Goal: Task Accomplishment & Management: Use online tool/utility

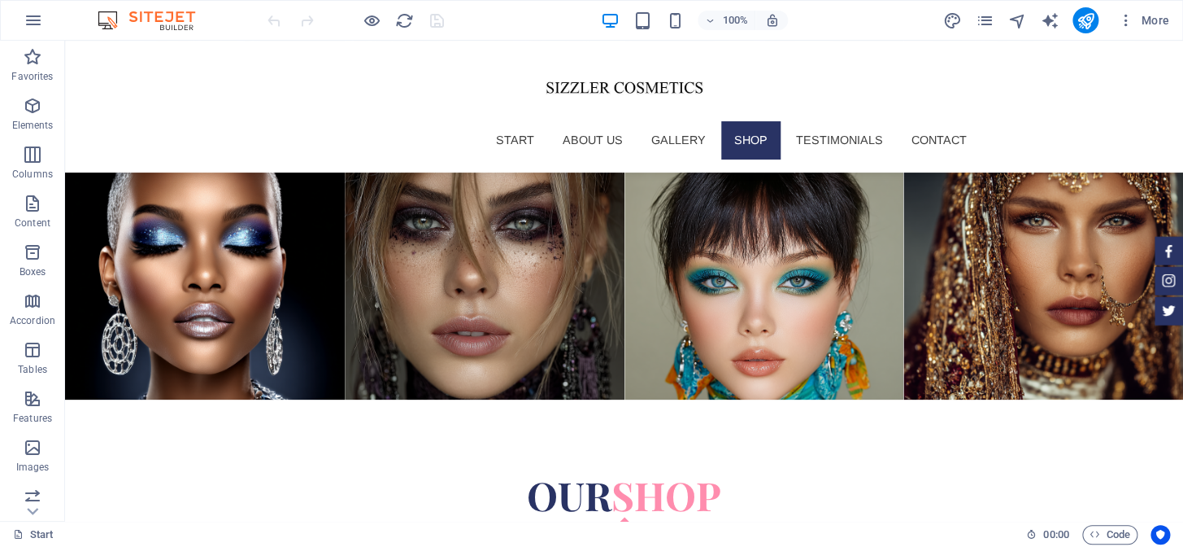
scroll to position [3609, 0]
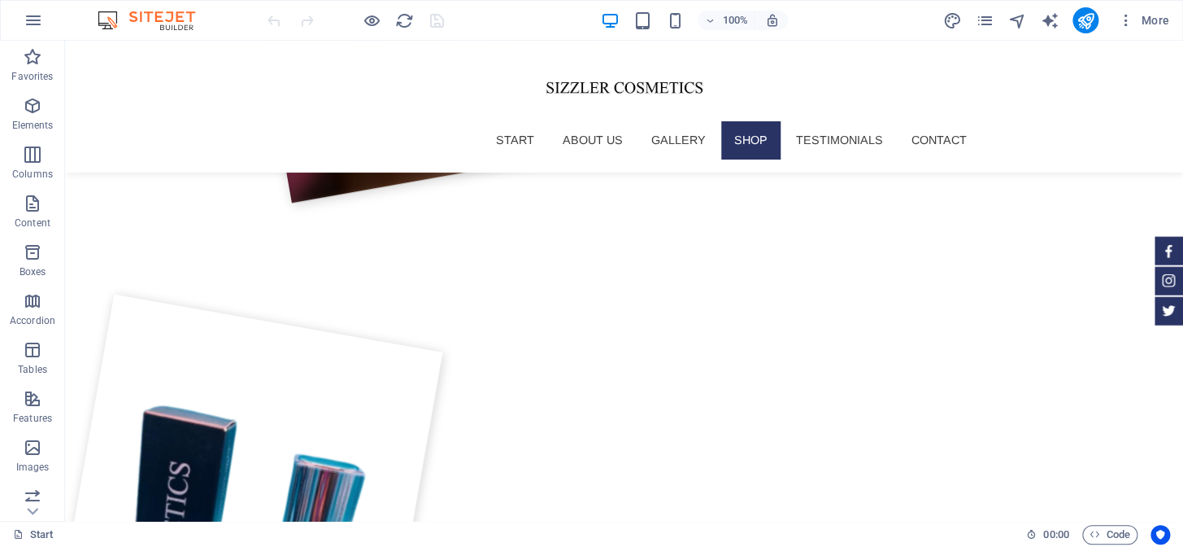
scroll to position [2917, 0]
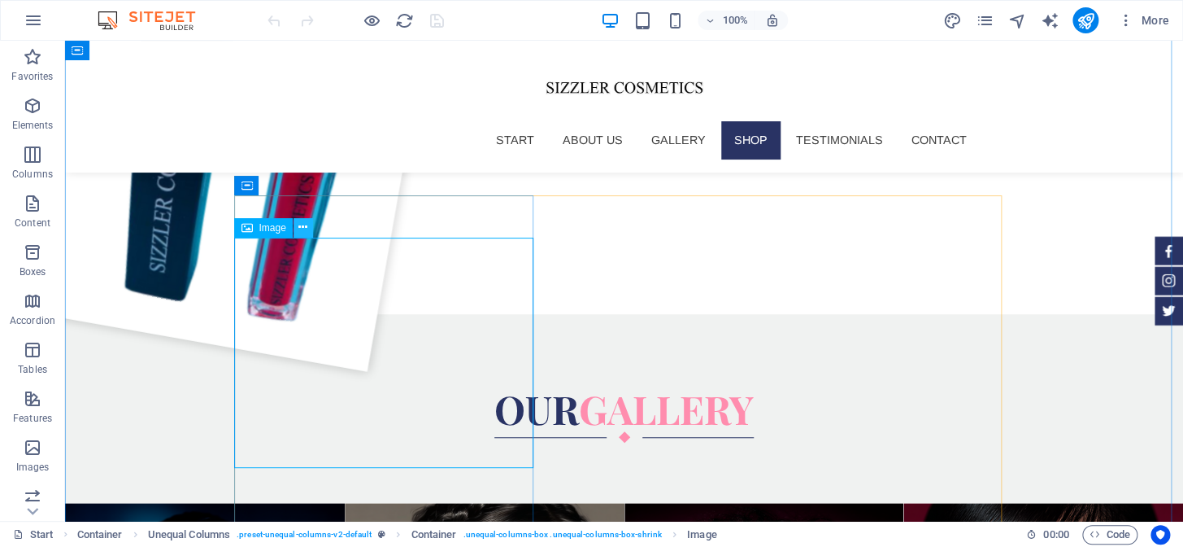
click at [309, 226] on button at bounding box center [304, 228] width 20 height 20
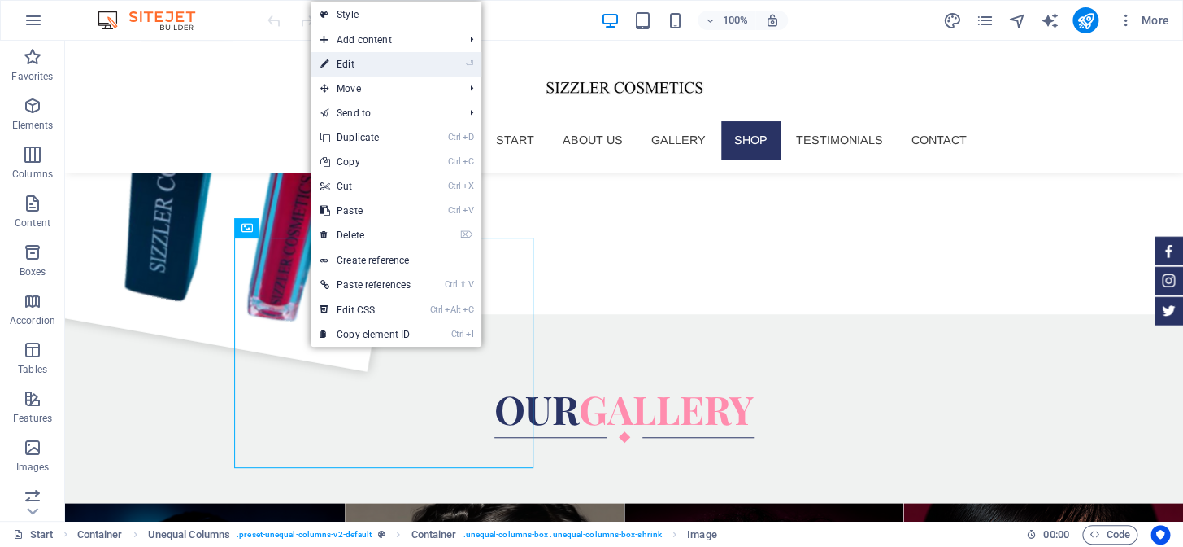
click at [373, 68] on link "⏎ Edit" at bounding box center [366, 64] width 110 height 24
select select "%"
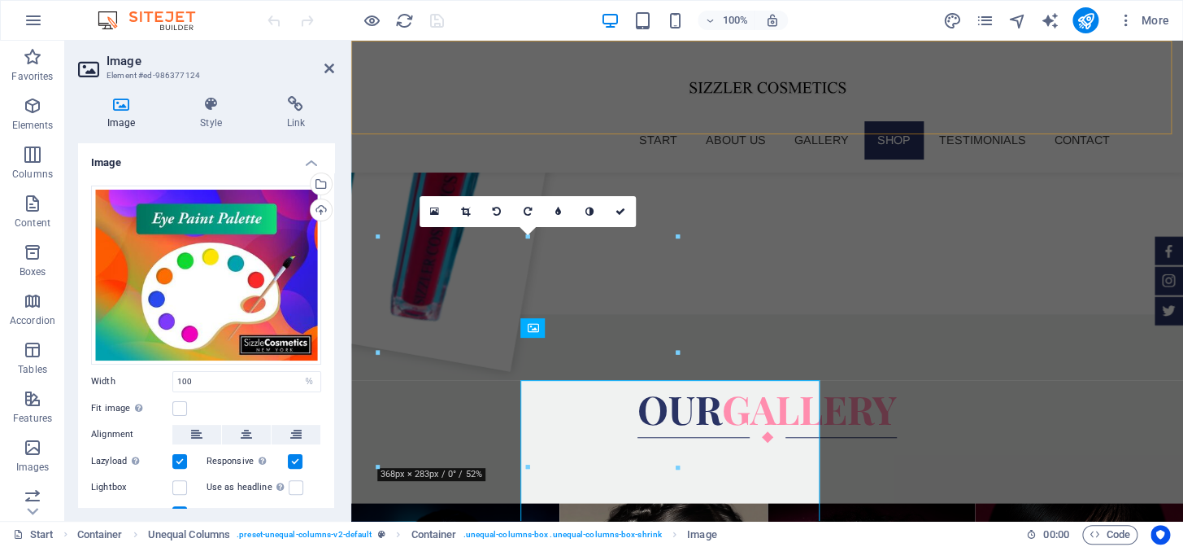
scroll to position [2773, 0]
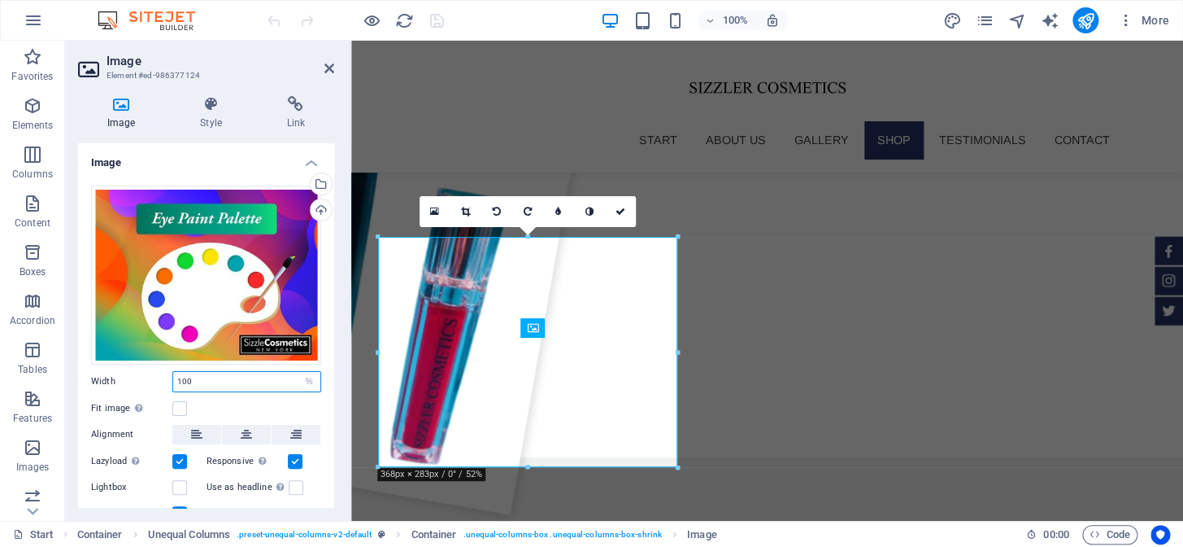
click at [236, 372] on input "100" at bounding box center [246, 382] width 147 height 20
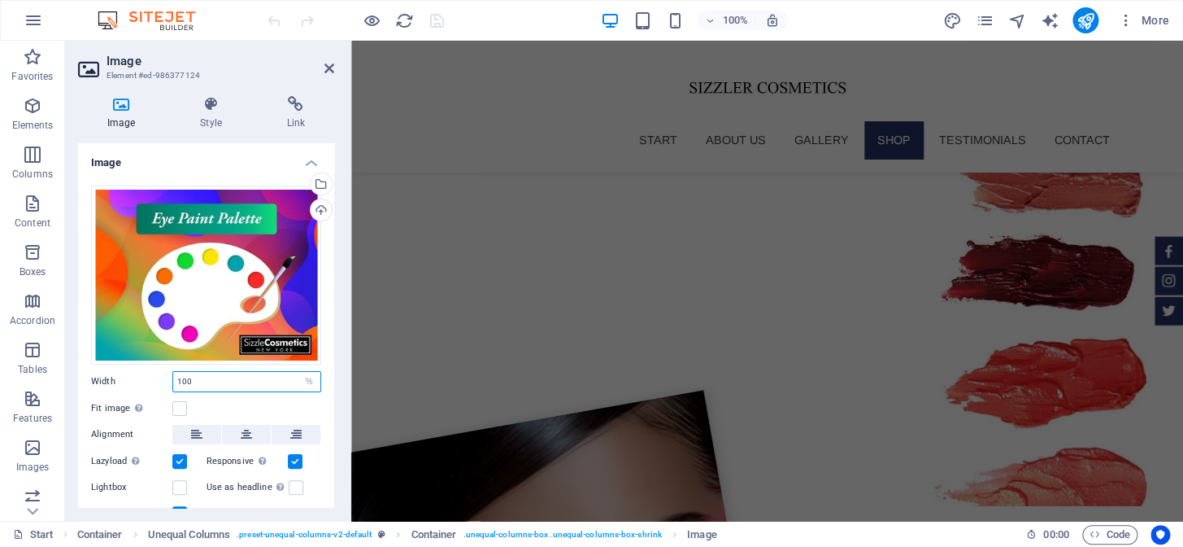
scroll to position [1667, 0]
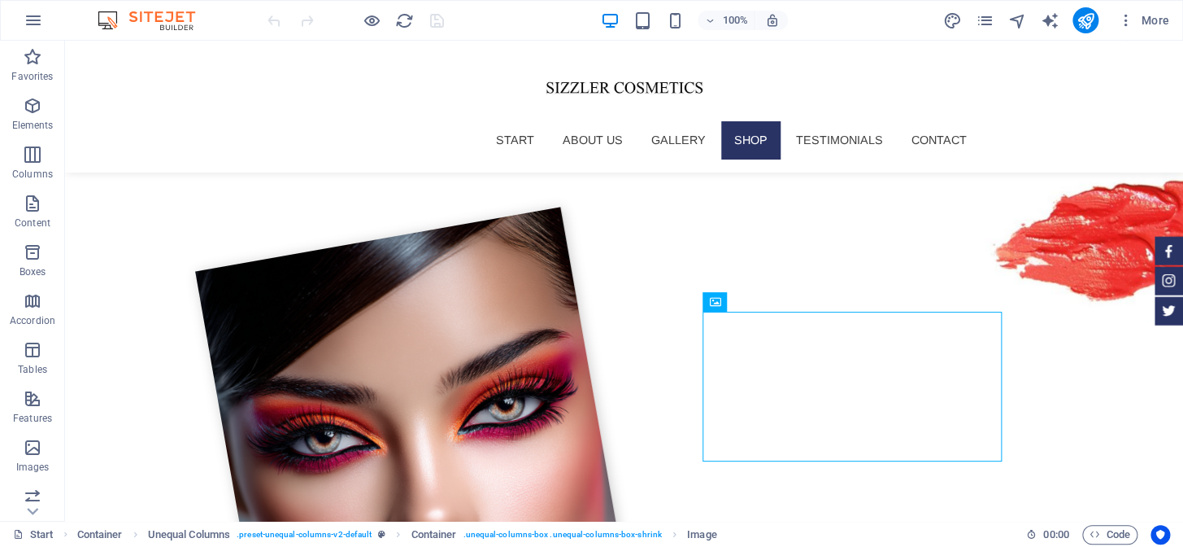
scroll to position [1932, 0]
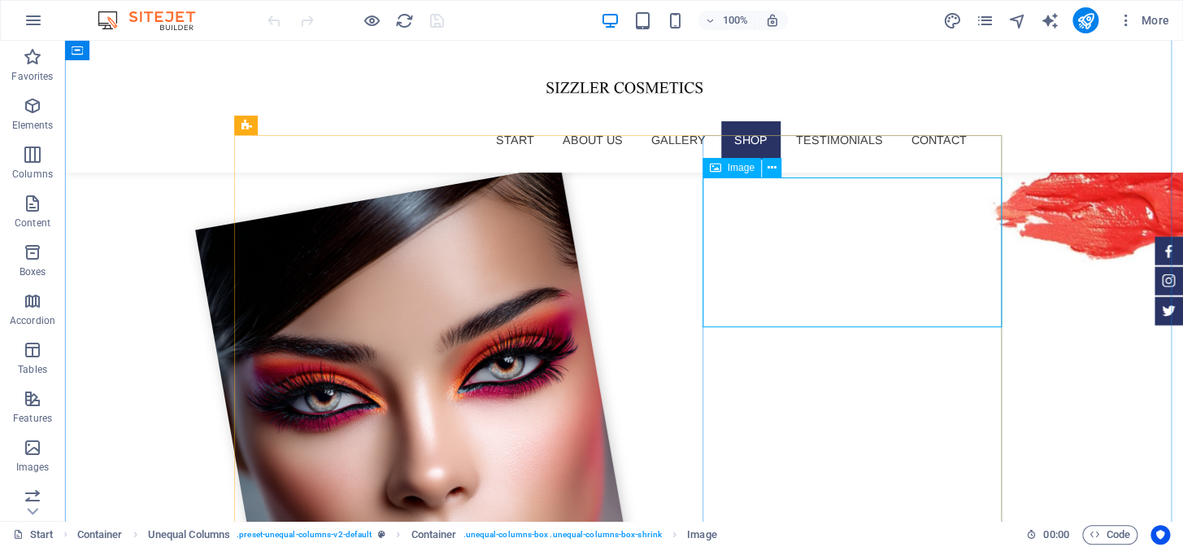
select select "%"
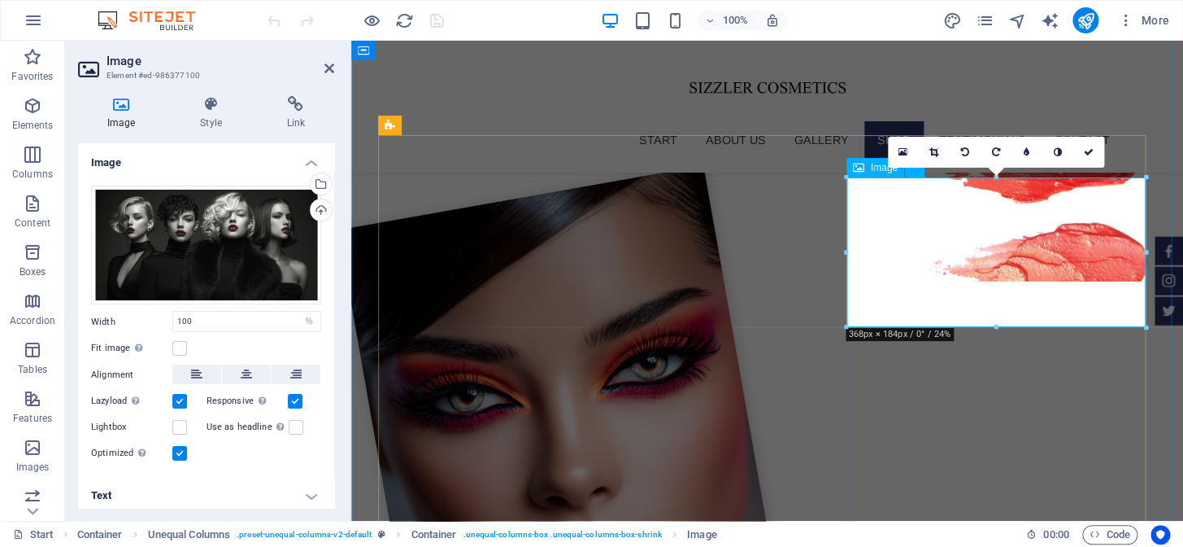
scroll to position [1789, 0]
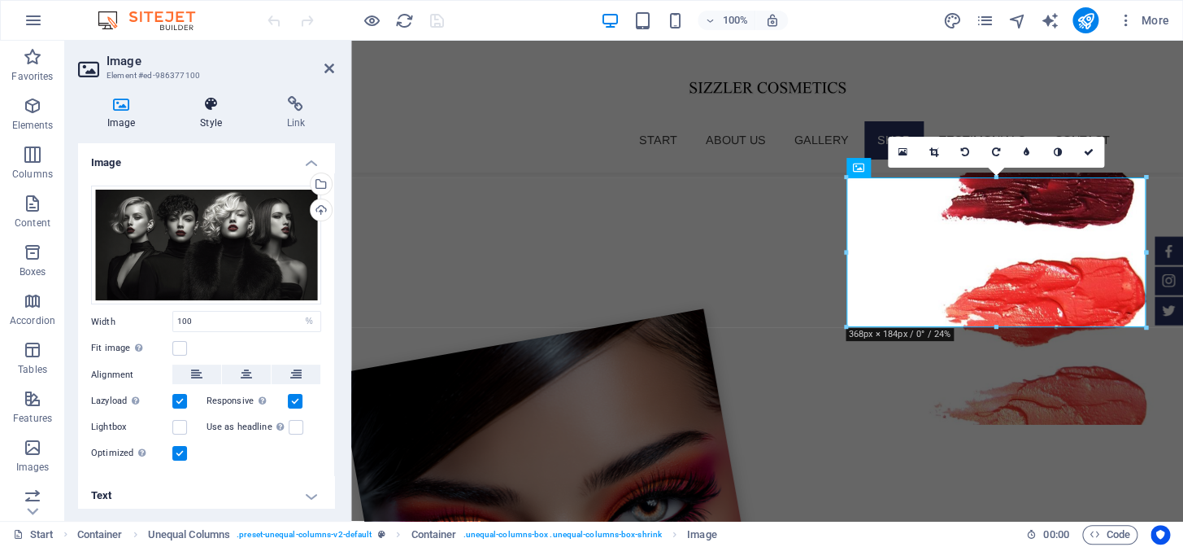
click at [218, 104] on icon at bounding box center [211, 104] width 80 height 16
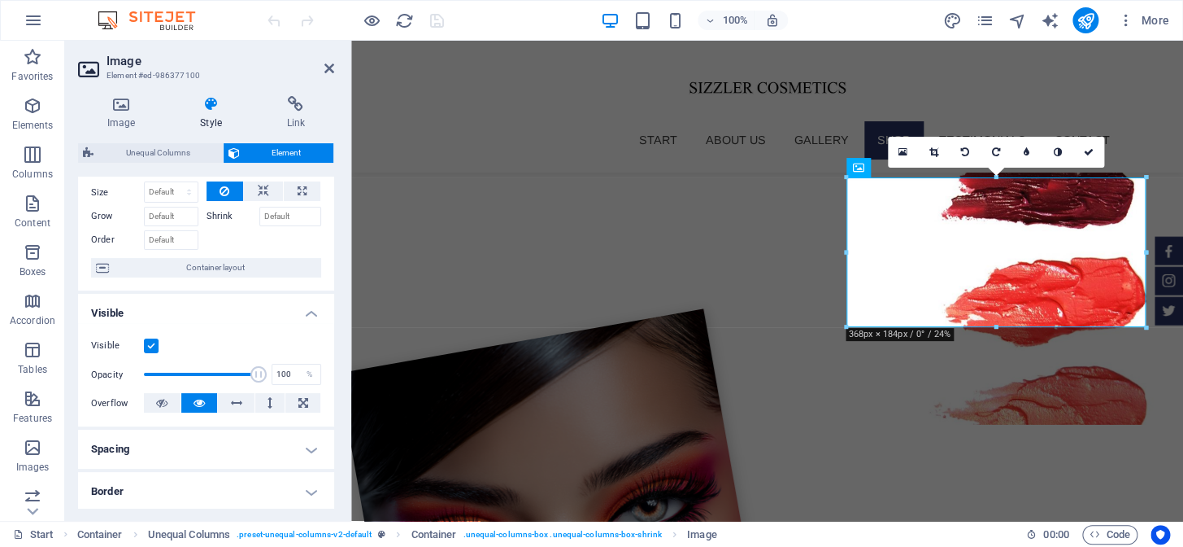
scroll to position [0, 0]
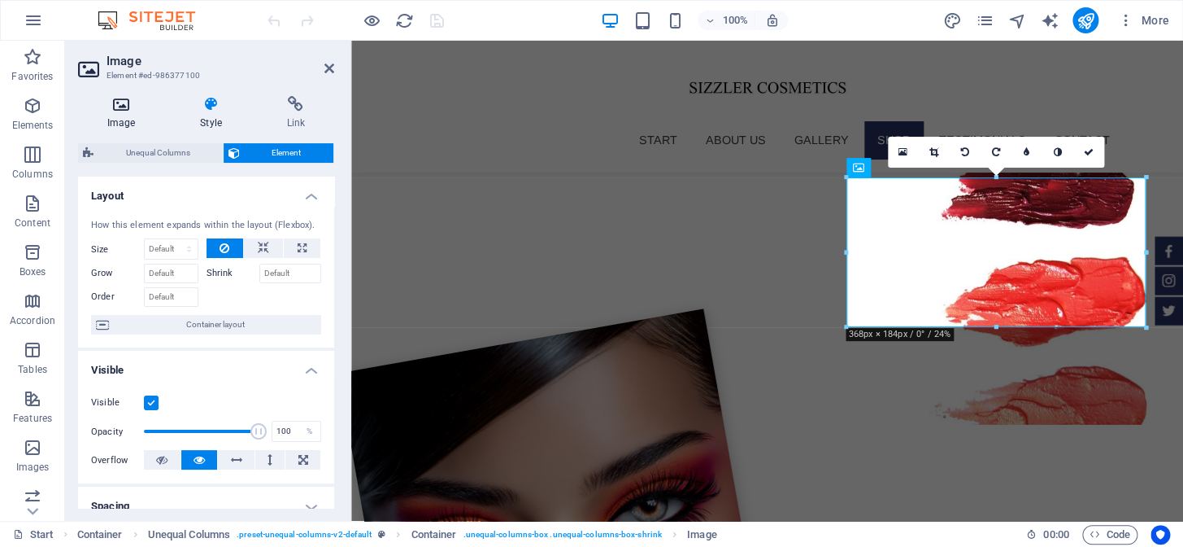
click at [133, 115] on h4 "Image" at bounding box center [124, 113] width 93 height 34
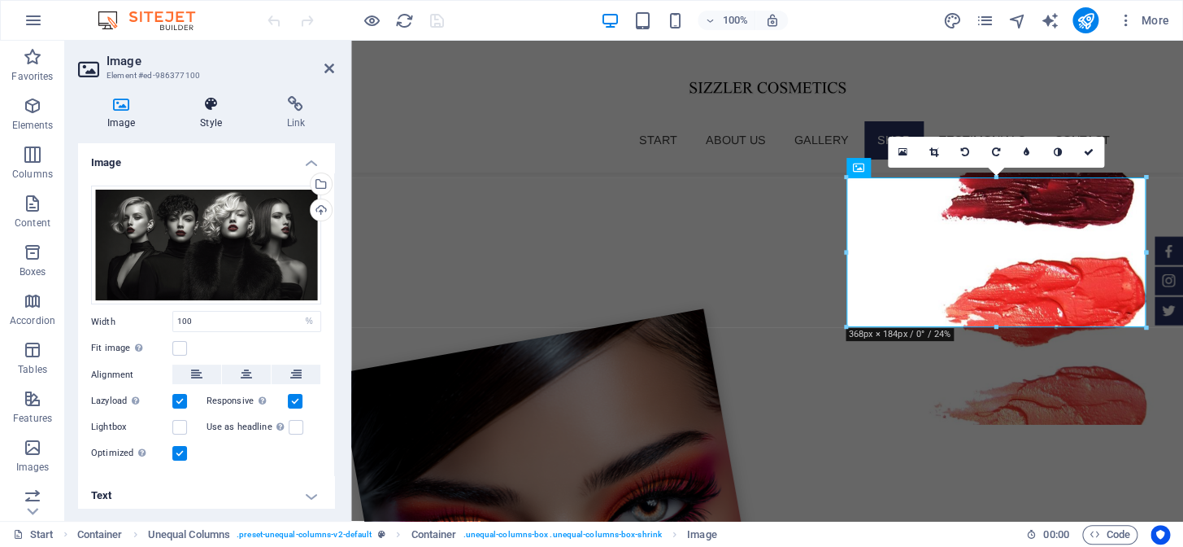
click at [220, 119] on h4 "Style" at bounding box center [214, 113] width 86 height 34
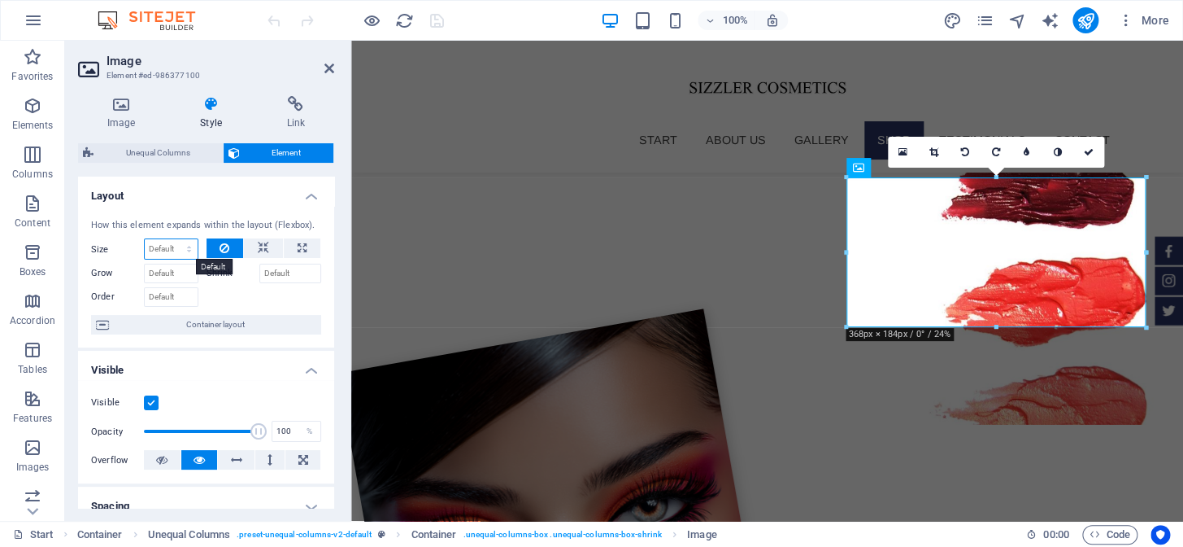
click at [178, 246] on select "Default auto px % 1/1 1/2 1/3 1/4 1/5 1/6 1/7 1/8 1/9 1/10" at bounding box center [171, 249] width 53 height 20
click at [172, 239] on select "Default auto px % 1/1 1/2 1/3 1/4 1/5 1/6 1/7 1/8 1/9 1/10" at bounding box center [171, 249] width 53 height 20
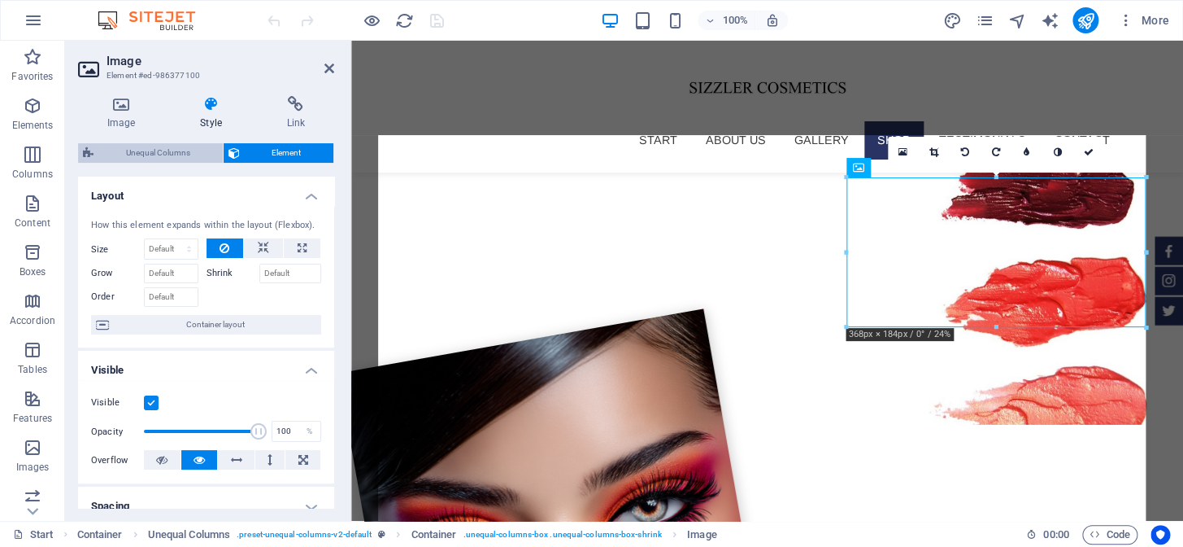
click at [176, 150] on span "Unequal Columns" at bounding box center [158, 153] width 120 height 20
select select "%"
select select "rem"
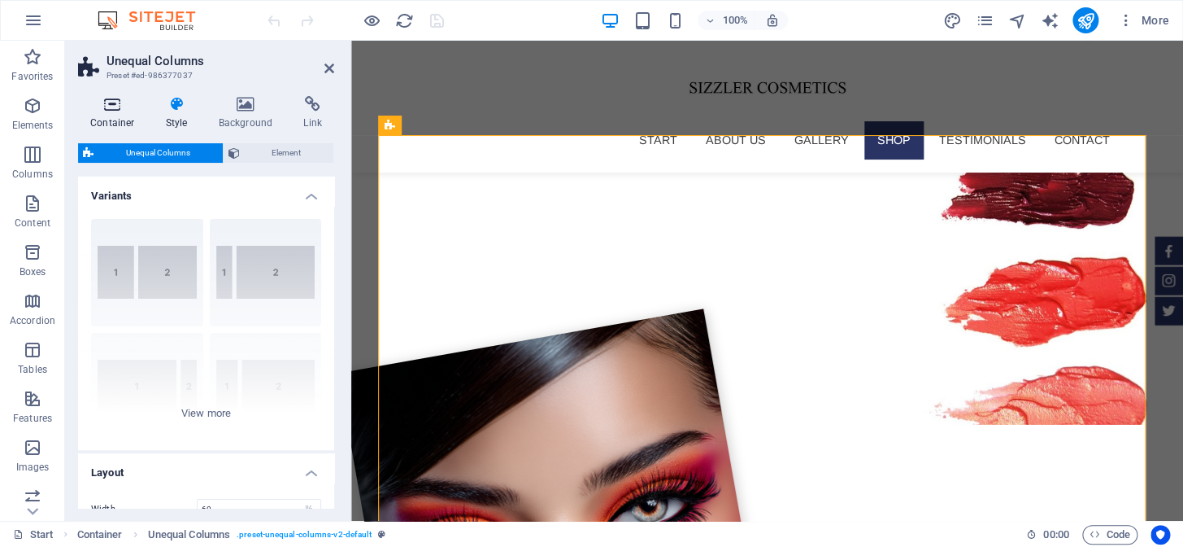
click at [111, 109] on icon at bounding box center [112, 104] width 69 height 16
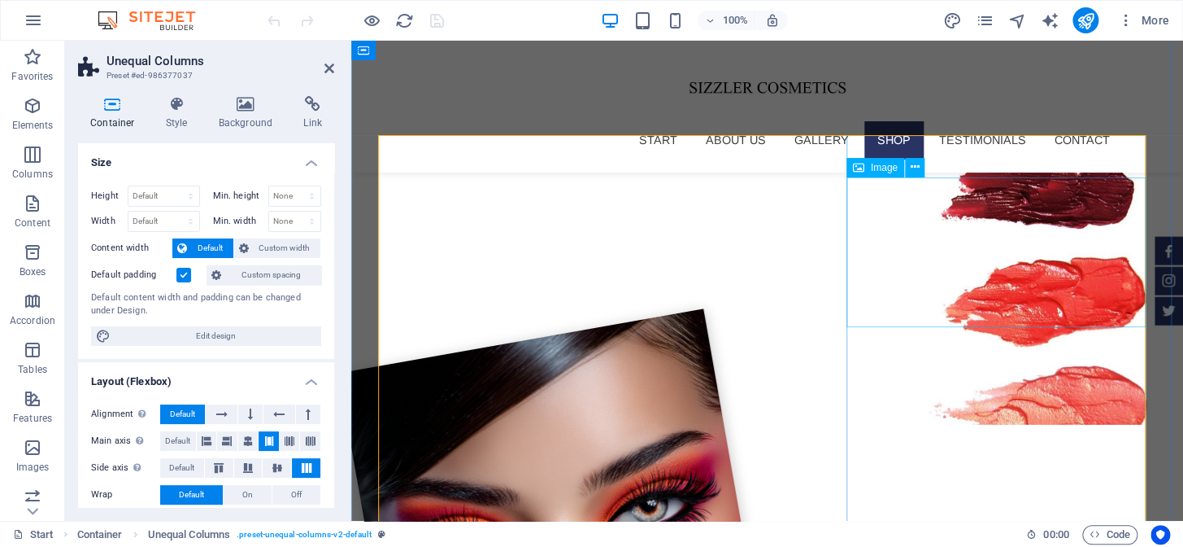
click at [914, 166] on icon at bounding box center [914, 167] width 9 height 17
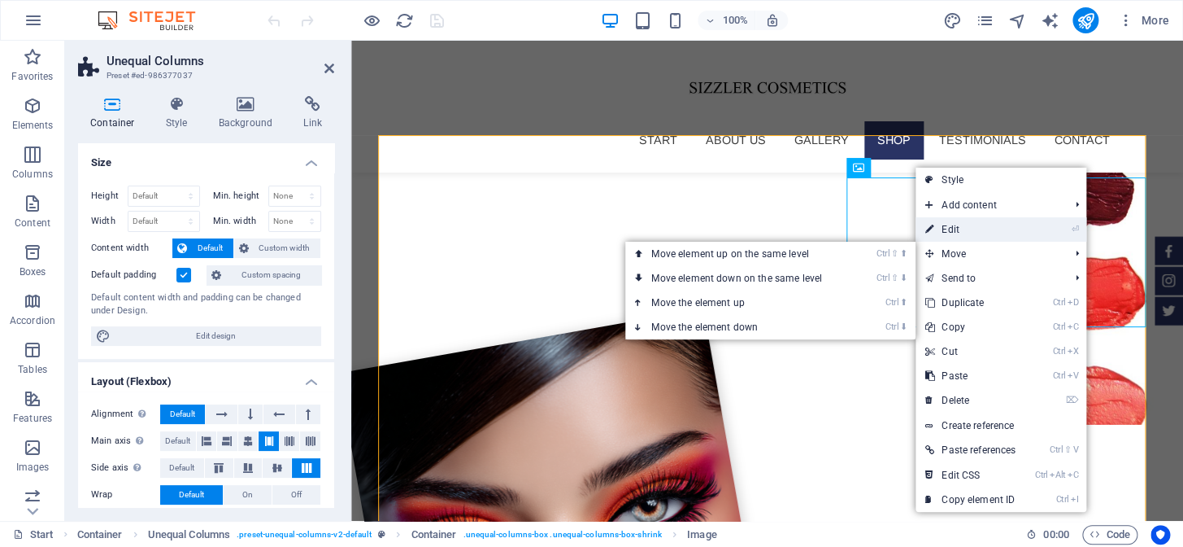
click at [960, 229] on link "⏎ Edit" at bounding box center [971, 229] width 110 height 24
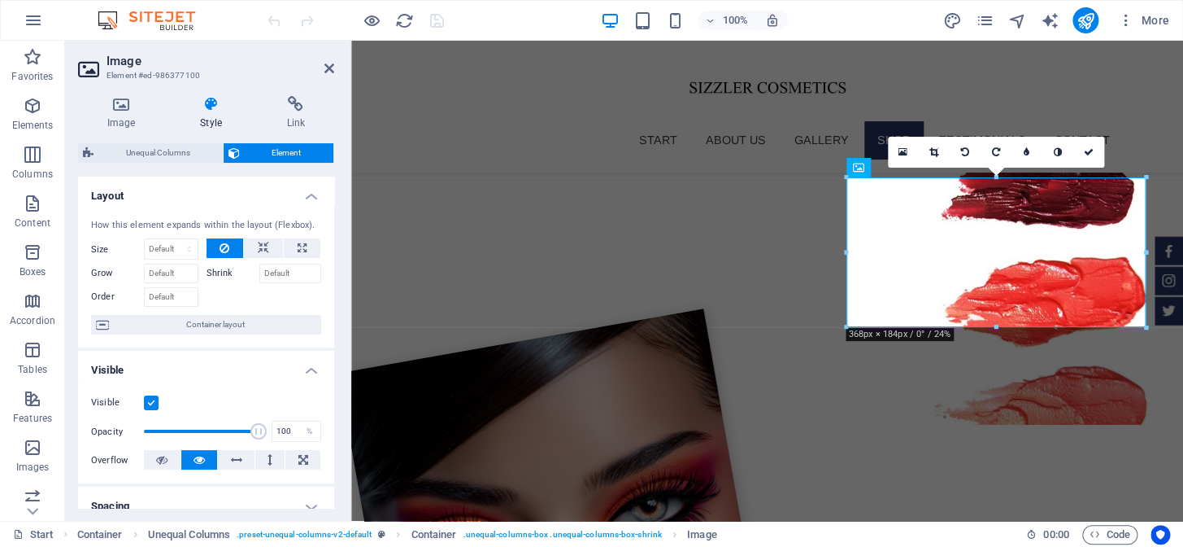
click at [194, 114] on h4 "Style" at bounding box center [214, 113] width 86 height 34
click at [116, 119] on h4 "Image" at bounding box center [124, 113] width 93 height 34
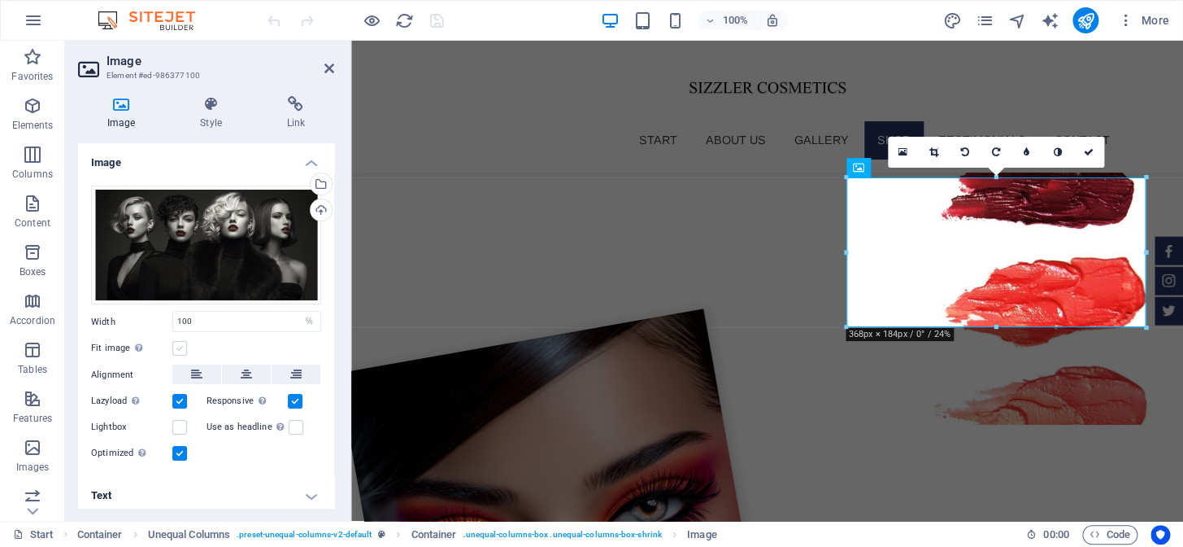
click at [181, 344] on label at bounding box center [179, 348] width 15 height 15
click at [0, 0] on input "Fit image Automatically fit image to a fixed width and height" at bounding box center [0, 0] width 0 height 0
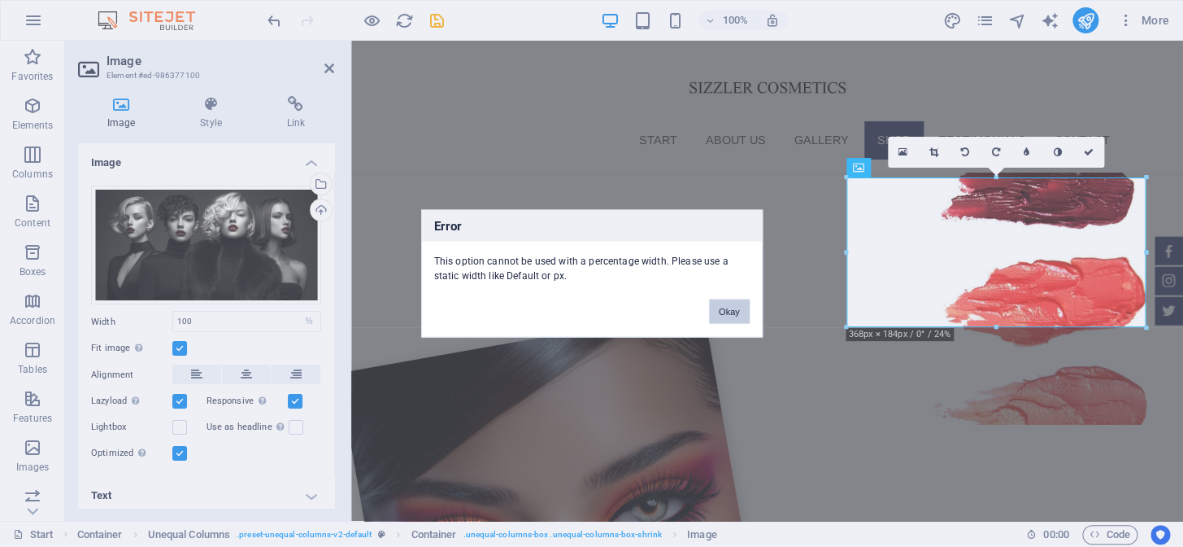
click at [725, 309] on button "Okay" at bounding box center [729, 311] width 41 height 24
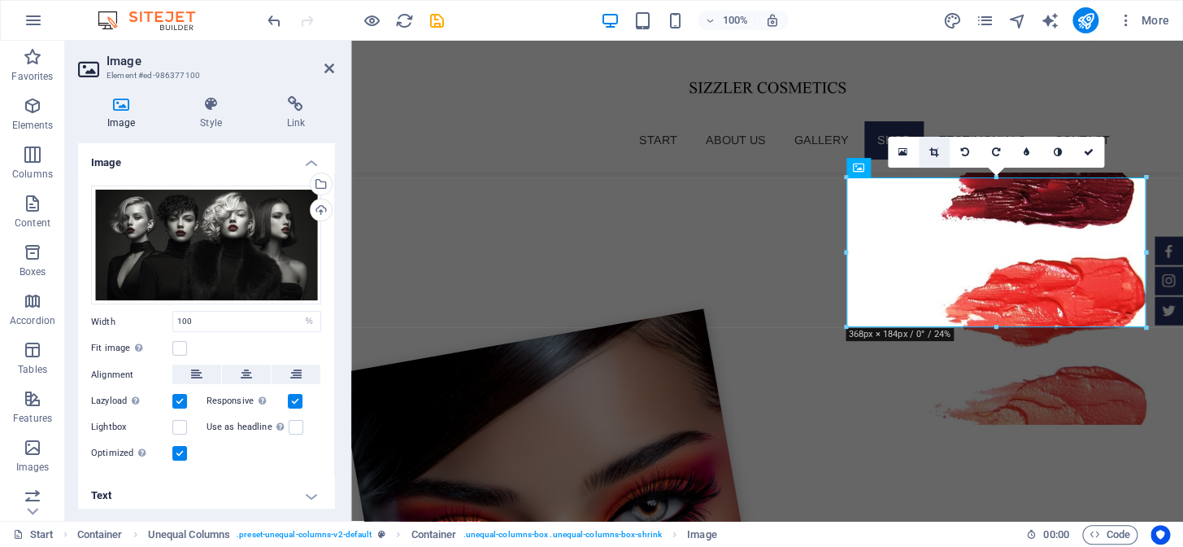
click at [933, 159] on link at bounding box center [934, 152] width 31 height 31
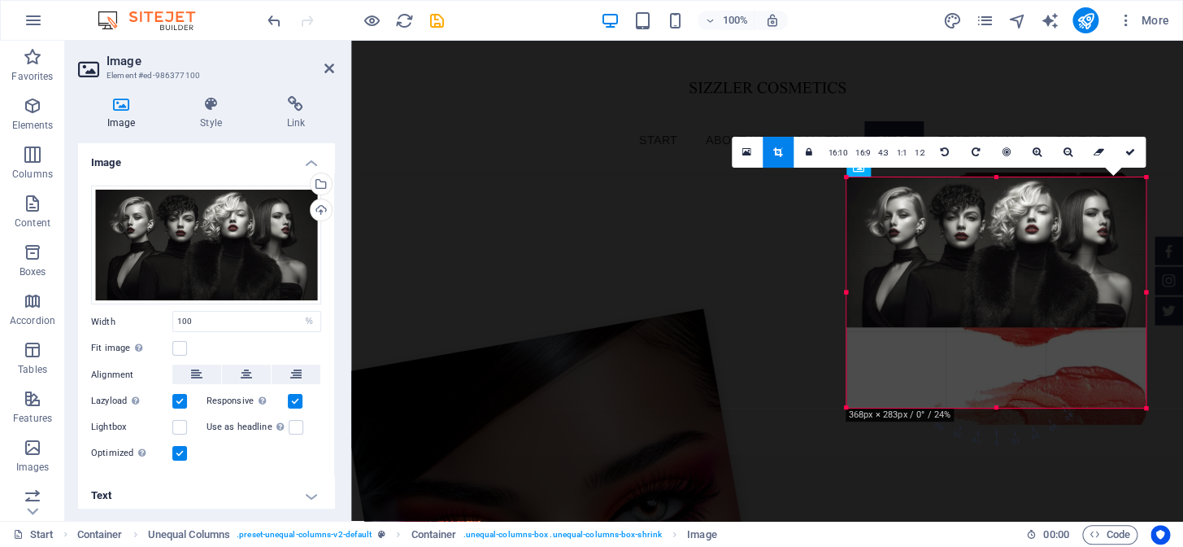
drag, startPoint x: 996, startPoint y: 332, endPoint x: 994, endPoint y: 407, distance: 75.7
click at [994, 407] on div at bounding box center [996, 408] width 299 height 6
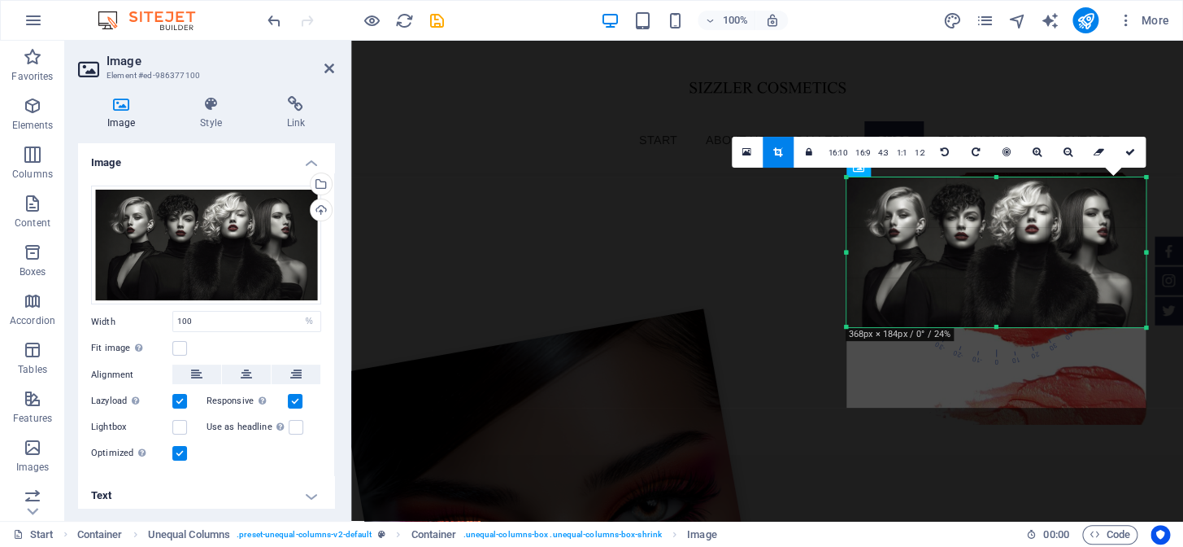
click at [786, 147] on link at bounding box center [778, 152] width 31 height 31
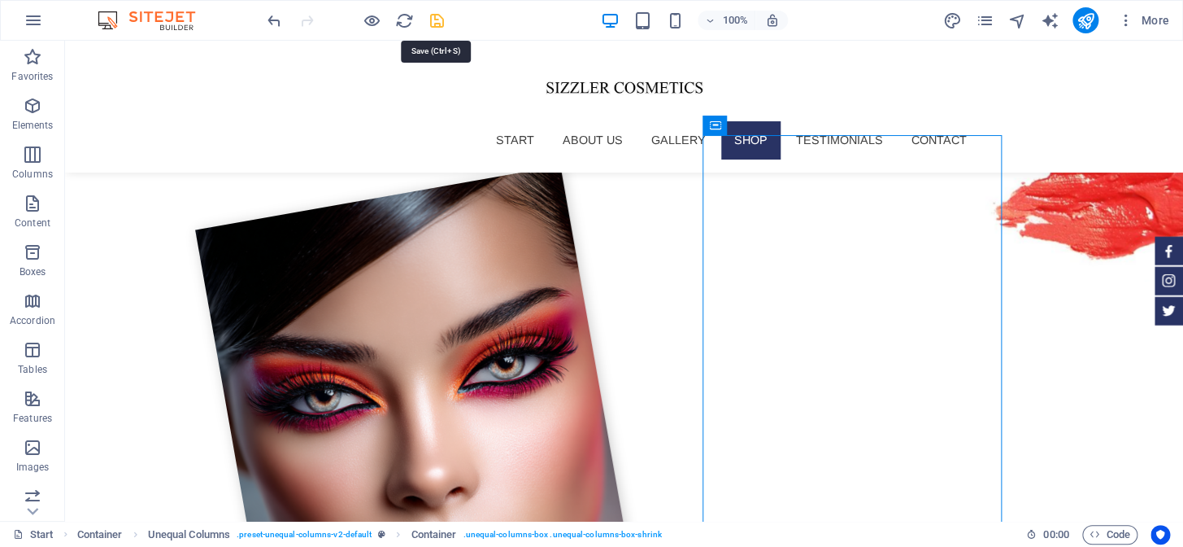
click at [436, 24] on icon "save" at bounding box center [437, 20] width 19 height 19
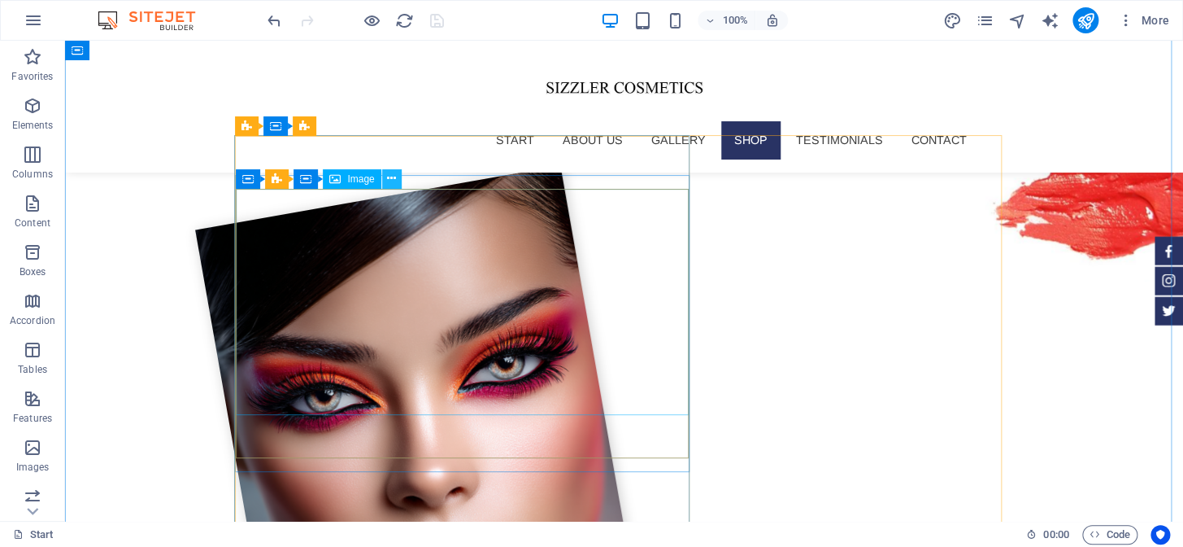
click at [399, 182] on button at bounding box center [392, 179] width 20 height 20
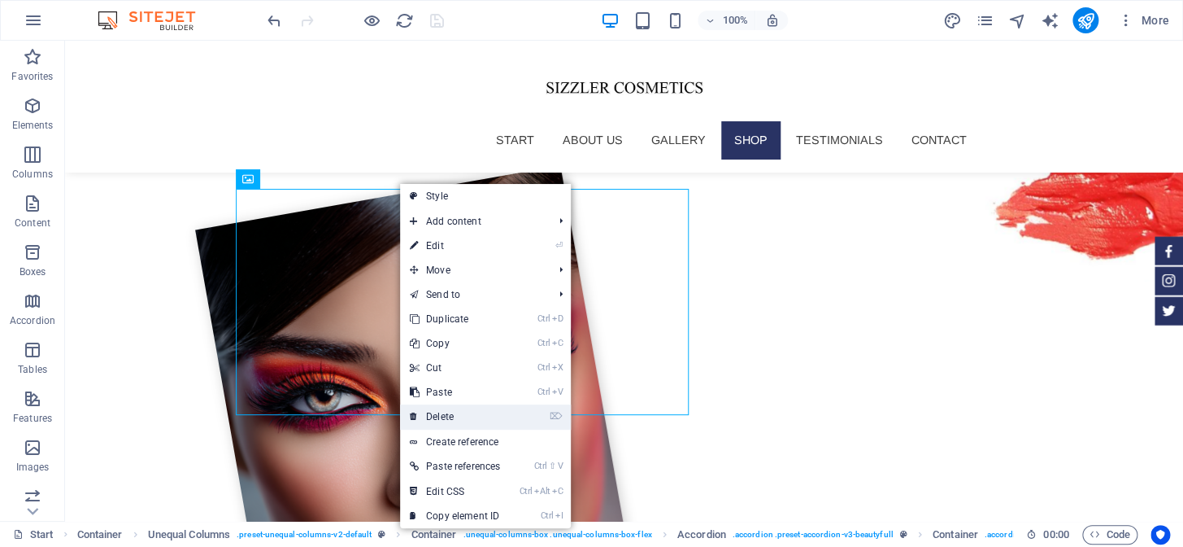
click at [463, 424] on link "⌦ Delete" at bounding box center [455, 416] width 110 height 24
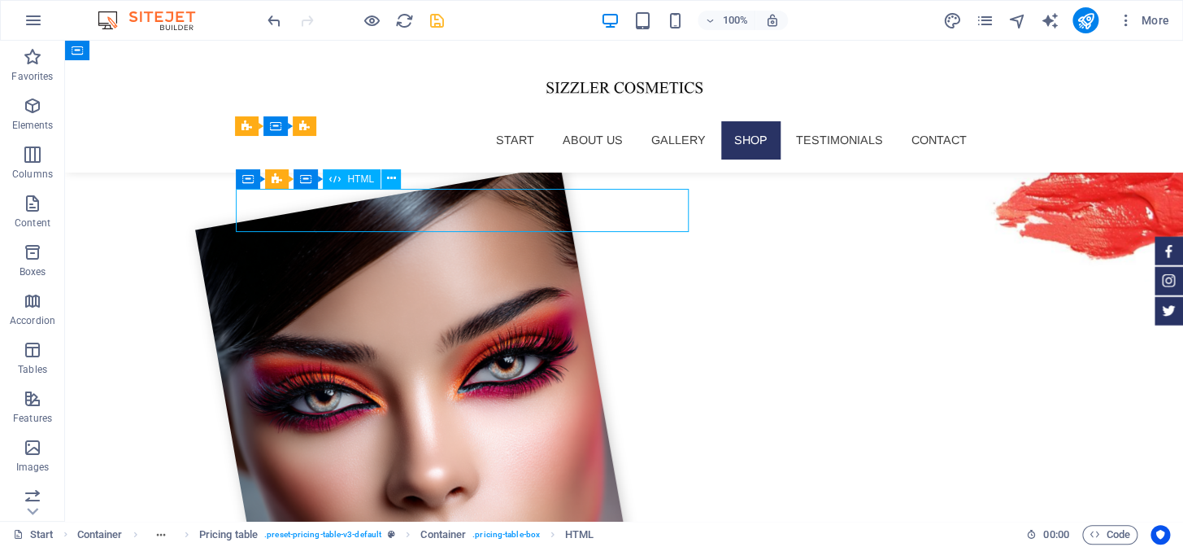
click at [326, 213] on div "Drag here to replace the existing content. Press “Ctrl” if you want to create a…" at bounding box center [624, 281] width 1118 height 480
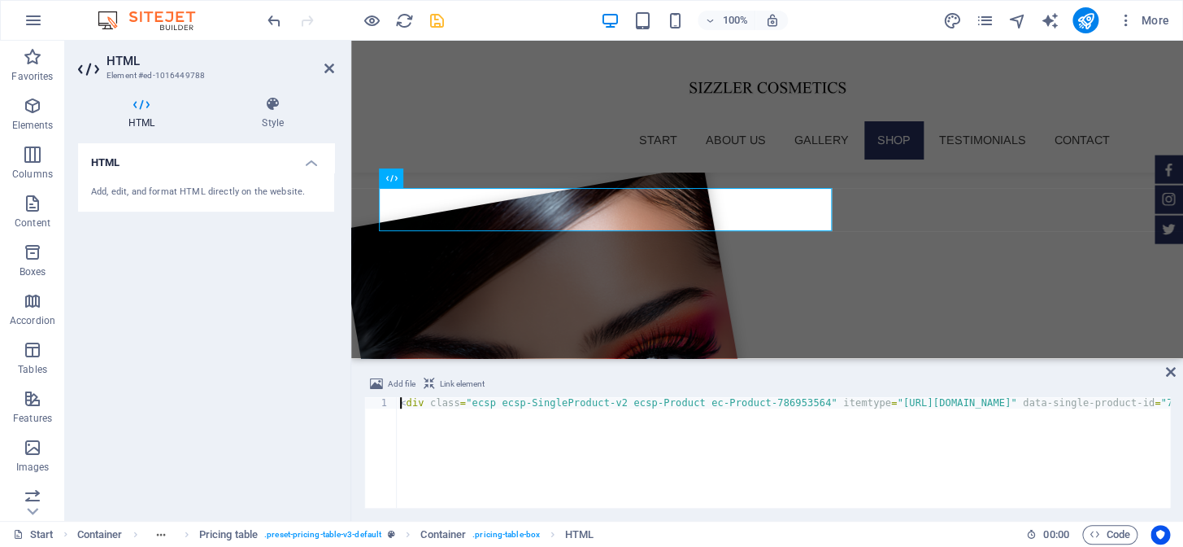
scroll to position [1789, 0]
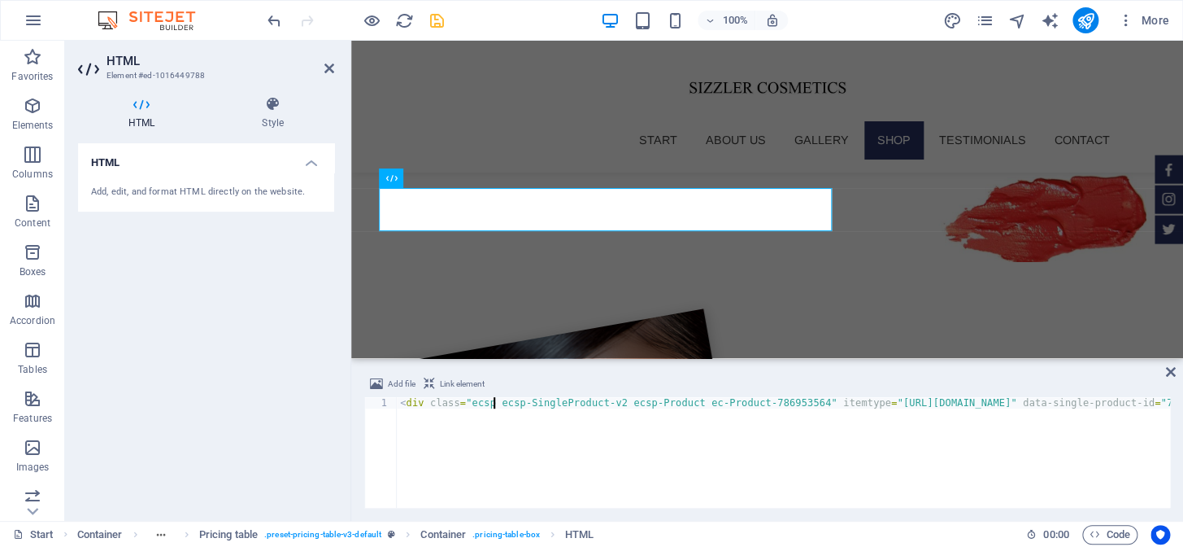
click at [434, 24] on icon "save" at bounding box center [437, 20] width 19 height 19
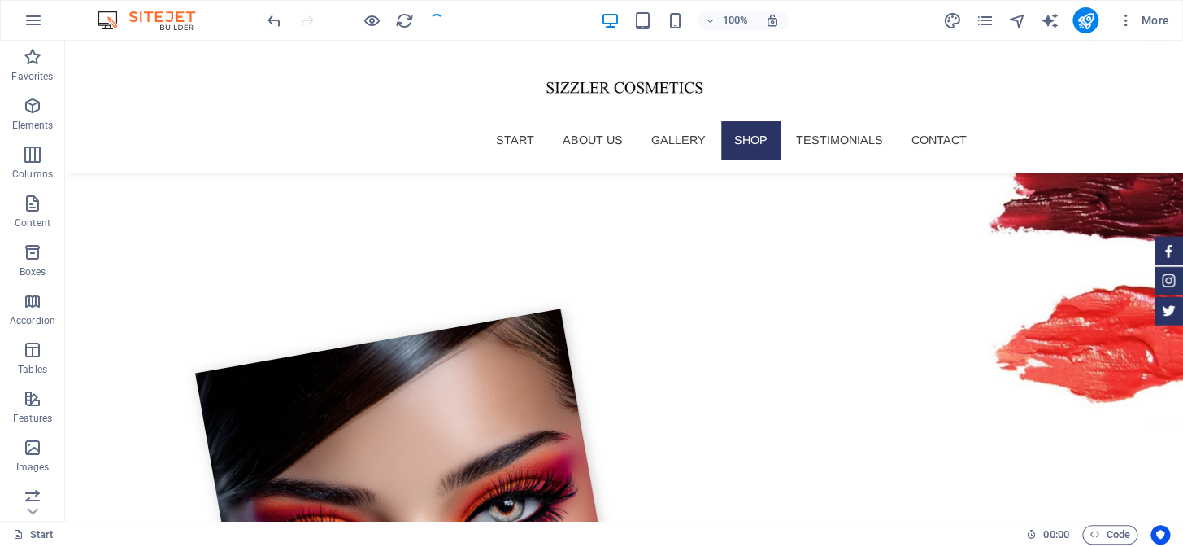
scroll to position [1932, 0]
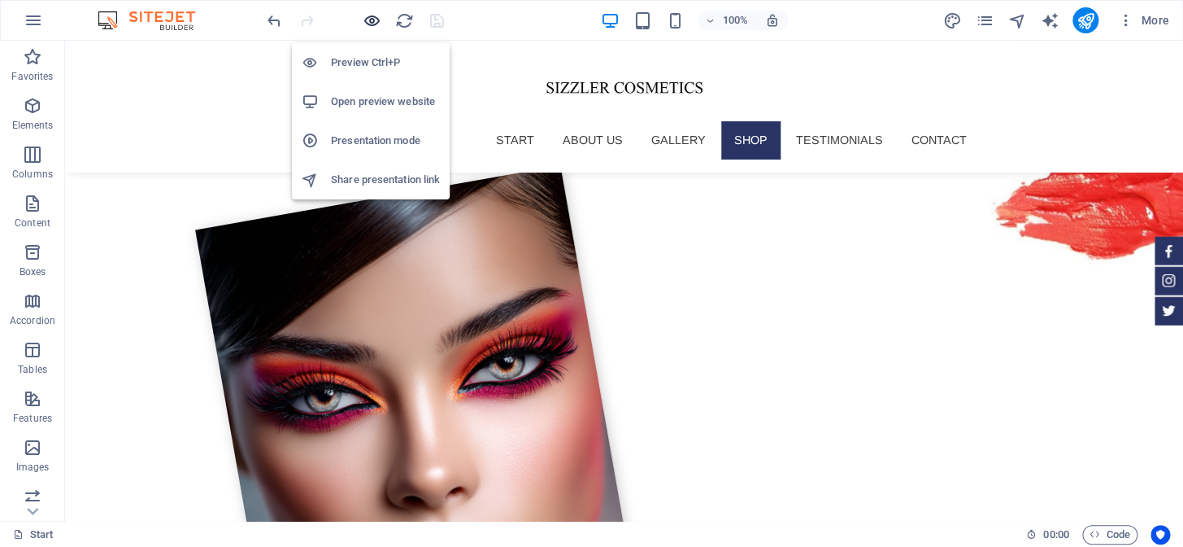
click at [371, 17] on icon "button" at bounding box center [372, 20] width 19 height 19
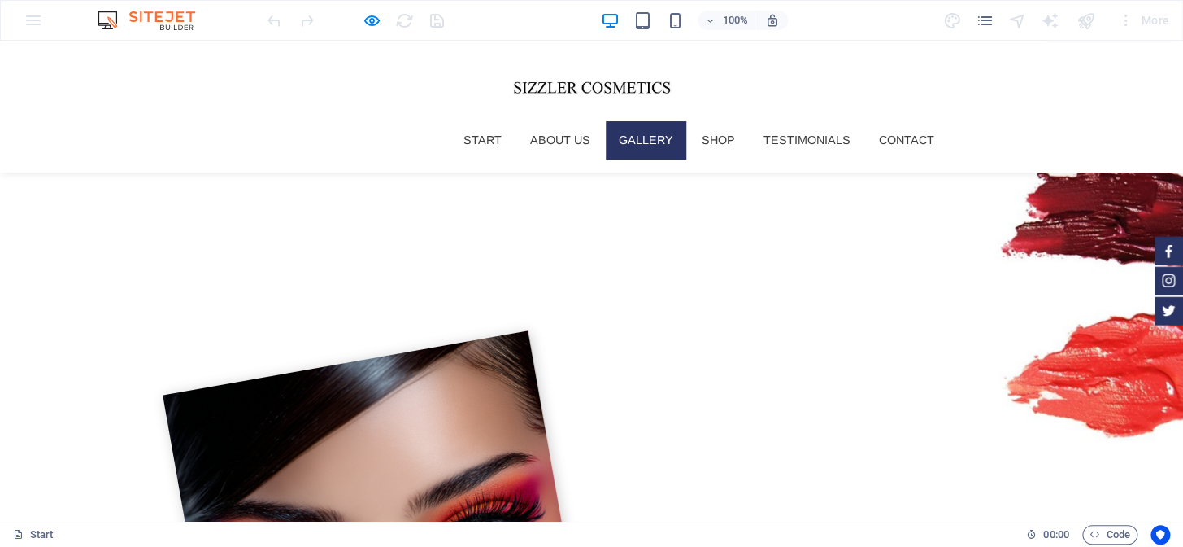
scroll to position [1776, 0]
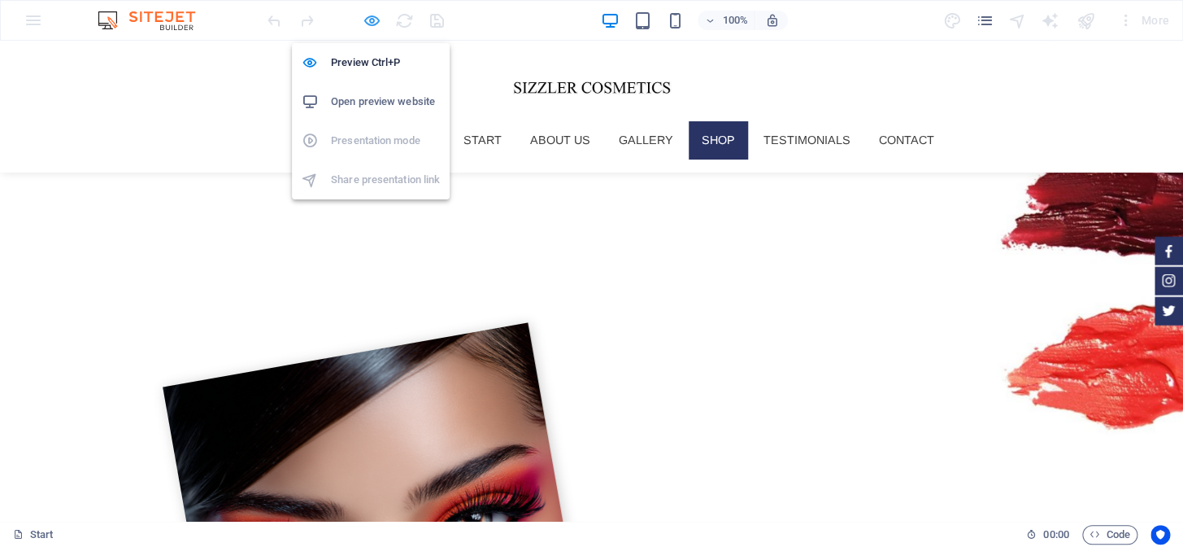
click at [368, 20] on icon "button" at bounding box center [372, 20] width 19 height 19
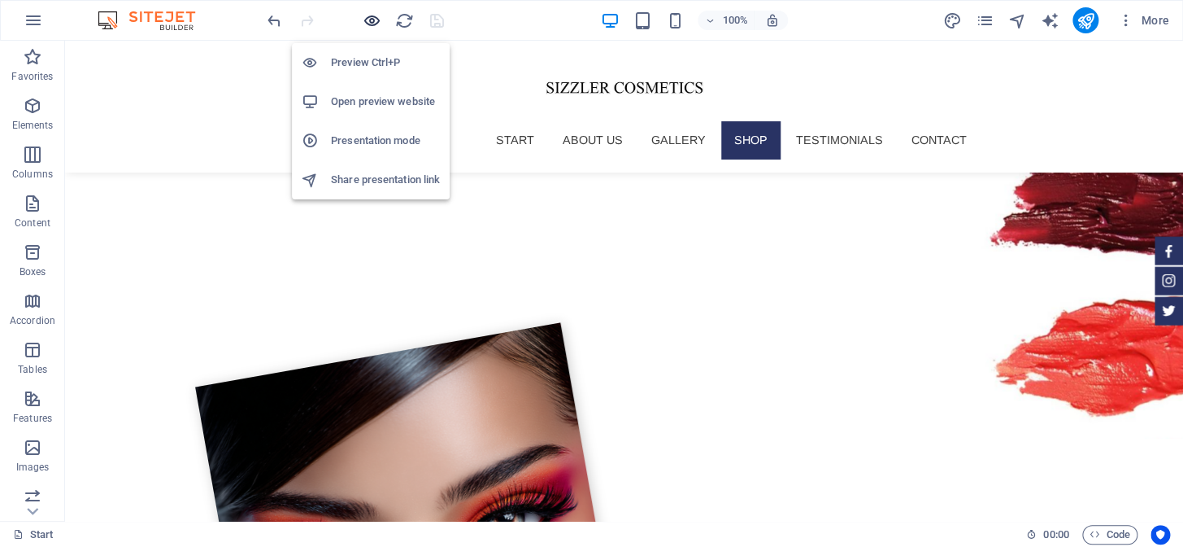
scroll to position [1759, 0]
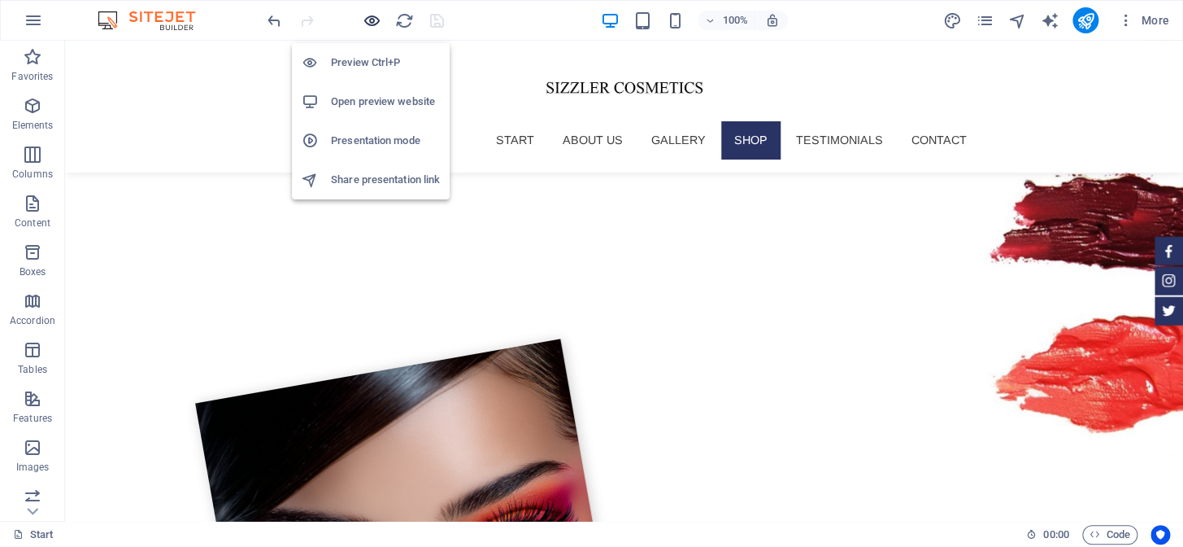
click at [368, 20] on icon "button" at bounding box center [372, 20] width 19 height 19
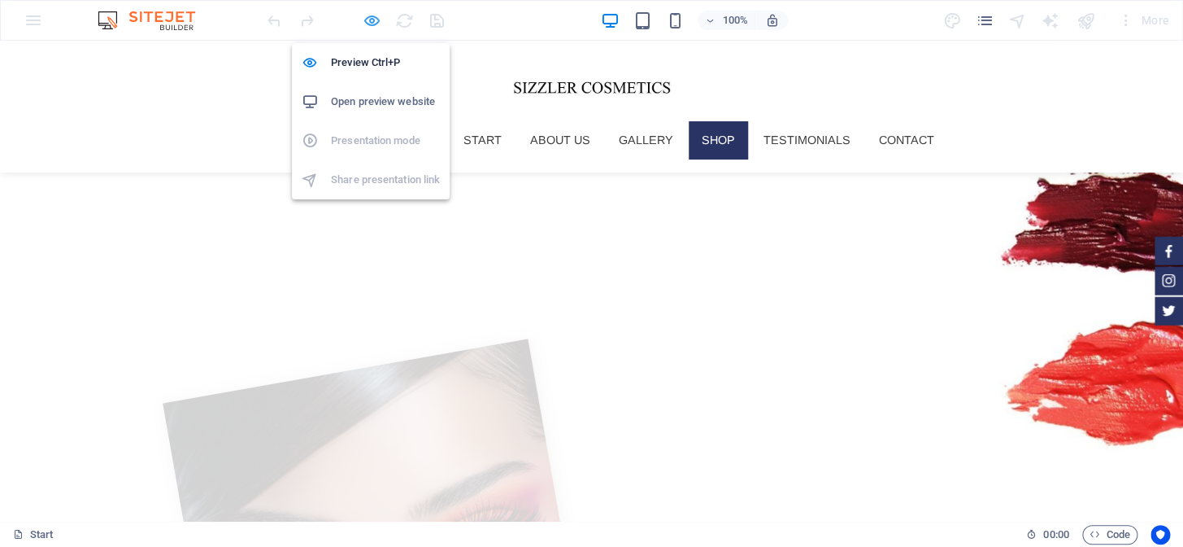
scroll to position [1776, 0]
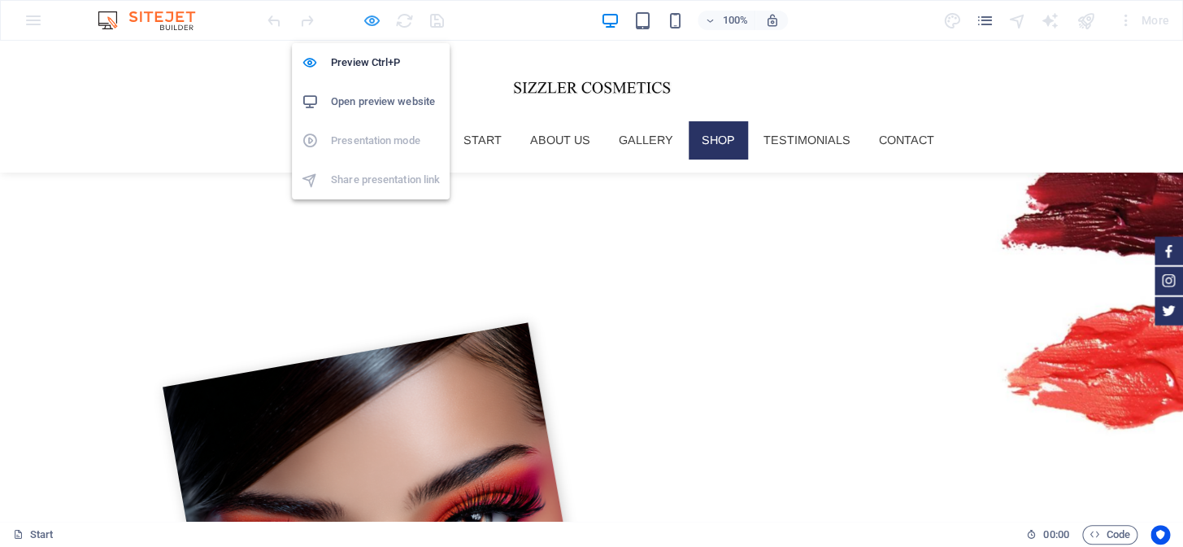
click at [371, 17] on icon "button" at bounding box center [372, 20] width 19 height 19
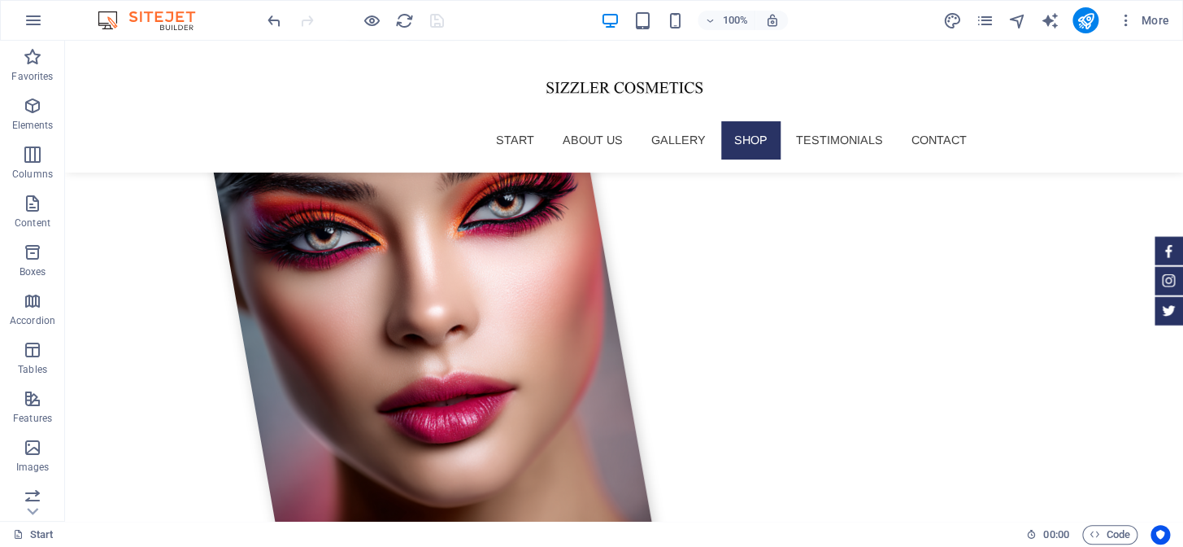
scroll to position [2035, 0]
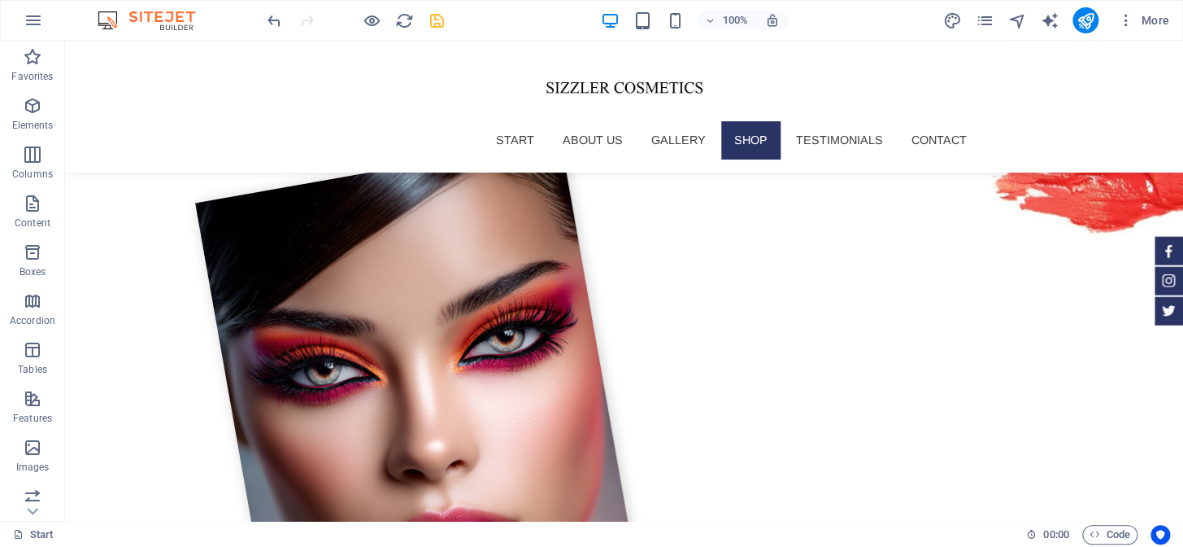
scroll to position [1950, 0]
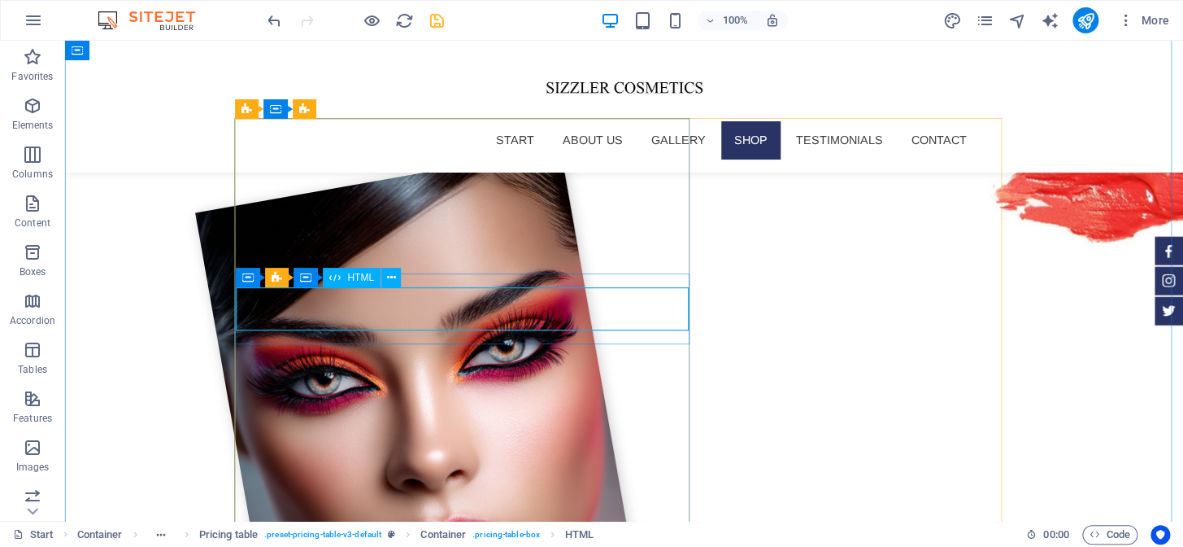
click at [347, 279] on span "HTML" at bounding box center [360, 277] width 27 height 10
click at [317, 312] on div "H2 Container Spacer Menu Bar Container HTML Unequal Columns Container Container…" at bounding box center [624, 281] width 1118 height 480
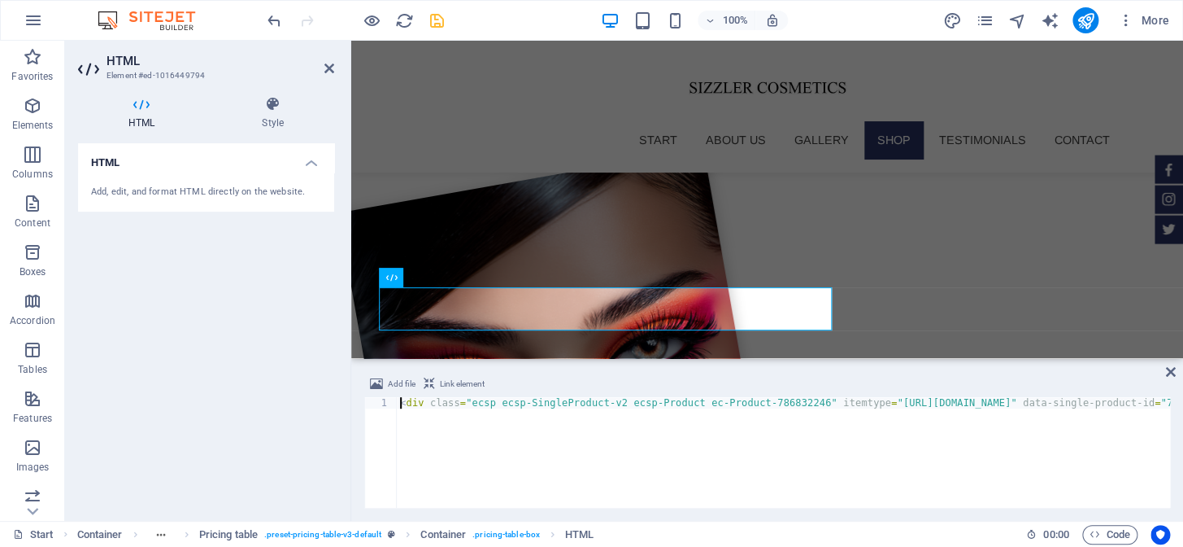
scroll to position [1806, 0]
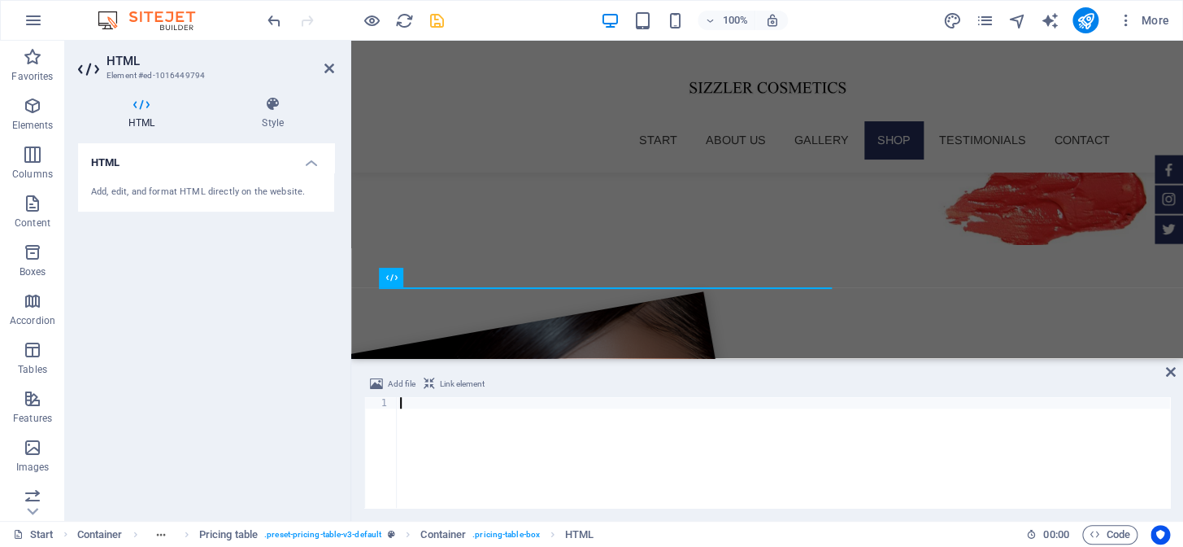
scroll to position [0, 4001]
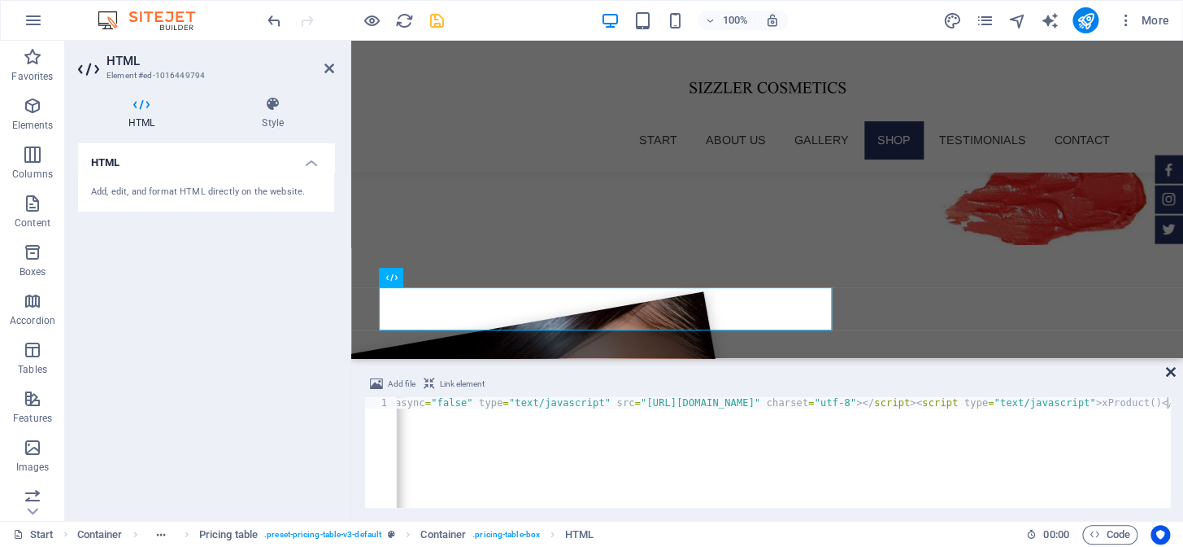
click at [1169, 373] on icon at bounding box center [1171, 371] width 10 height 13
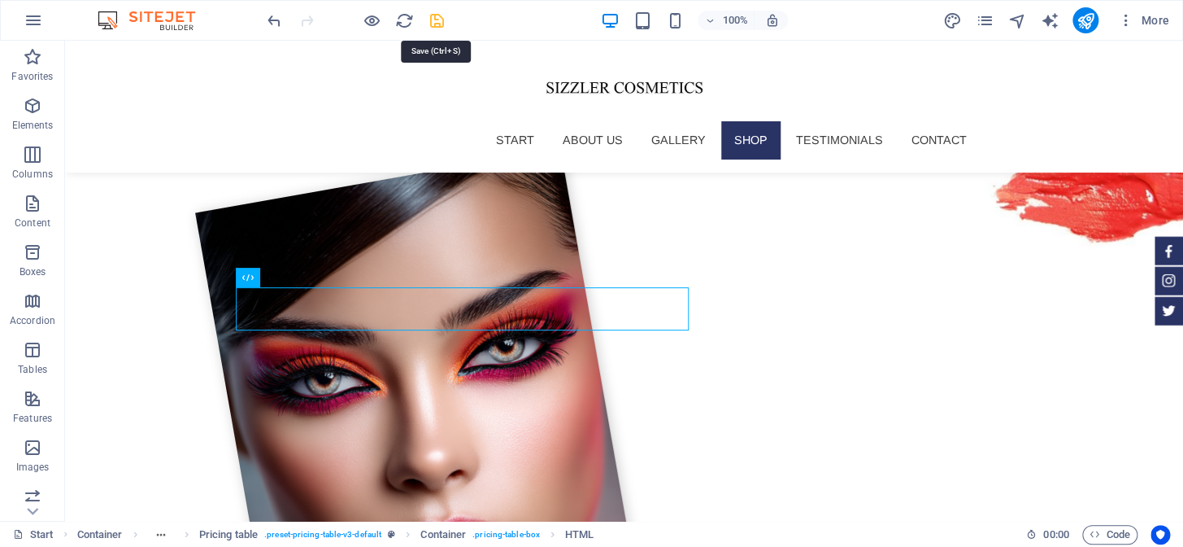
click at [437, 22] on icon "save" at bounding box center [437, 20] width 19 height 19
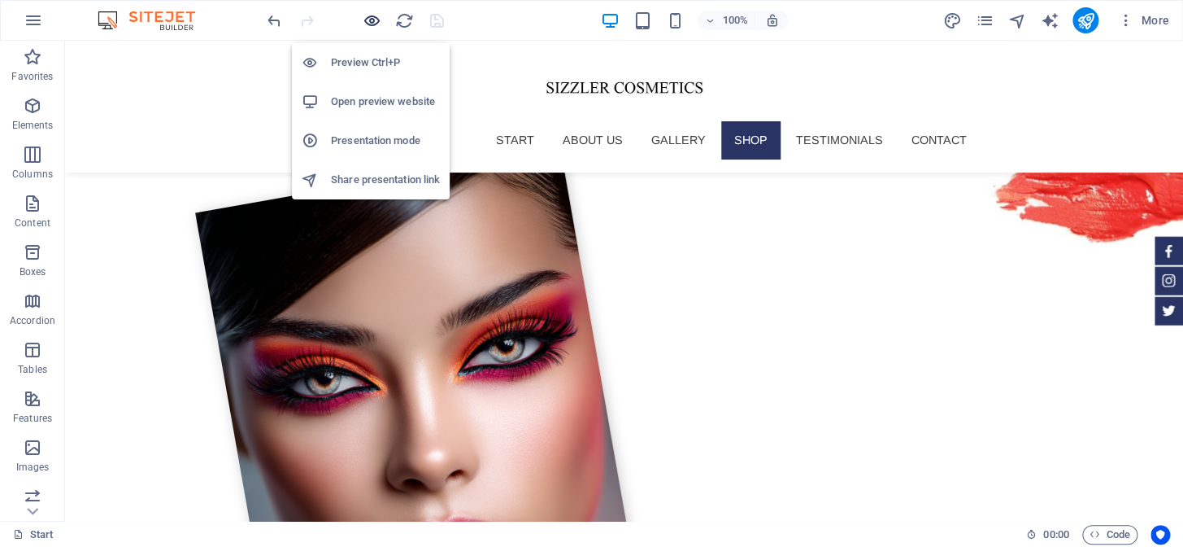
click at [369, 24] on icon "button" at bounding box center [372, 20] width 19 height 19
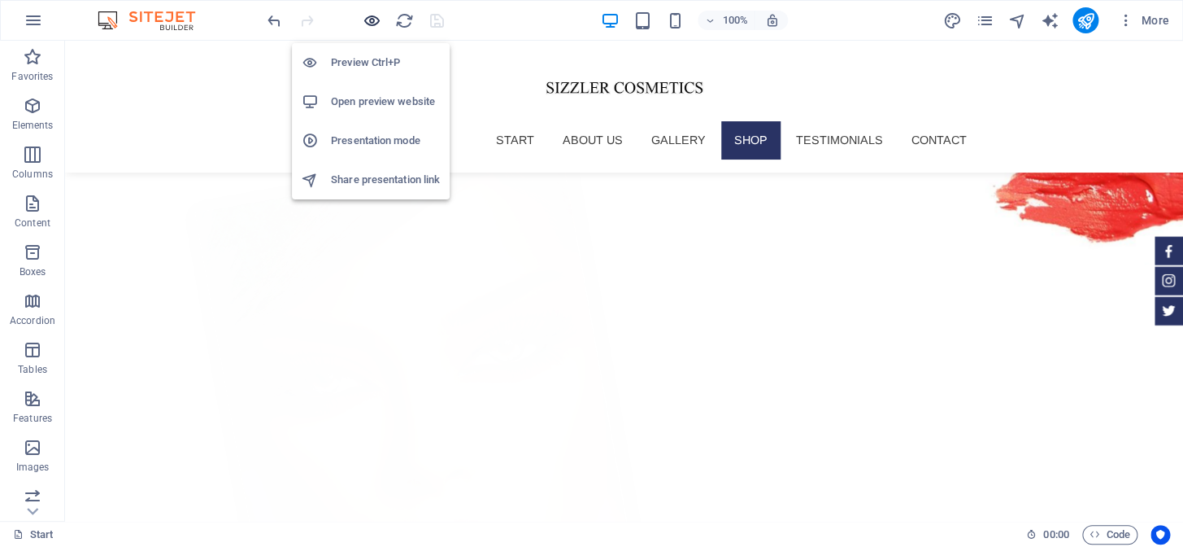
scroll to position [1982, 0]
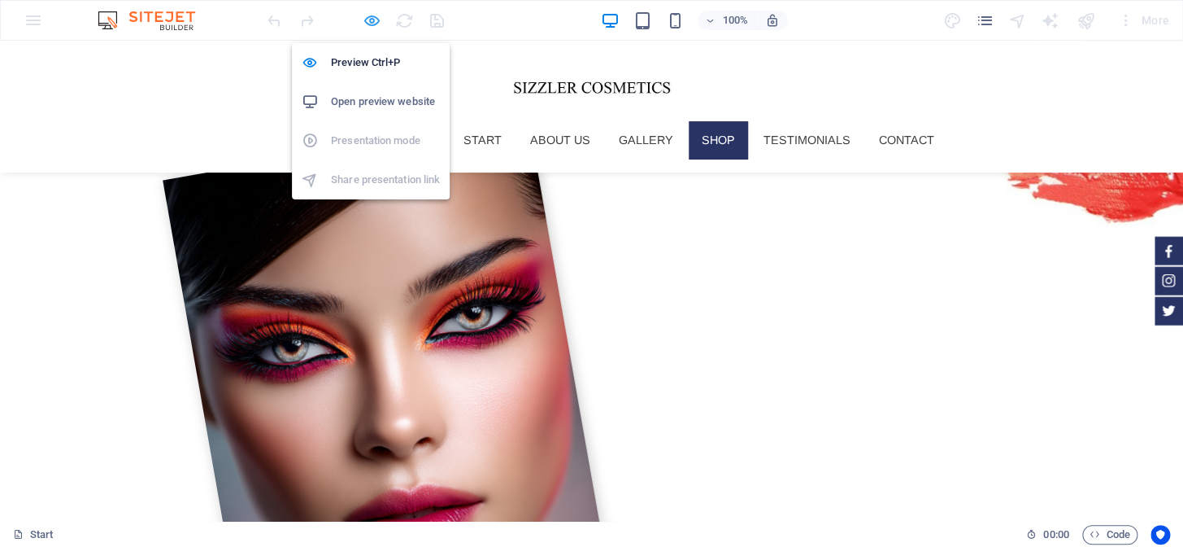
click at [373, 19] on icon "button" at bounding box center [372, 20] width 19 height 19
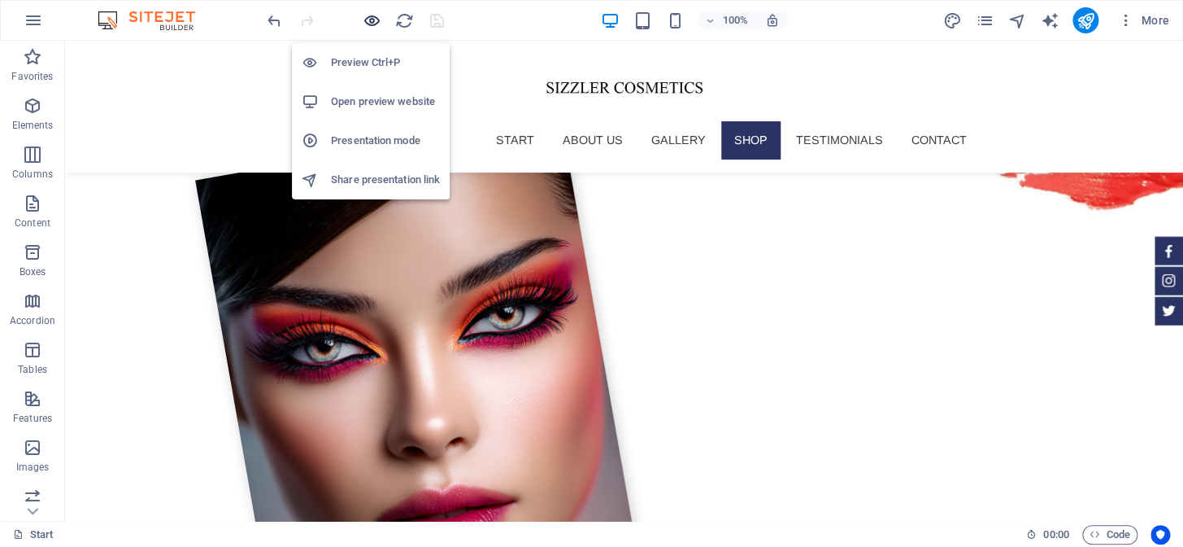
scroll to position [1950, 0]
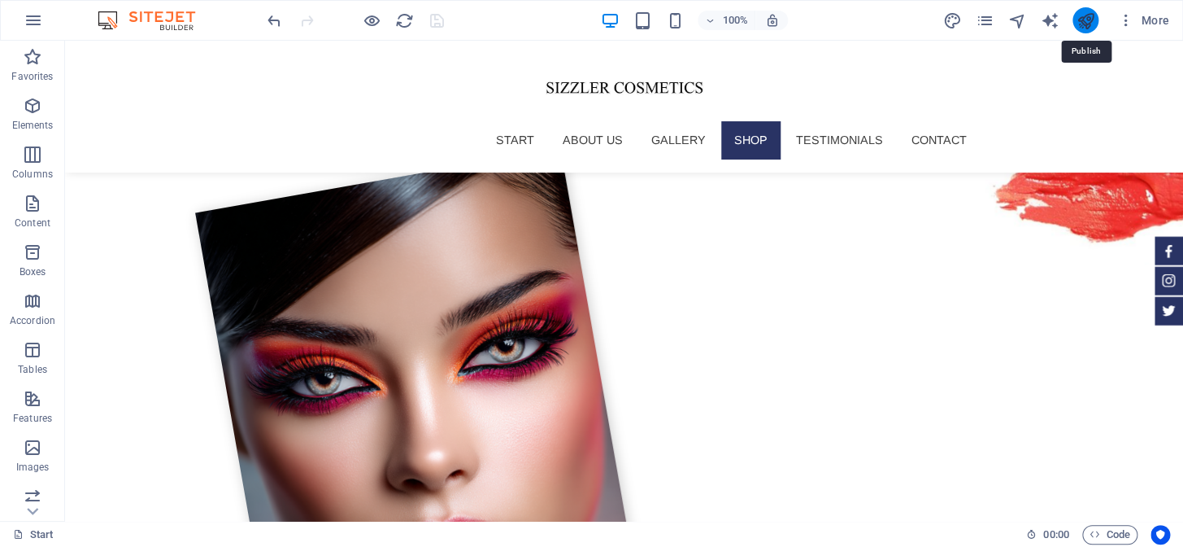
click at [1081, 13] on icon "publish" at bounding box center [1085, 20] width 19 height 19
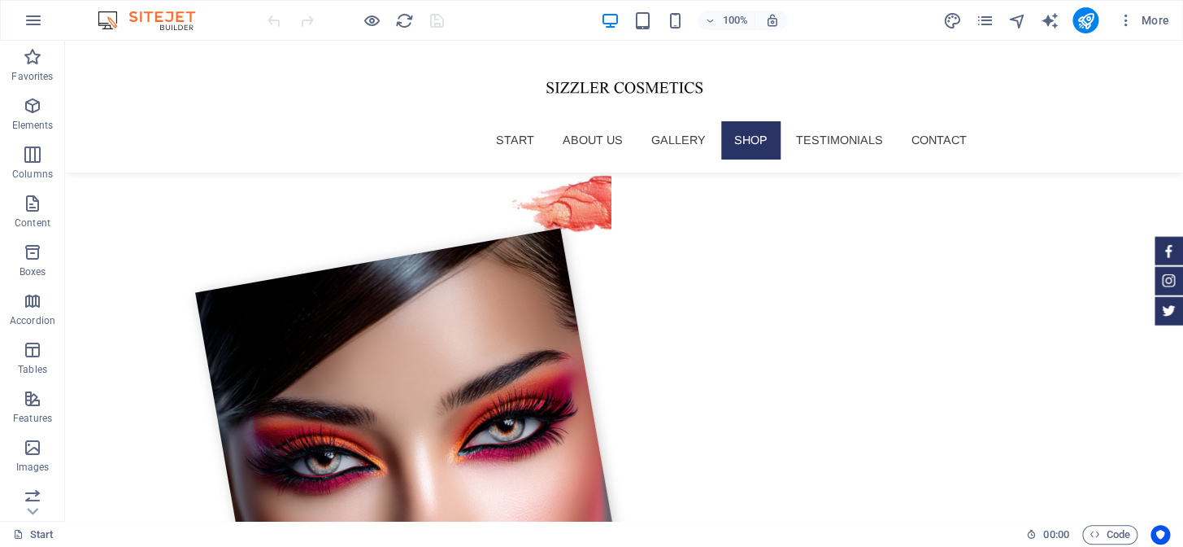
scroll to position [1879, 0]
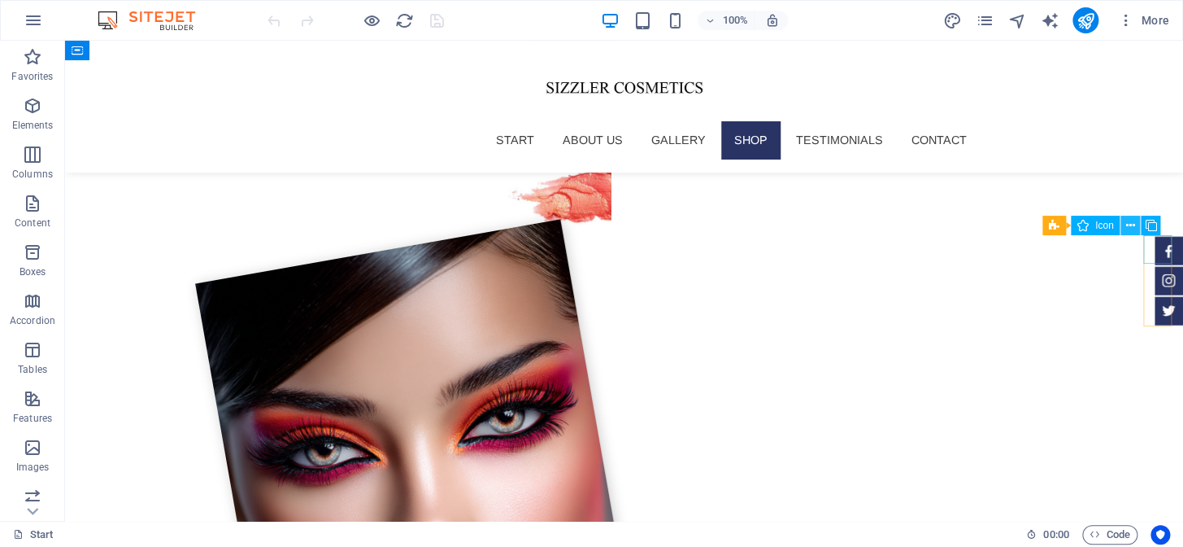
click at [1132, 227] on icon at bounding box center [1130, 225] width 9 height 17
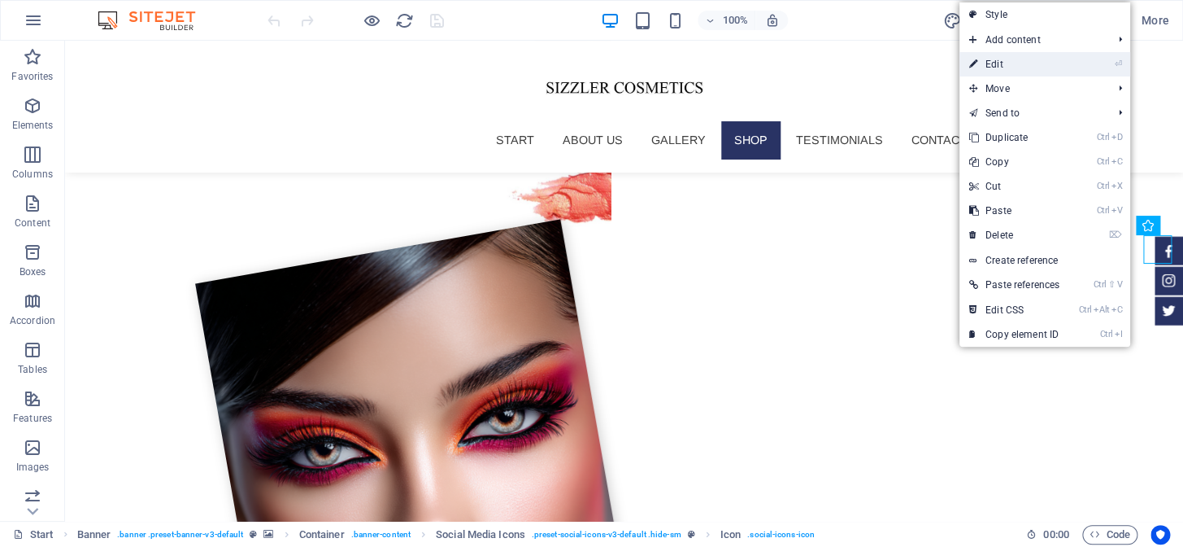
click at [1006, 62] on link "⏎ Edit" at bounding box center [1015, 64] width 110 height 24
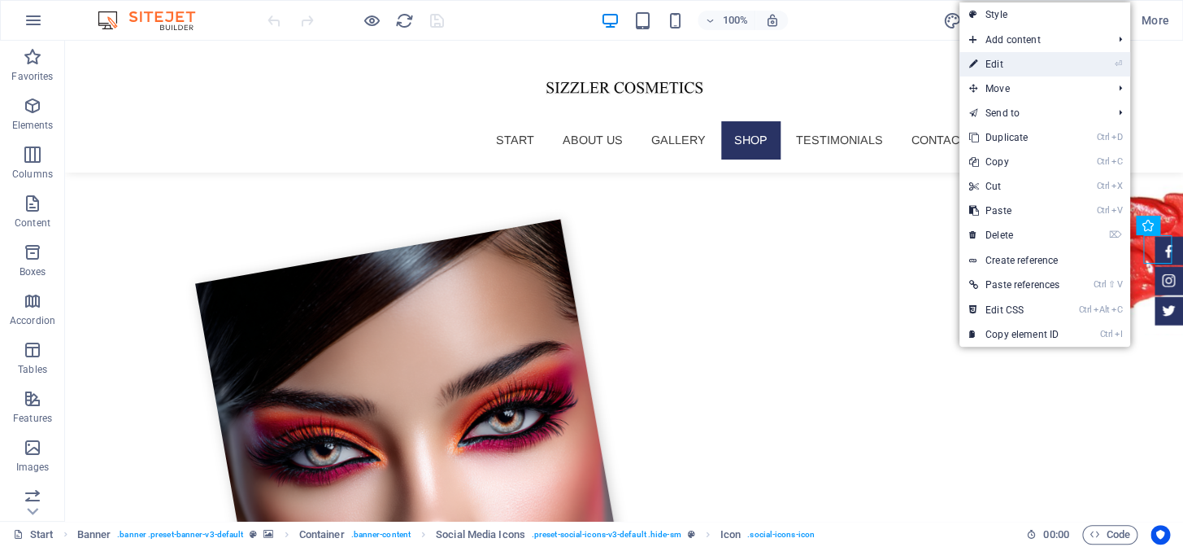
select select "xMidYMid"
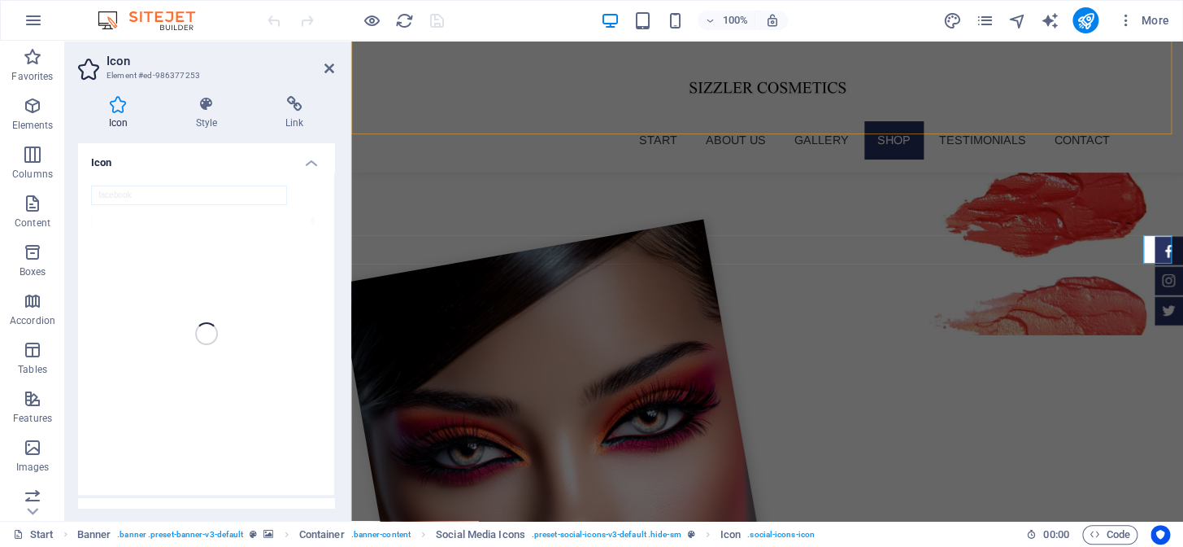
scroll to position [1736, 0]
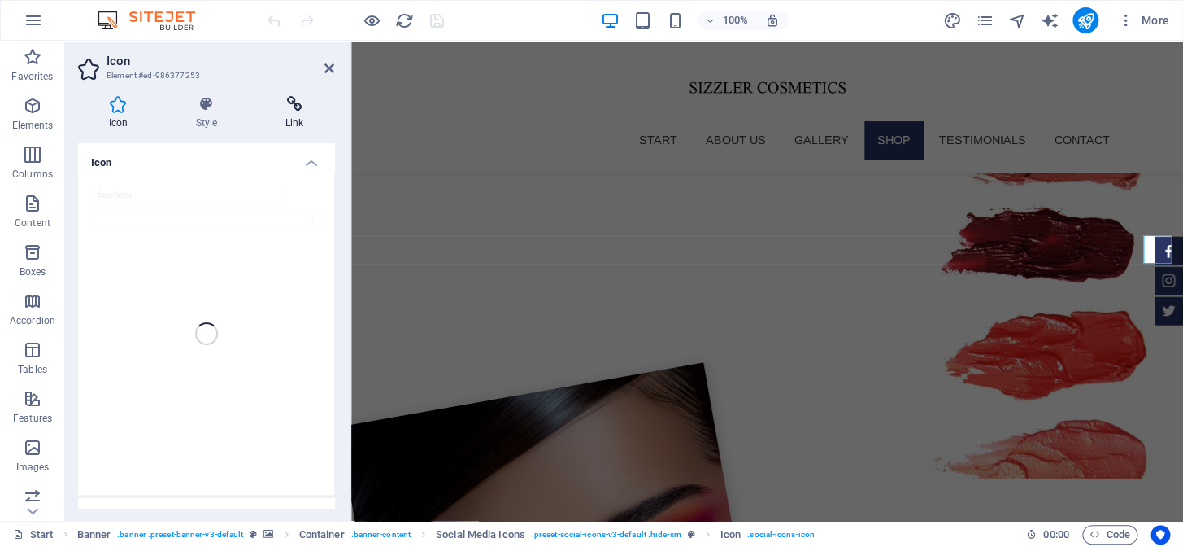
click at [300, 103] on icon at bounding box center [295, 104] width 80 height 16
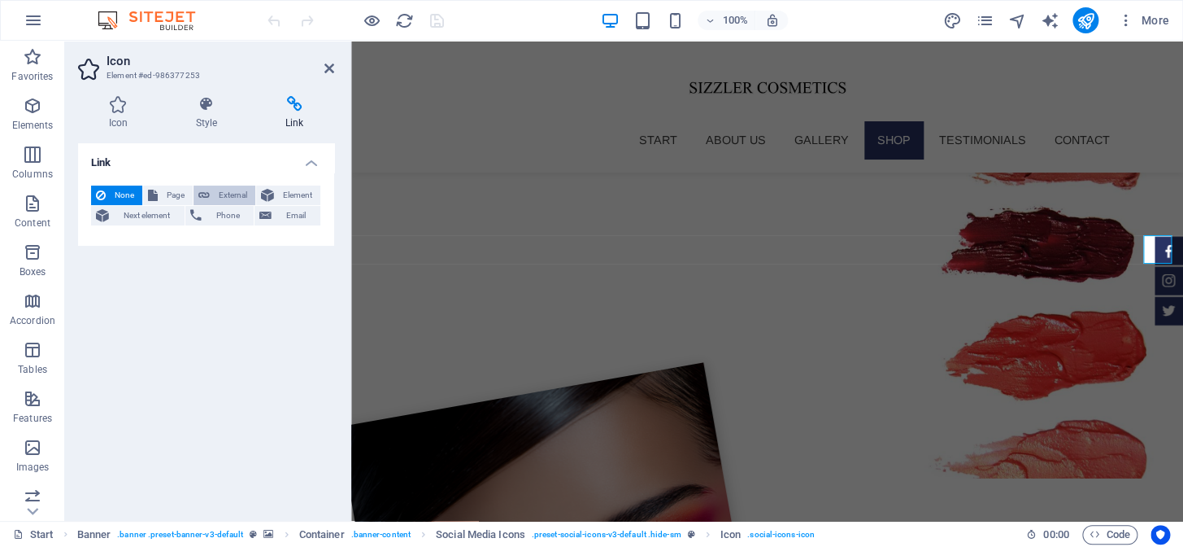
click at [212, 192] on button "External" at bounding box center [225, 195] width 62 height 20
select select "blank"
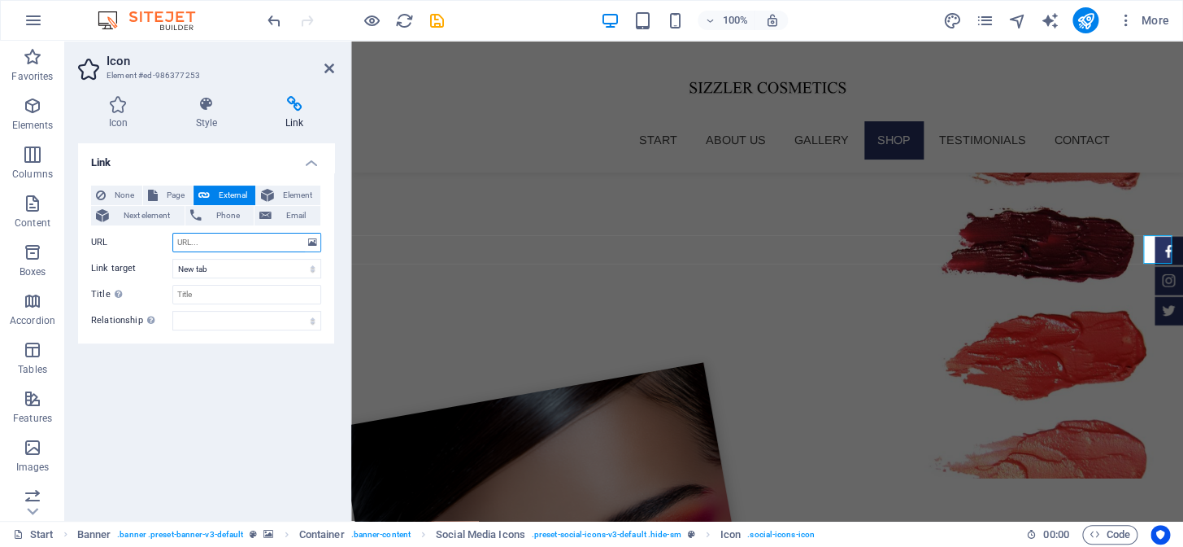
click at [194, 238] on input "URL" at bounding box center [246, 243] width 149 height 20
click at [118, 123] on h4 "Icon" at bounding box center [121, 113] width 87 height 34
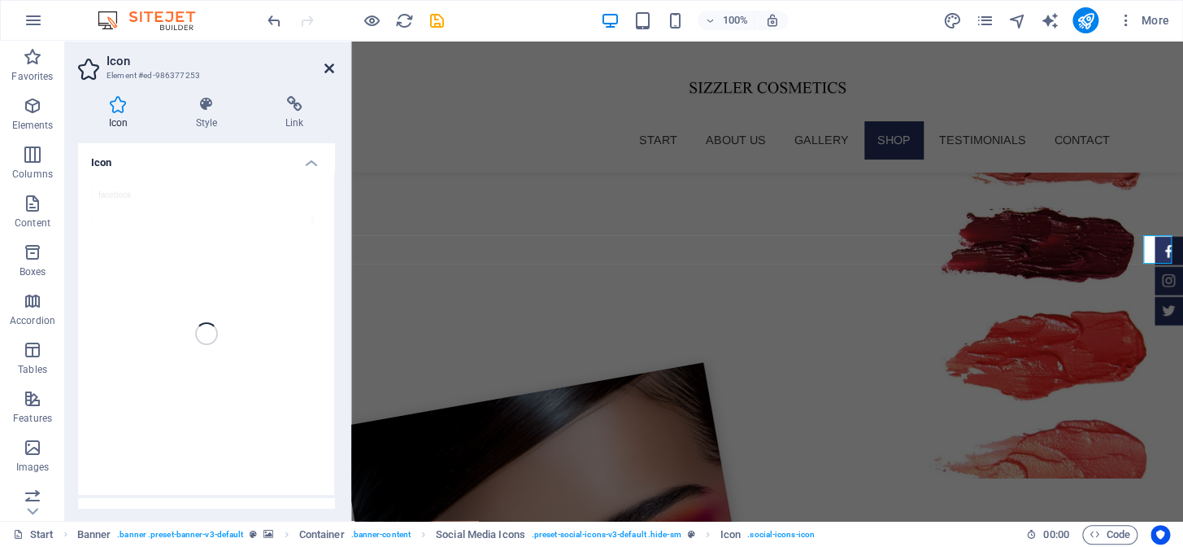
click at [326, 64] on icon at bounding box center [330, 68] width 10 height 13
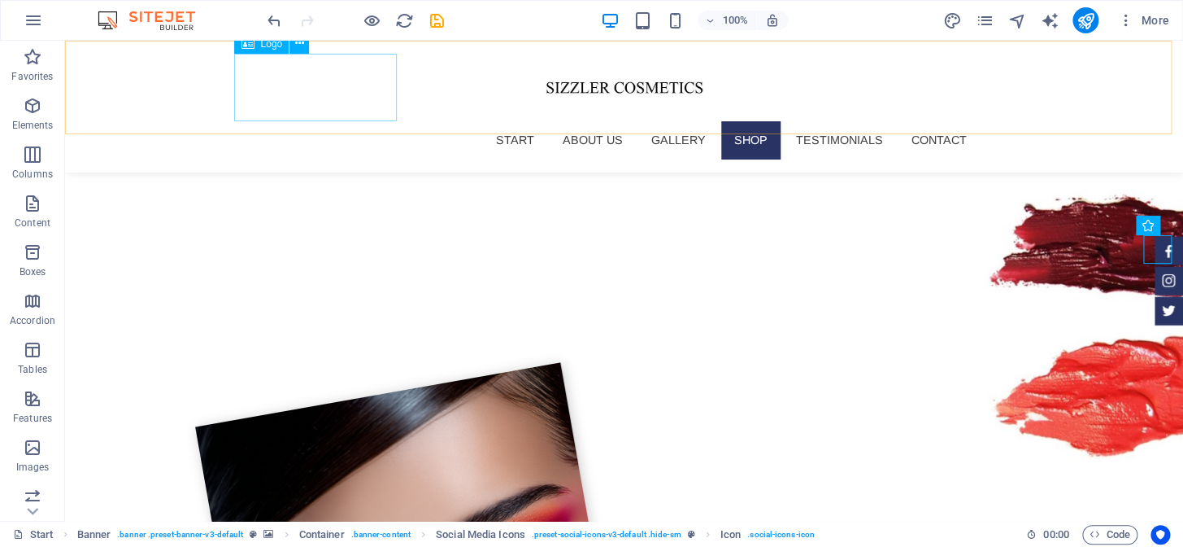
scroll to position [1879, 0]
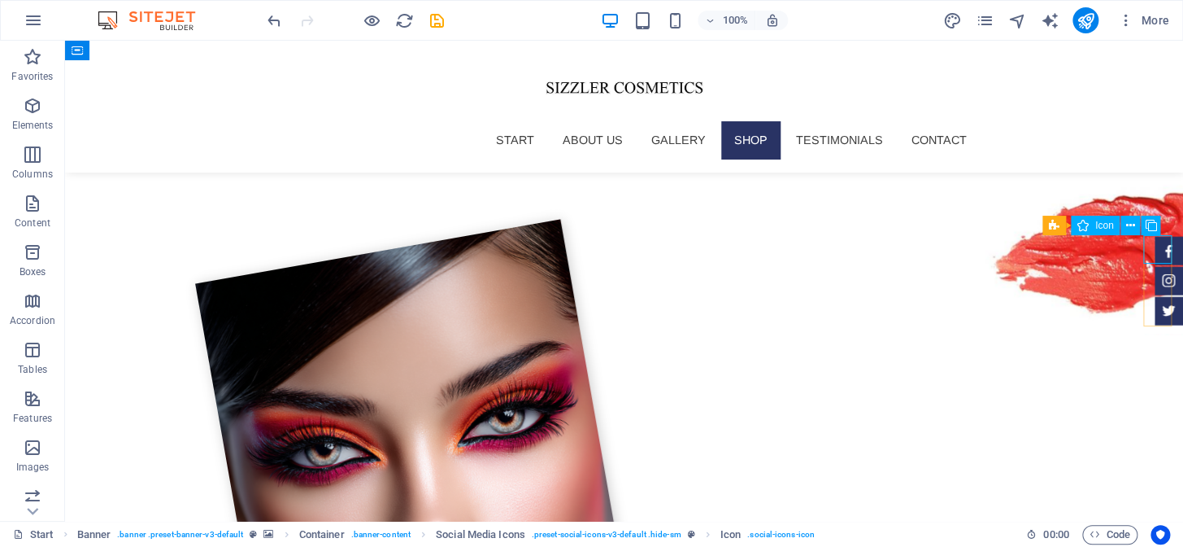
click at [1157, 247] on figure at bounding box center [1169, 251] width 28 height 28
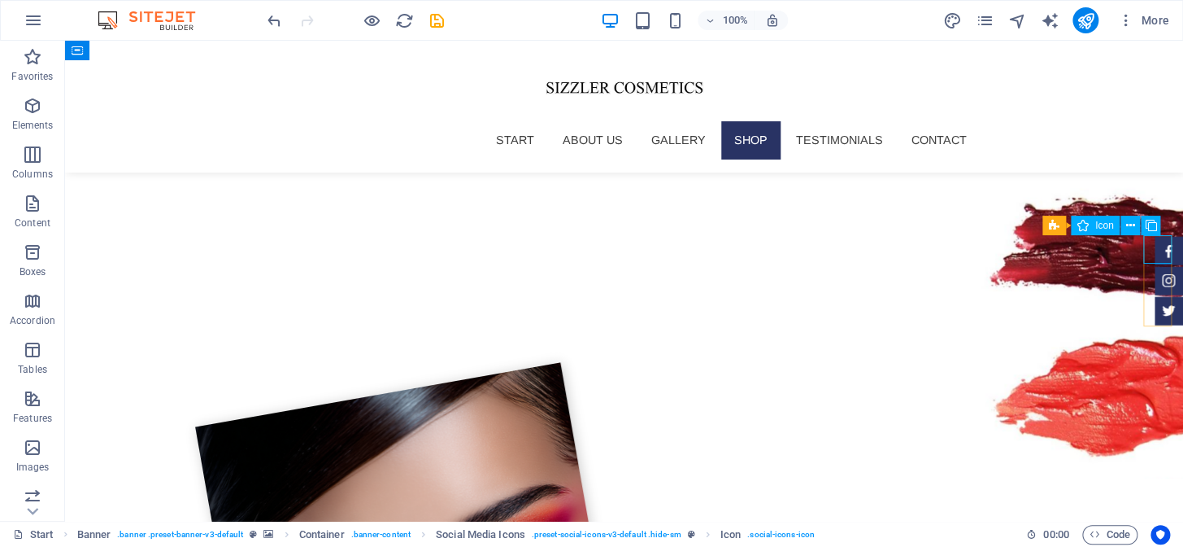
select select "xMidYMid"
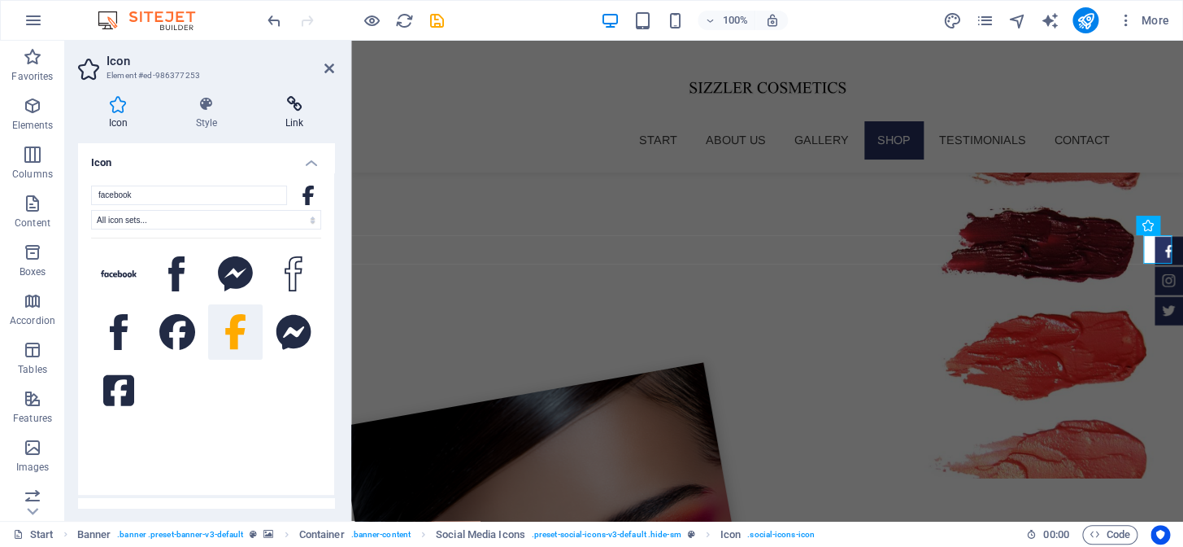
click at [294, 96] on icon at bounding box center [295, 104] width 80 height 16
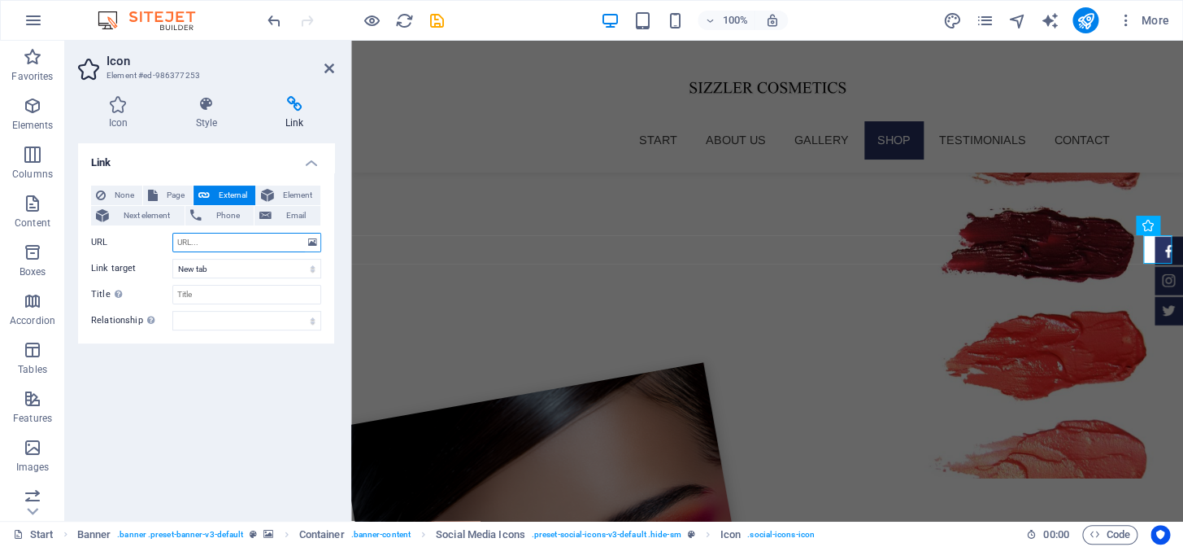
click at [213, 243] on input "URL" at bounding box center [246, 243] width 149 height 20
click at [268, 242] on input "URL" at bounding box center [246, 243] width 149 height 20
paste input "https://www.facebook.com/sizzlercosmetics"
type input "https://www.facebook.com/sizzlercosmetics"
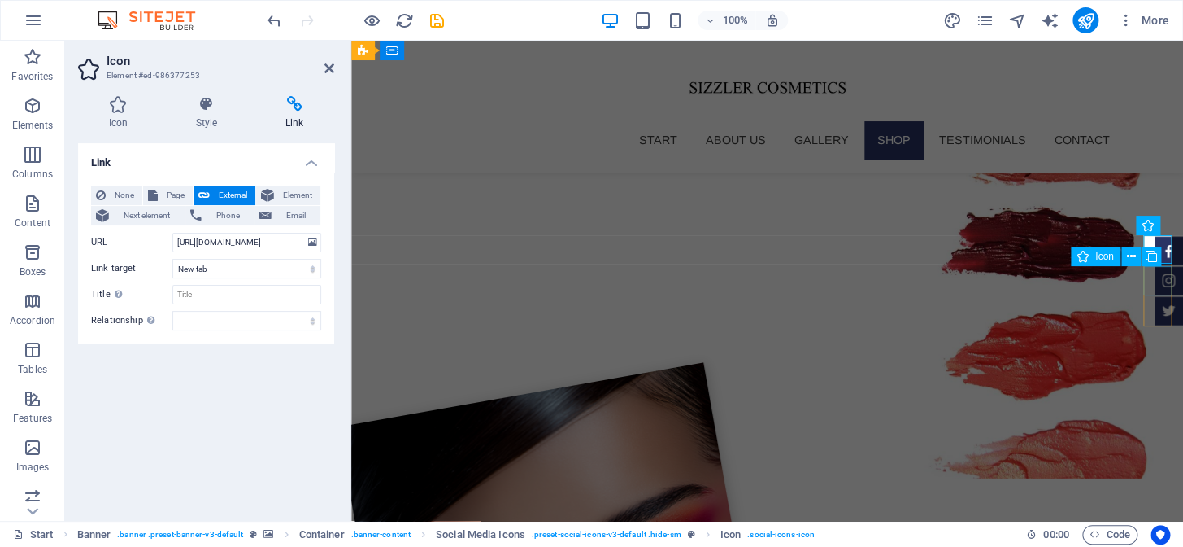
scroll to position [0, 0]
click at [1159, 276] on figure at bounding box center [1169, 280] width 28 height 28
select select "xMidYMid"
select select "px"
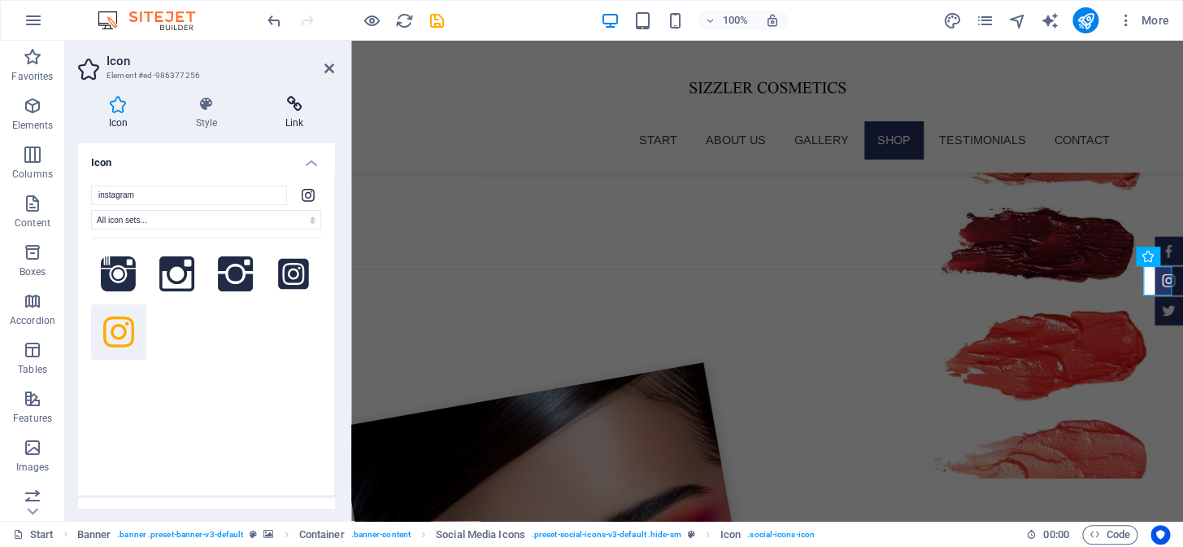
click at [297, 102] on icon at bounding box center [295, 104] width 80 height 16
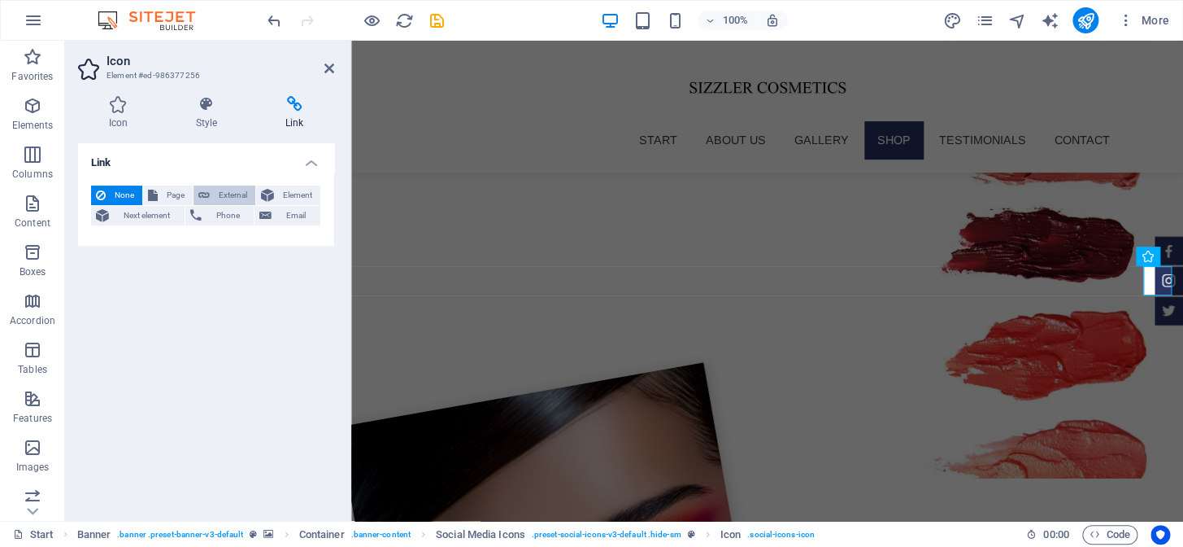
click at [227, 194] on span "External" at bounding box center [233, 195] width 36 height 20
select select "blank"
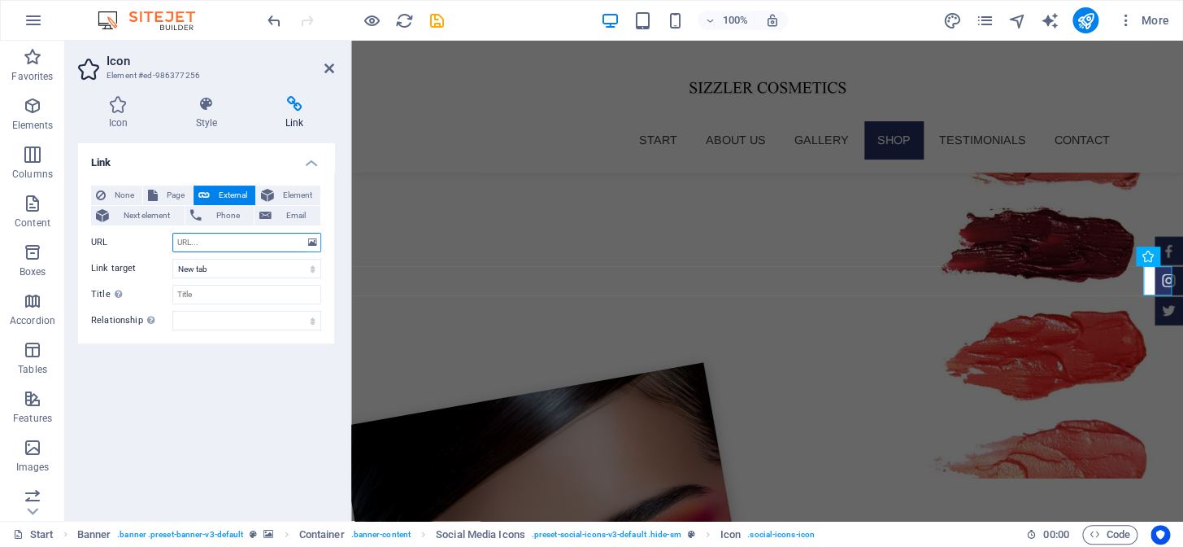
click at [206, 247] on input "URL" at bounding box center [246, 243] width 149 height 20
paste input "https://www.instagram.com/sizzlercosmetics"
type input "https://www.instagram.com/sizzlercosmetics"
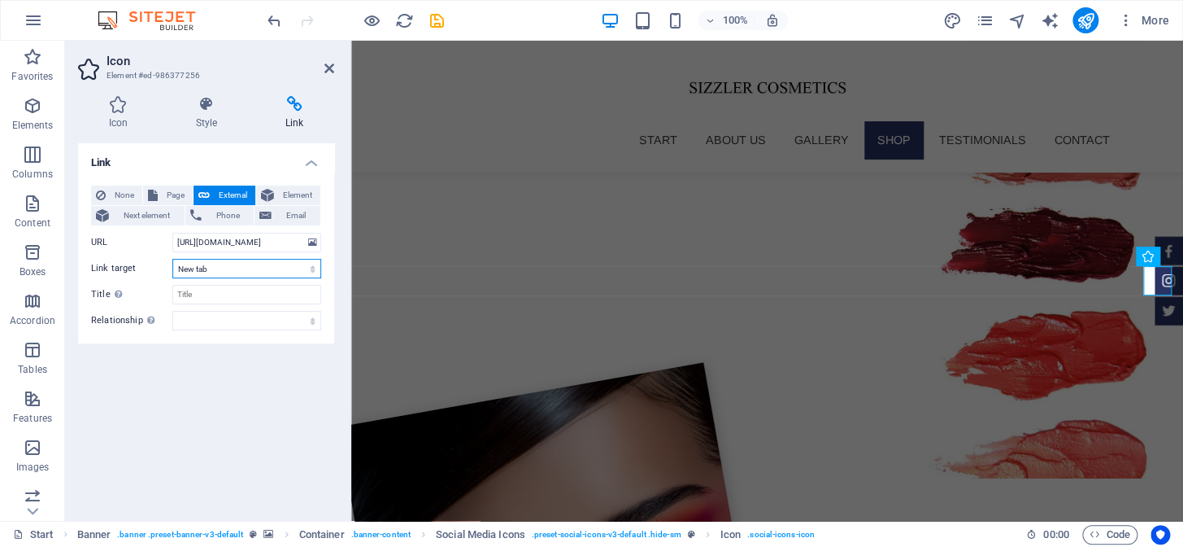
click at [237, 268] on select "New tab Same tab Overlay" at bounding box center [246, 269] width 149 height 20
click at [238, 406] on div "Link None Page External Element Next element Phone Email Page Start Subpage Leg…" at bounding box center [206, 325] width 256 height 364
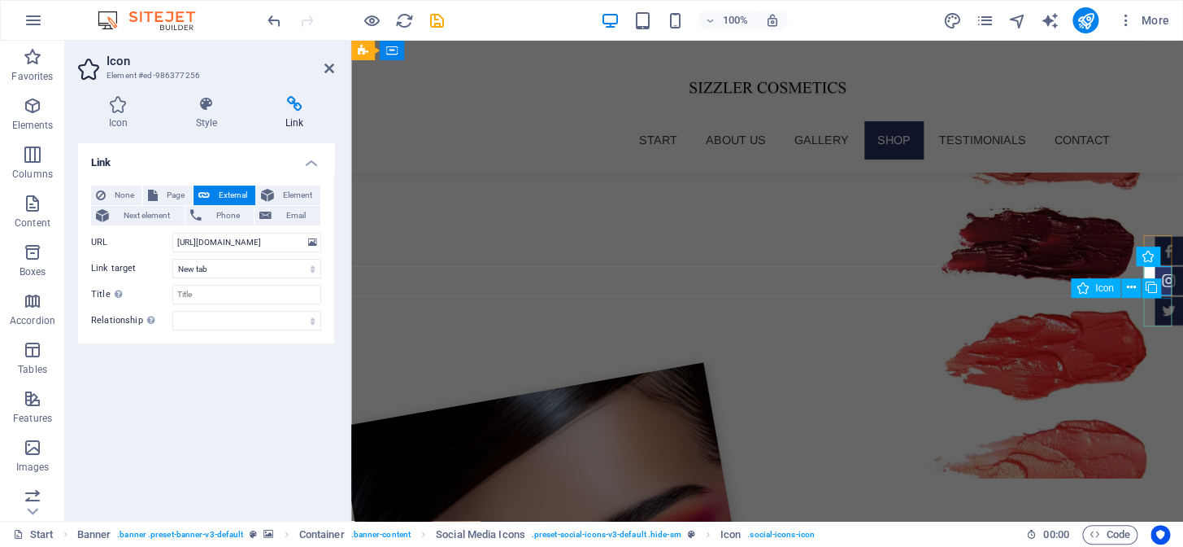
click at [1161, 309] on figure at bounding box center [1169, 310] width 28 height 28
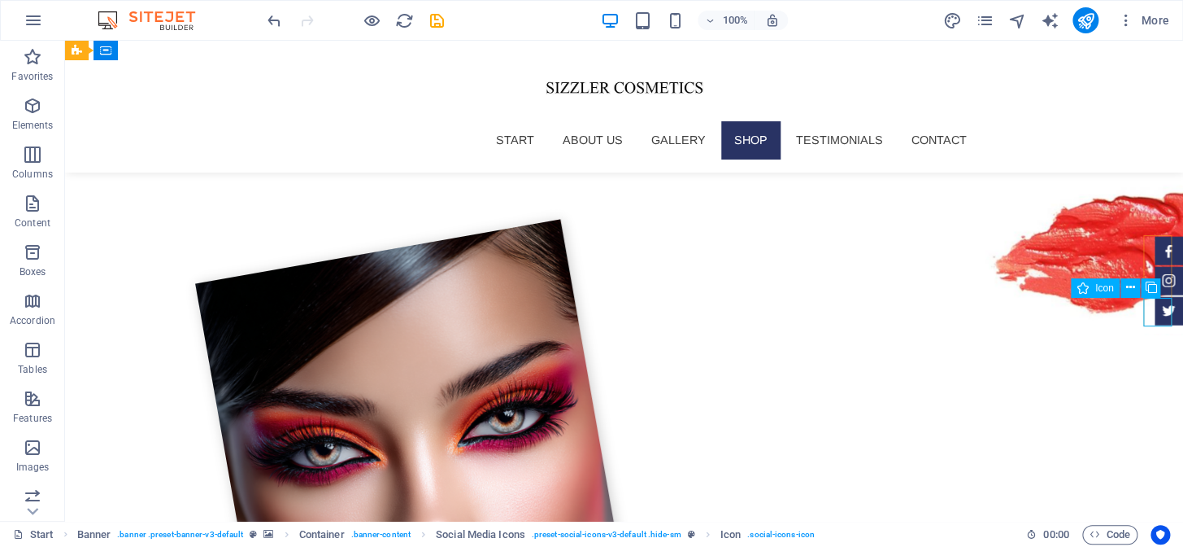
click at [1155, 312] on figure at bounding box center [1169, 310] width 28 height 28
select select "xMidYMid"
select select "px"
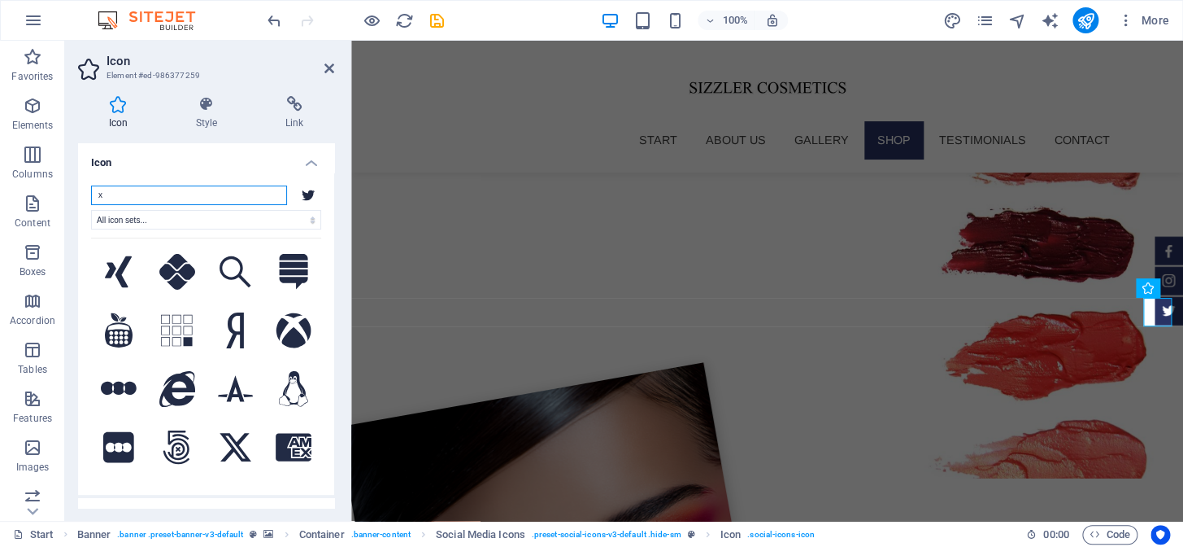
scroll to position [1832, 0]
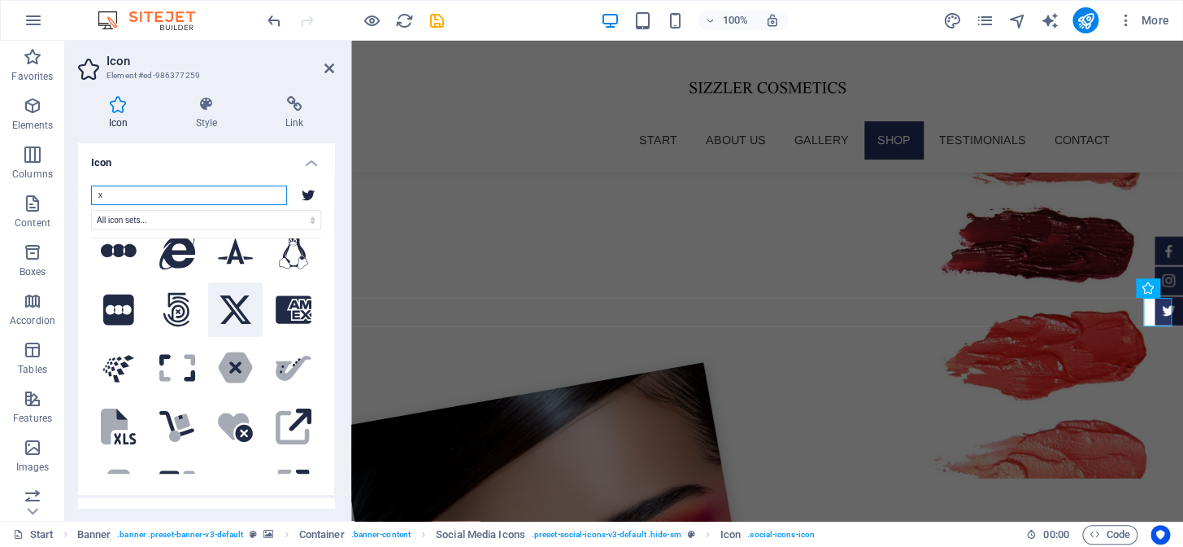
type input "x"
click at [237, 295] on icon at bounding box center [236, 309] width 32 height 29
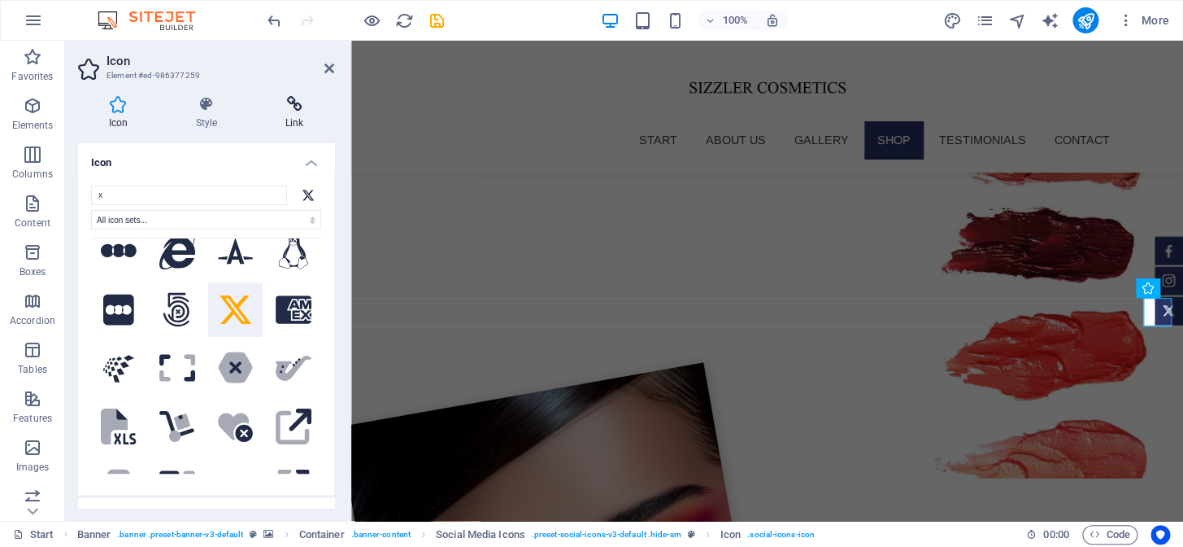
click at [290, 107] on icon at bounding box center [295, 104] width 80 height 16
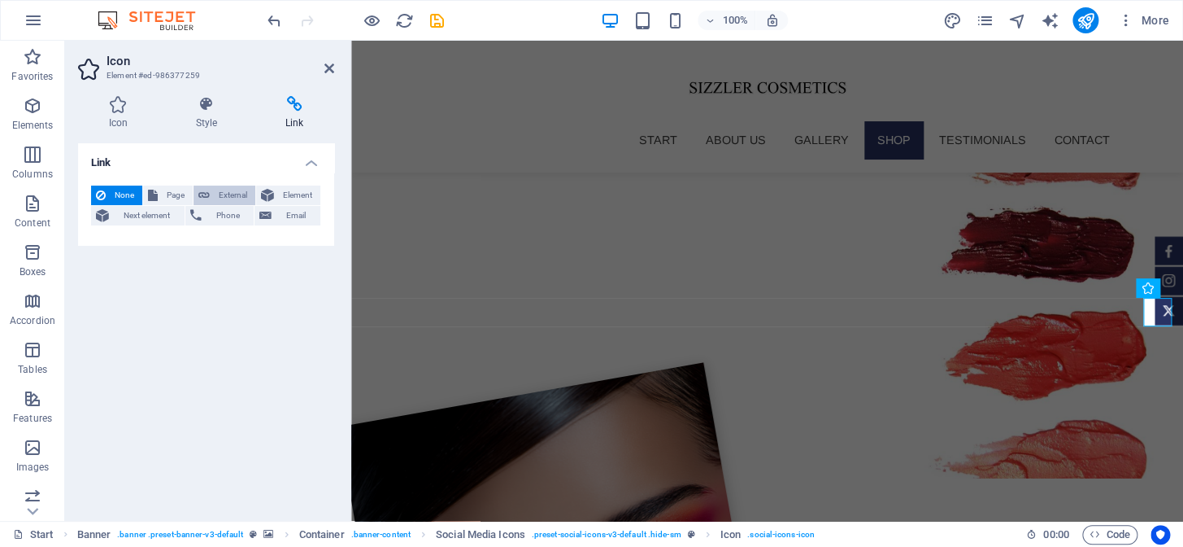
click at [237, 188] on span "External" at bounding box center [233, 195] width 36 height 20
select select "blank"
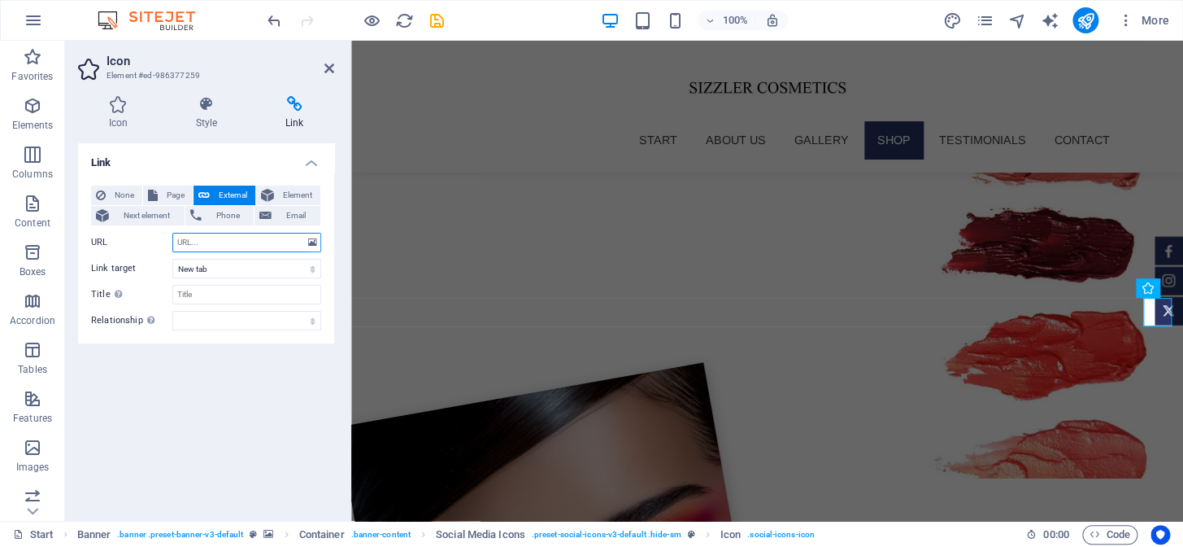
click at [211, 245] on input "URL" at bounding box center [246, 243] width 149 height 20
paste input "https://x.com/sizzlerbeauty"
type input "https://x.com/sizzlerbeauty"
click at [438, 18] on icon "save" at bounding box center [437, 20] width 19 height 19
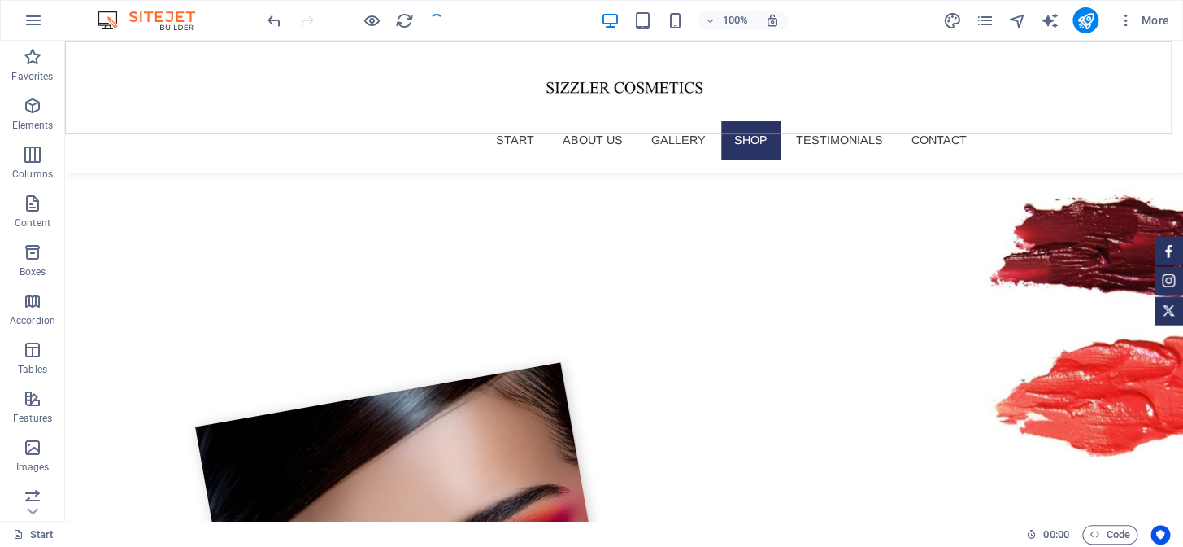
scroll to position [1879, 0]
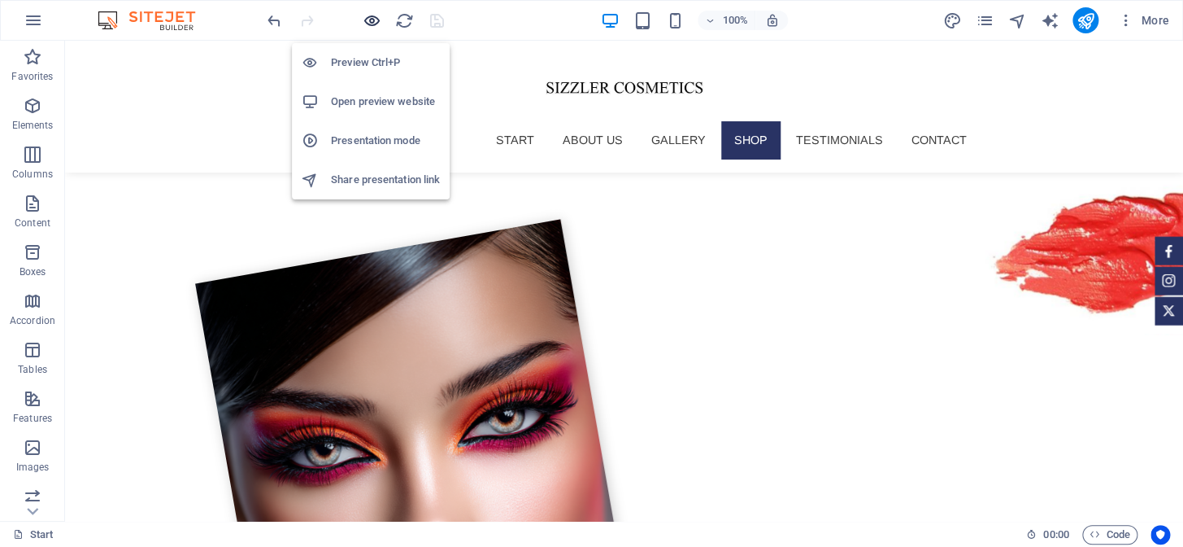
click at [373, 24] on icon "button" at bounding box center [372, 20] width 19 height 19
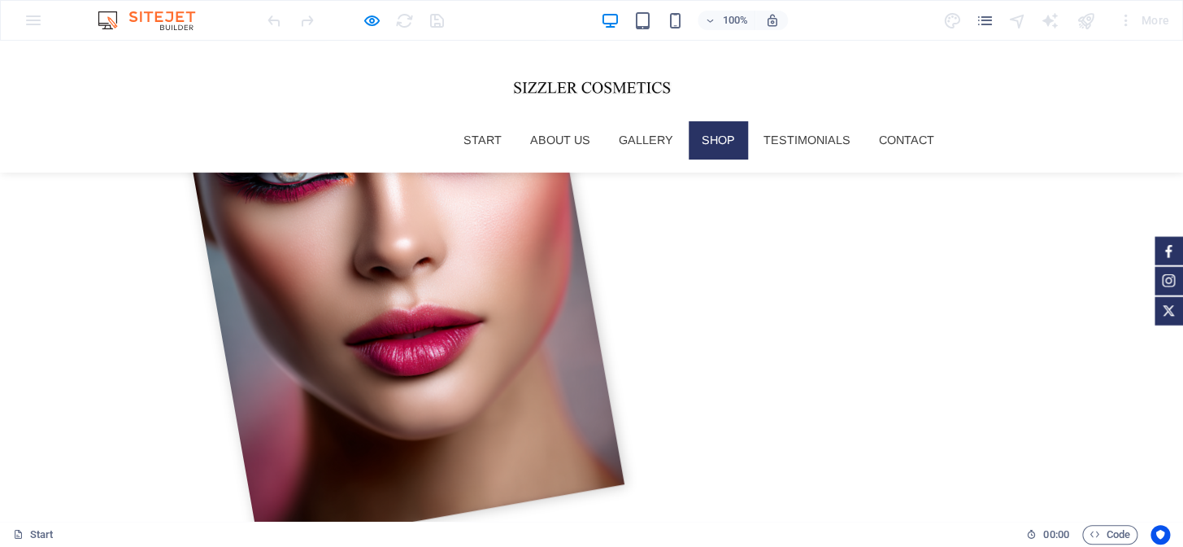
scroll to position [2252, 0]
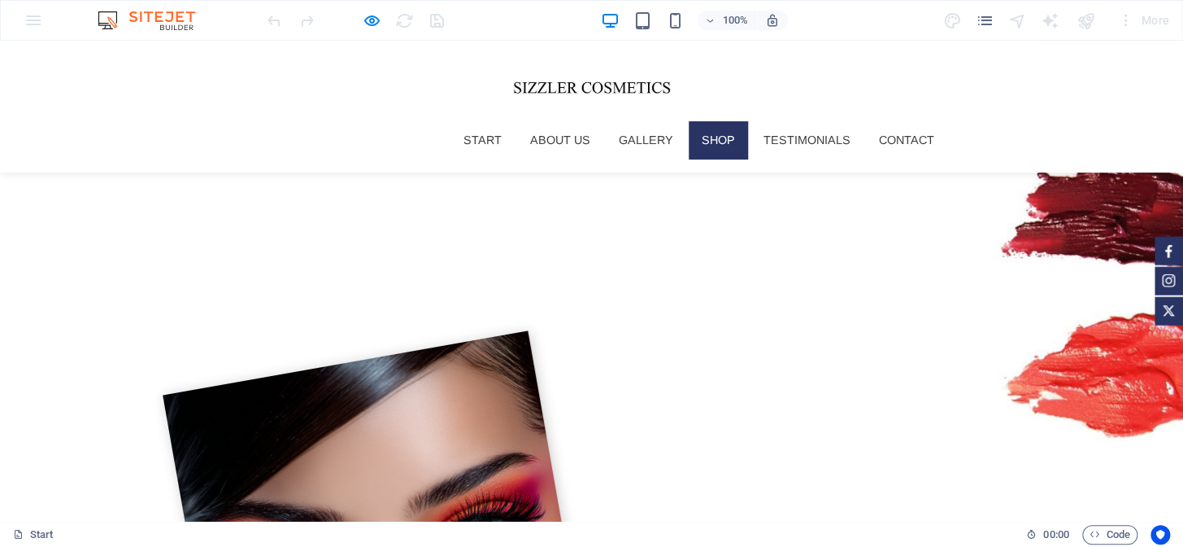
scroll to position [1700, 0]
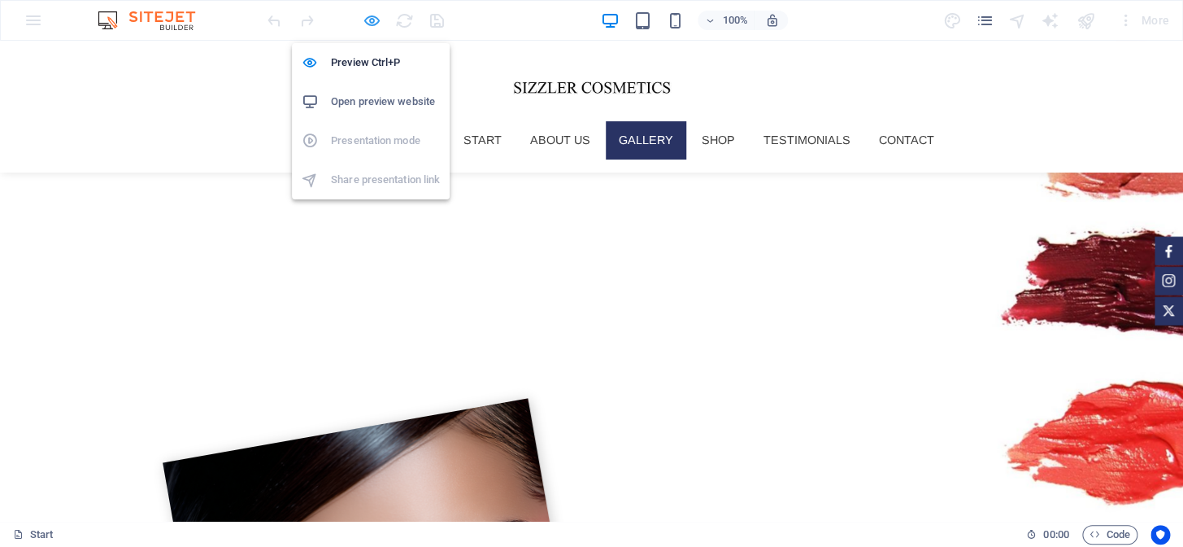
click at [367, 16] on icon "button" at bounding box center [372, 20] width 19 height 19
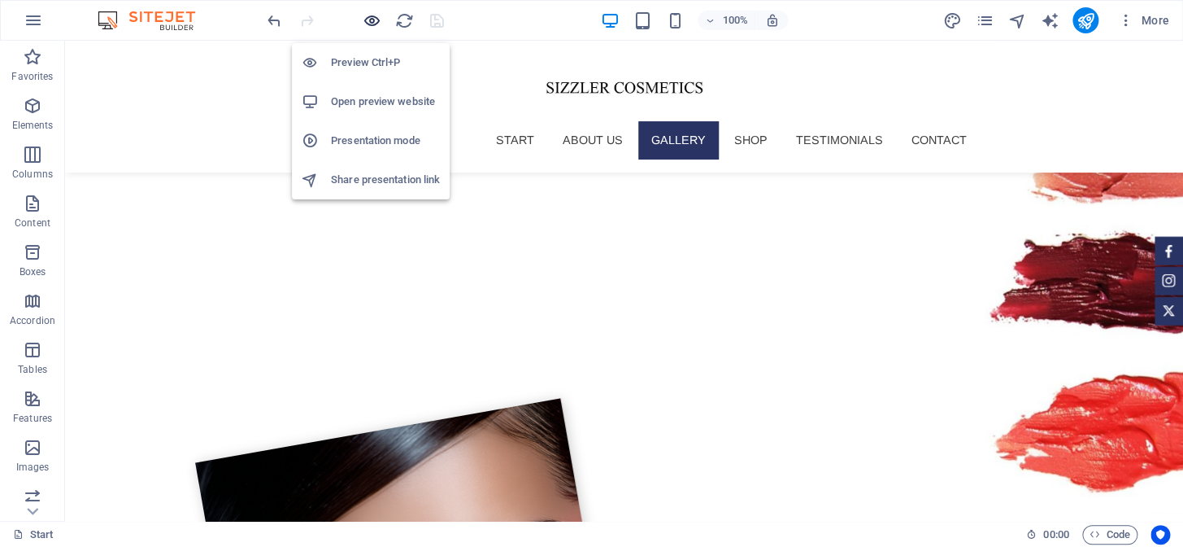
scroll to position [1684, 0]
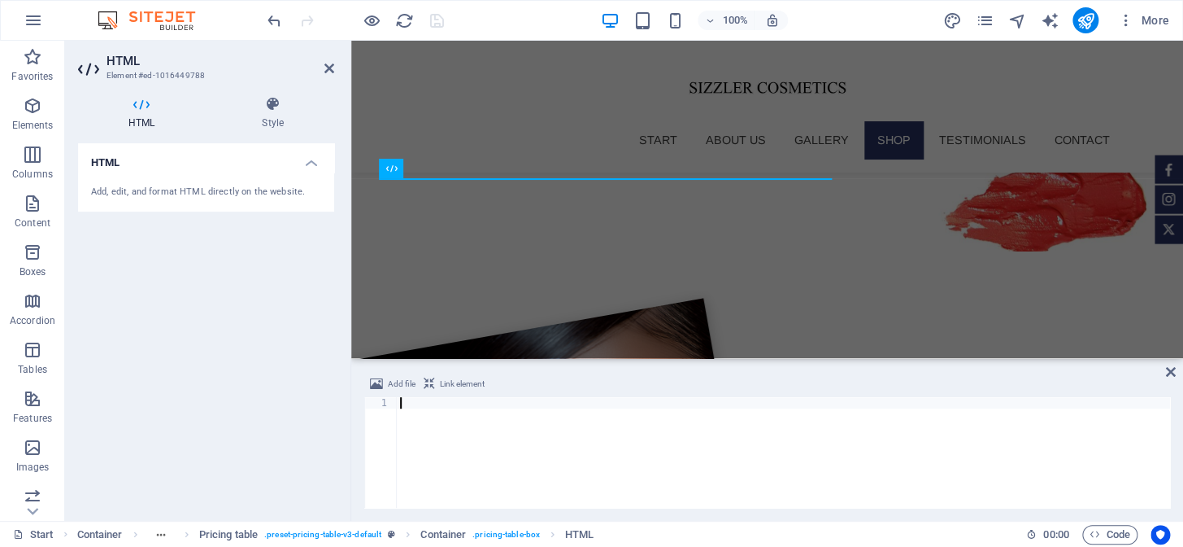
scroll to position [0, 3787]
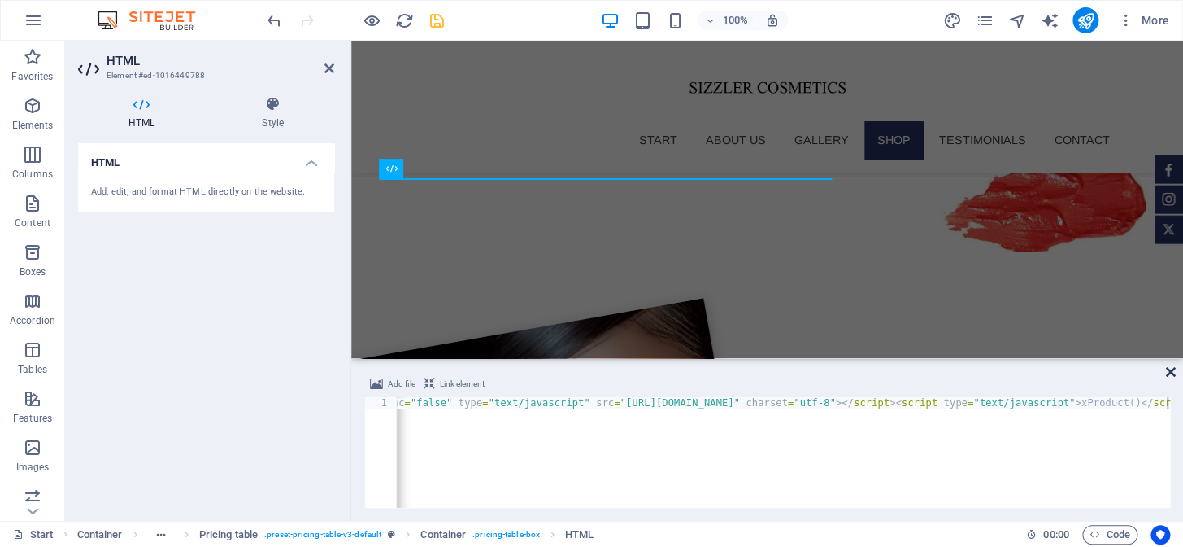
click at [1170, 372] on icon at bounding box center [1171, 371] width 10 height 13
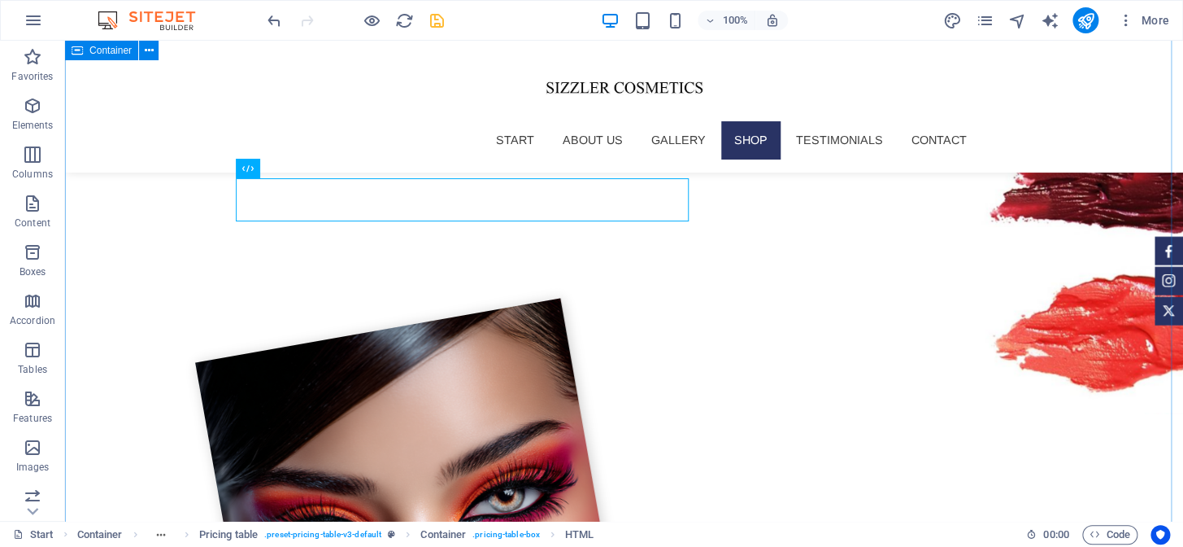
scroll to position [1943, 0]
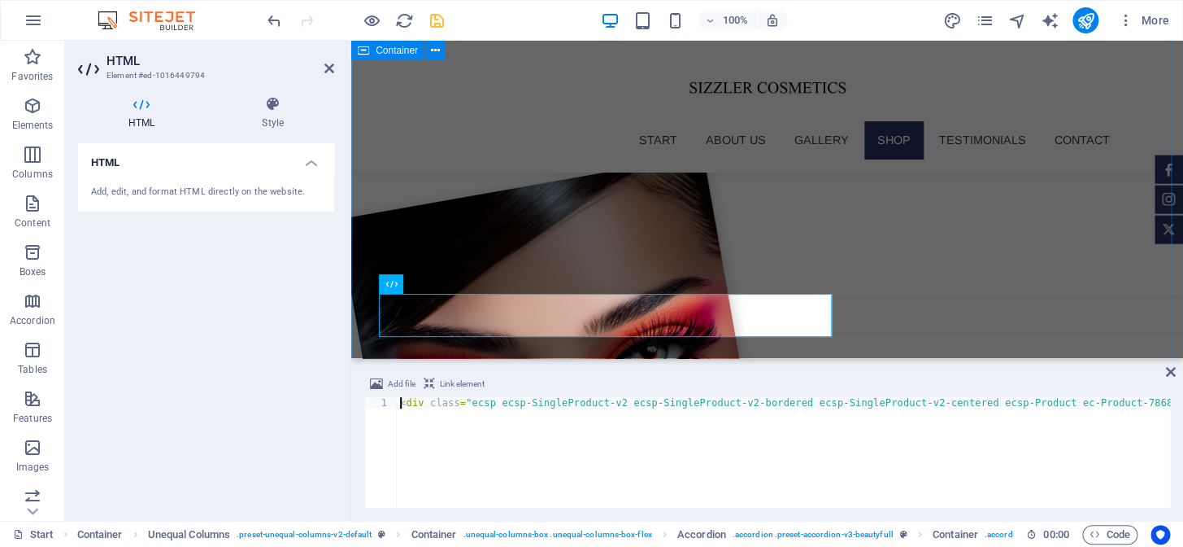
scroll to position [1800, 0]
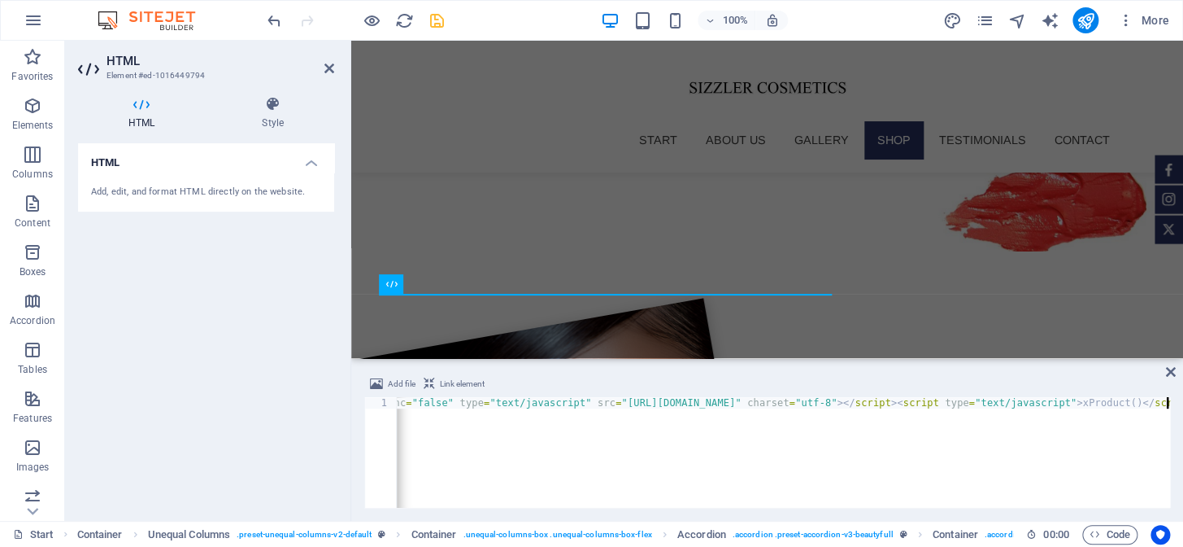
scroll to position [0, 3798]
click at [1167, 370] on icon at bounding box center [1171, 371] width 10 height 13
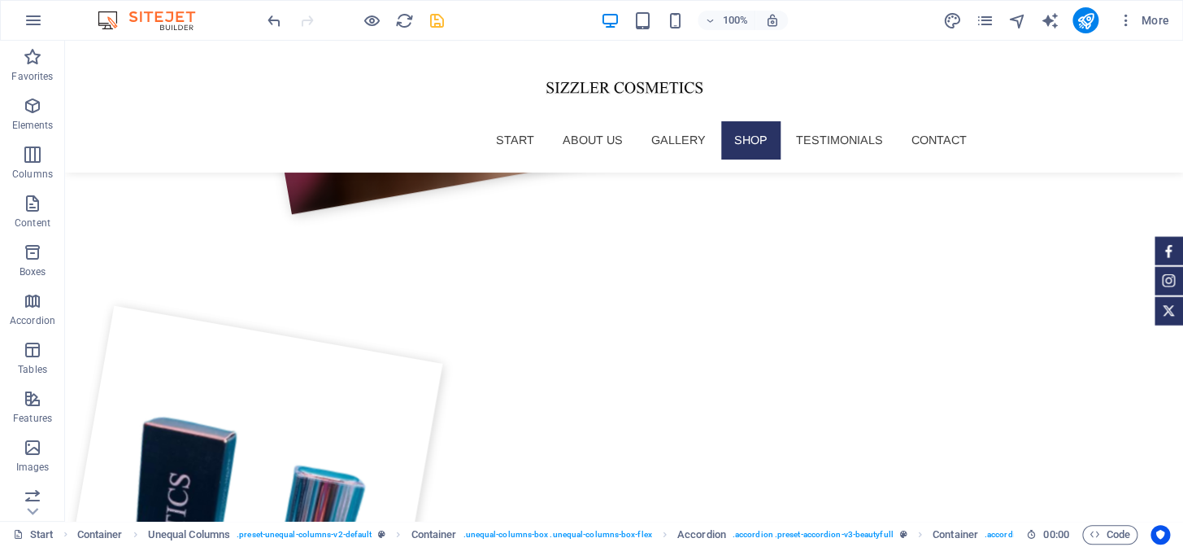
scroll to position [2534, 0]
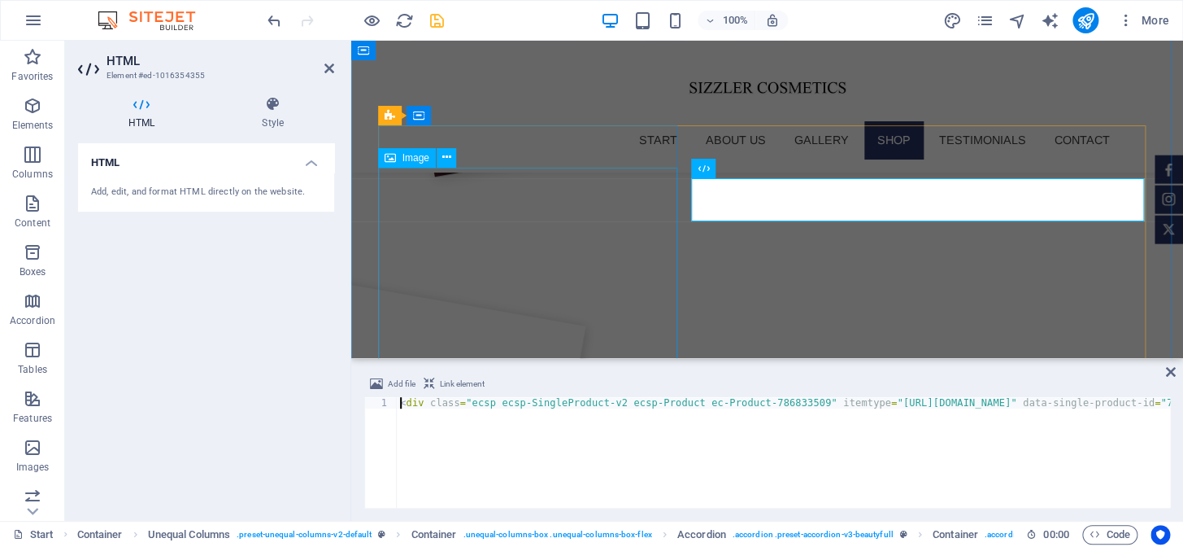
scroll to position [2391, 0]
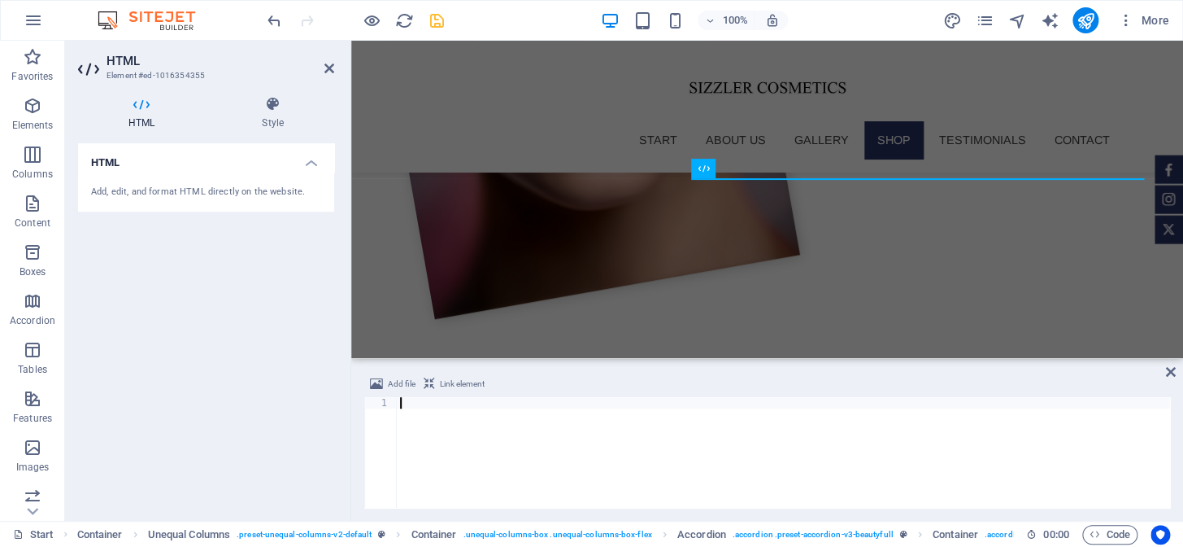
scroll to position [0, 3819]
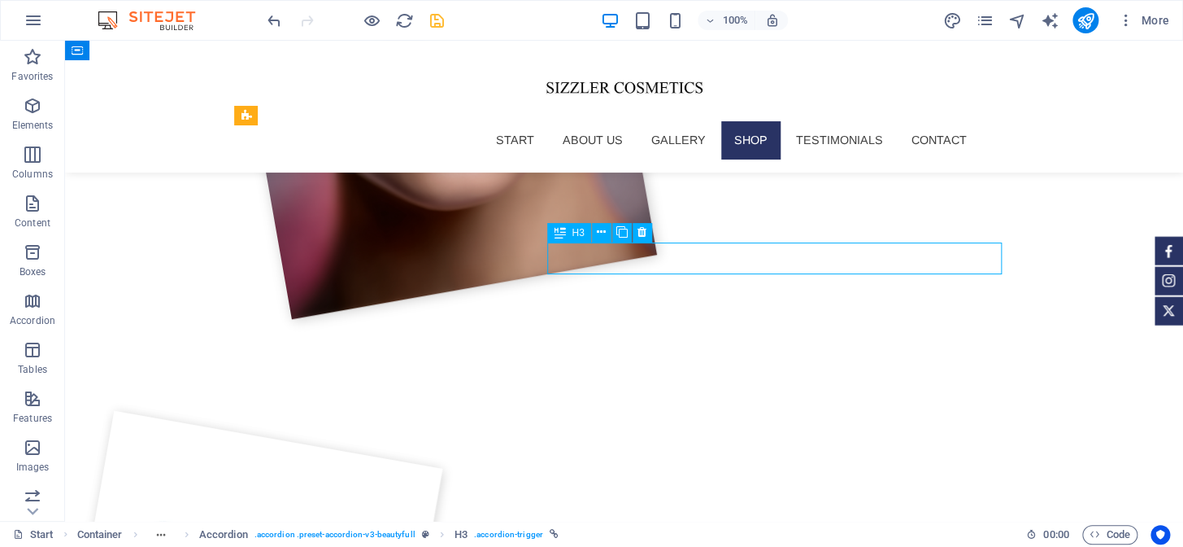
scroll to position [2534, 0]
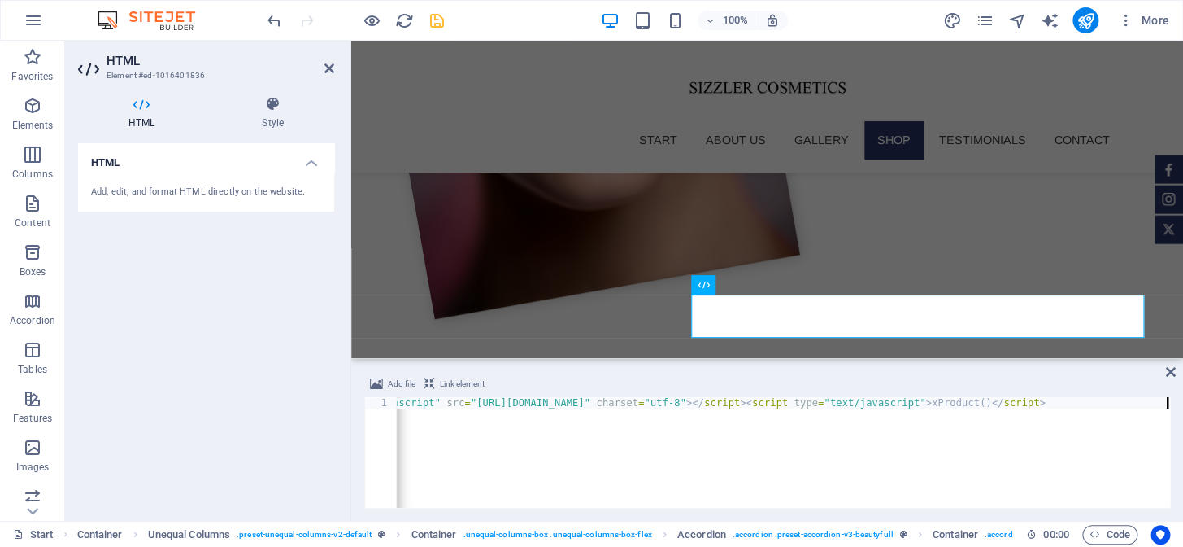
scroll to position [0, 1858]
type textarea "<div class="ecsp ecsp-SingleProduct-v2 ecsp-Product ec-Product-786832249" itemt…"
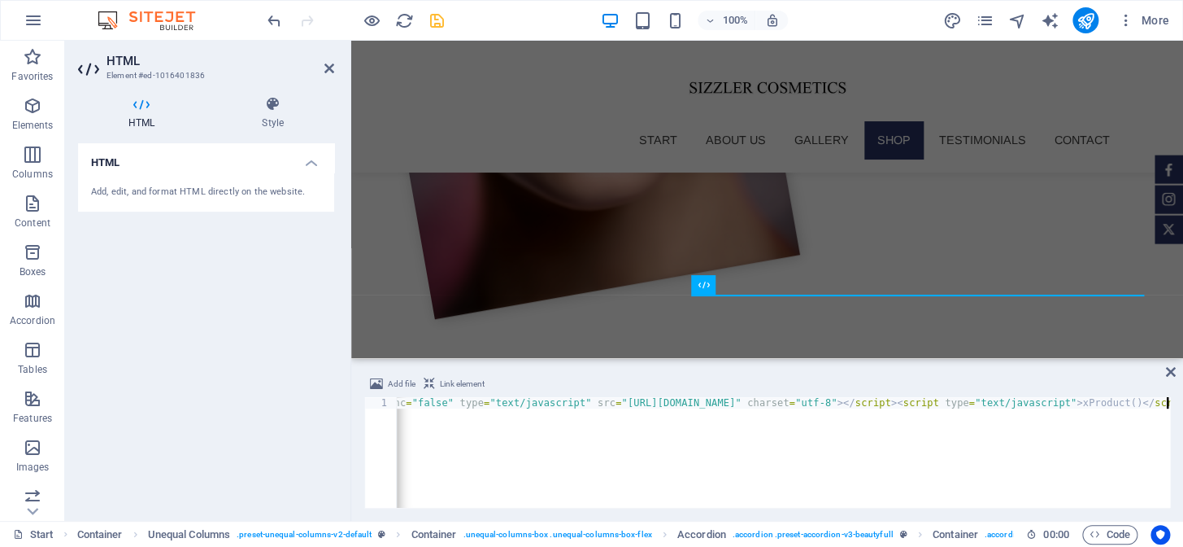
scroll to position [0, 3798]
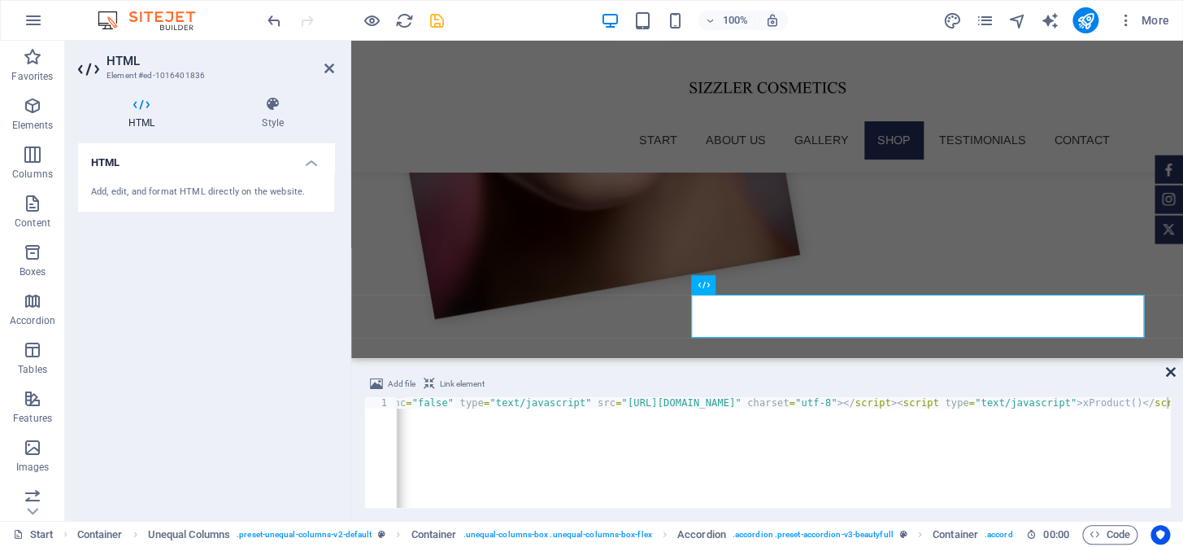
click at [1172, 365] on icon at bounding box center [1171, 371] width 10 height 13
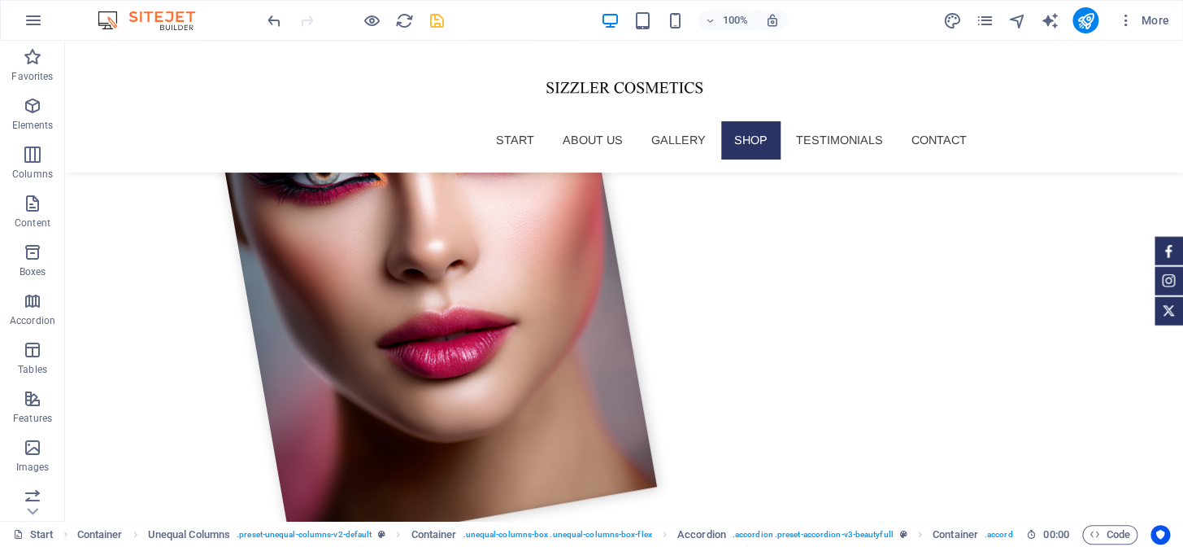
scroll to position [2073, 0]
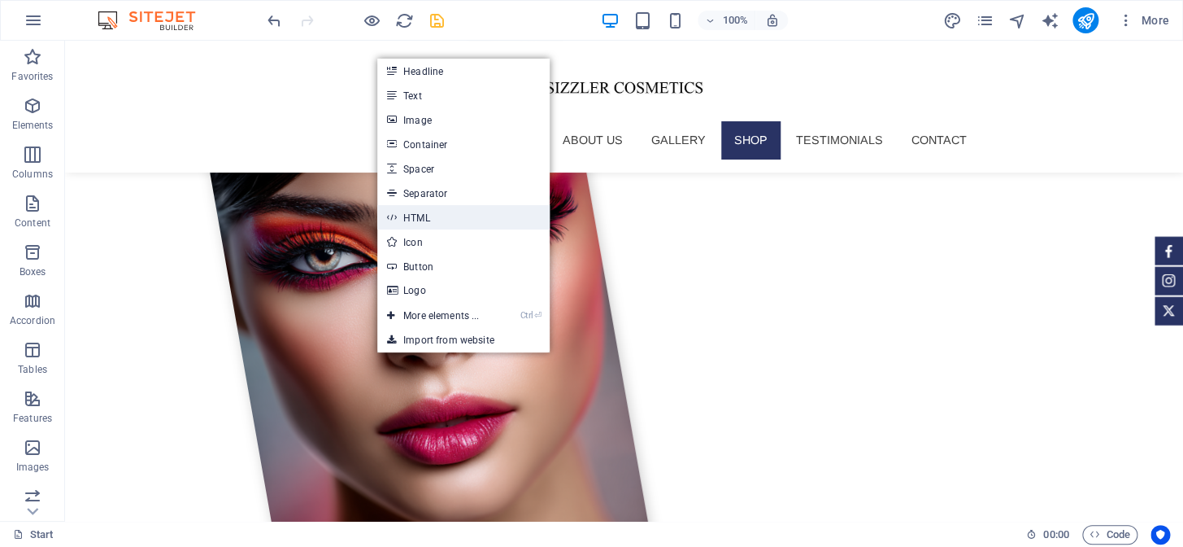
click at [412, 220] on link "HTML" at bounding box center [463, 217] width 172 height 24
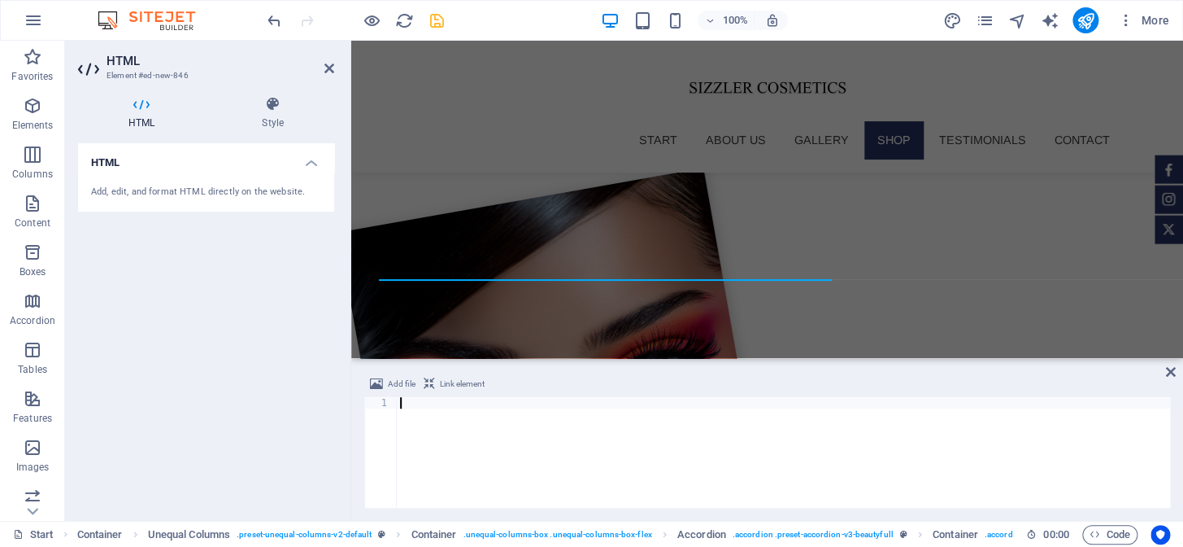
scroll to position [0, 3787]
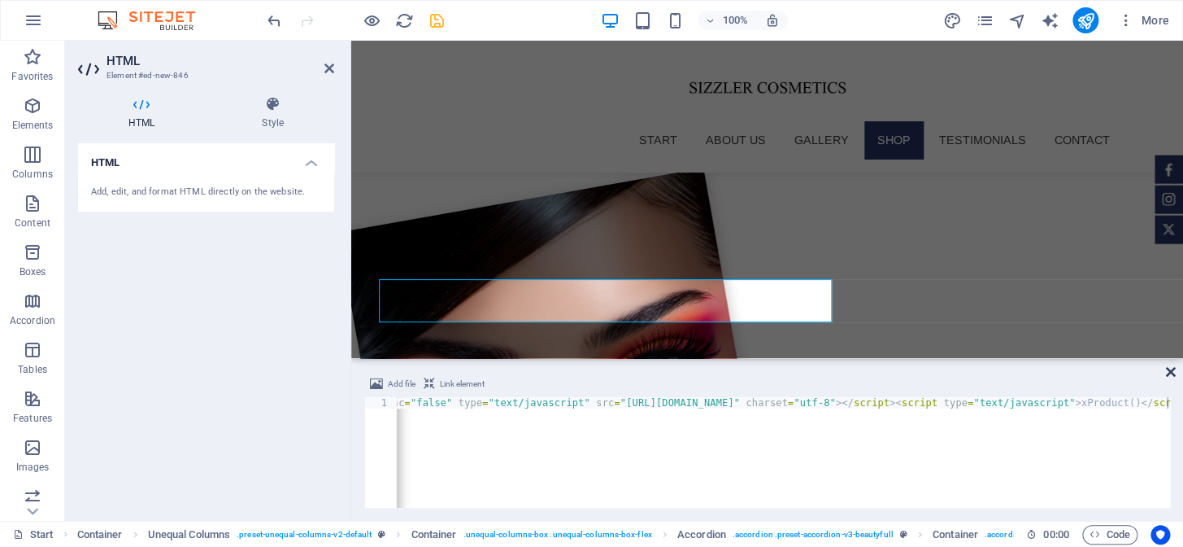
click at [1173, 370] on icon at bounding box center [1171, 371] width 10 height 13
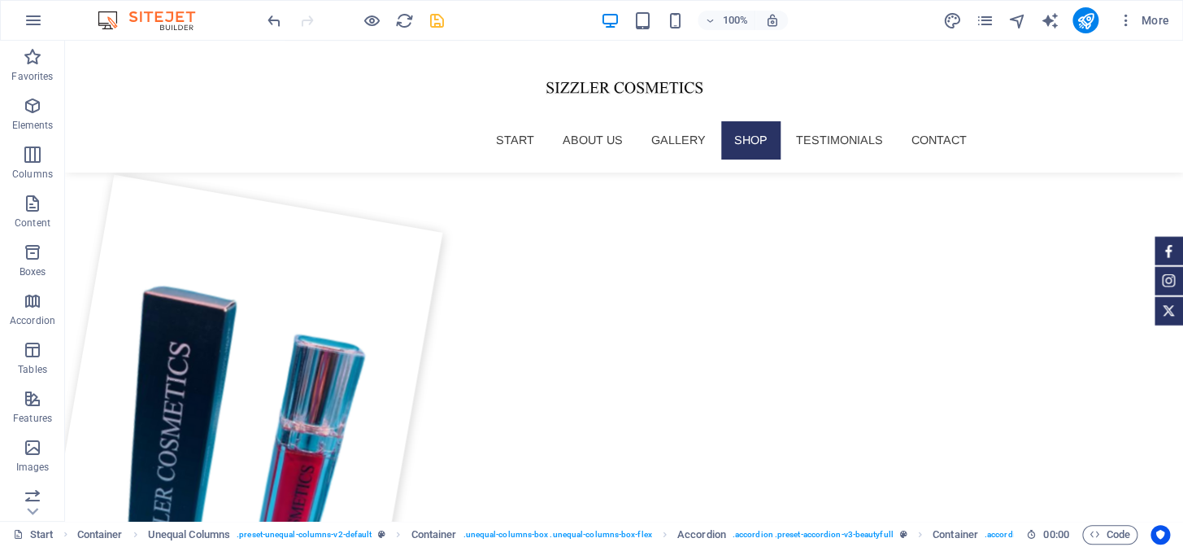
scroll to position [2543, 0]
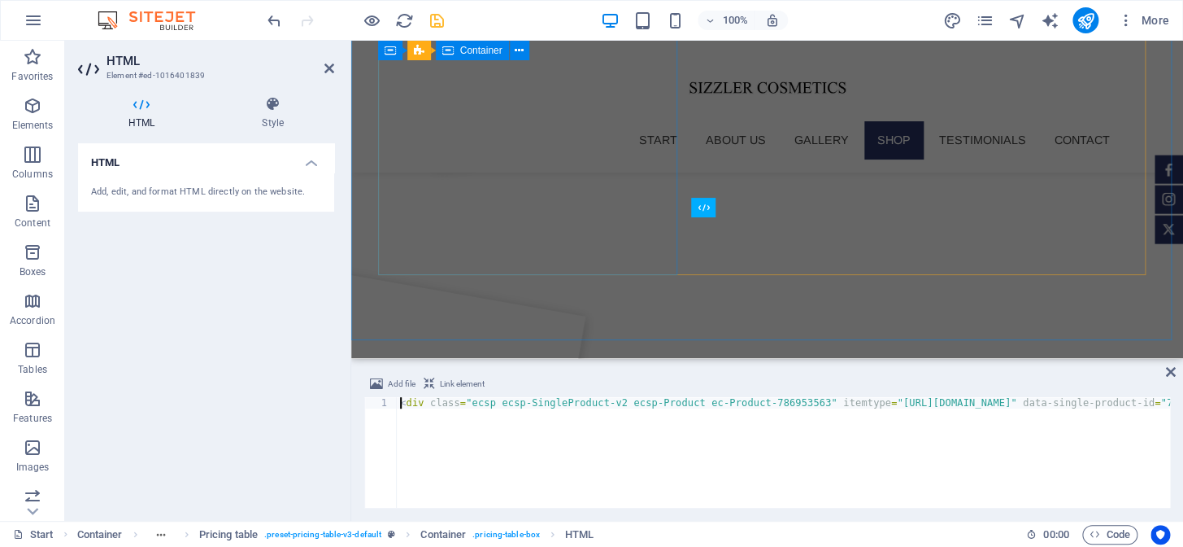
scroll to position [2400, 0]
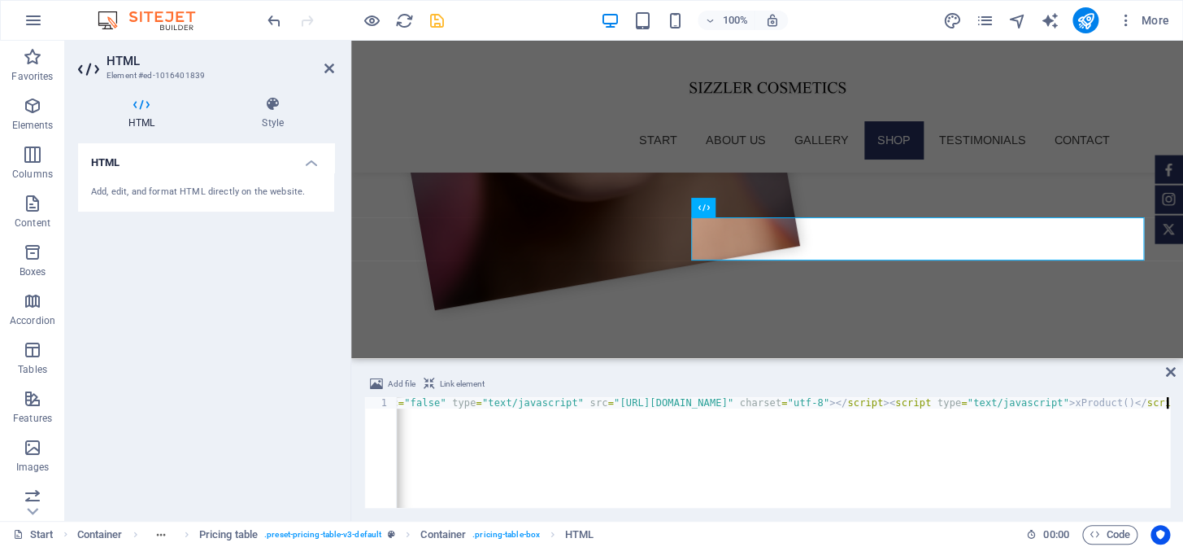
scroll to position [0, 3847]
click at [433, 24] on icon "save" at bounding box center [437, 20] width 19 height 19
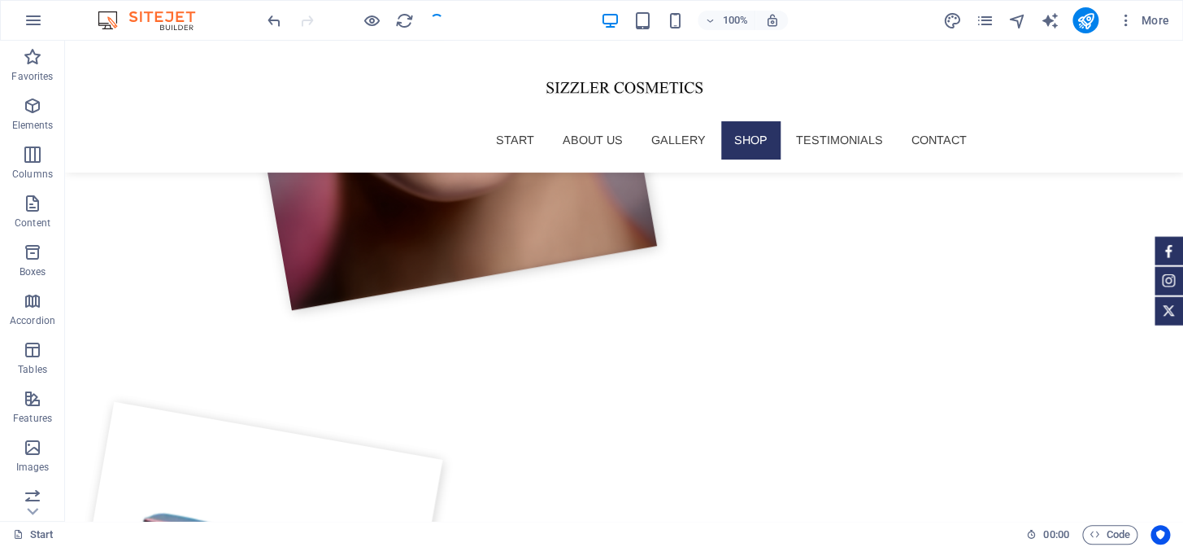
scroll to position [2543, 0]
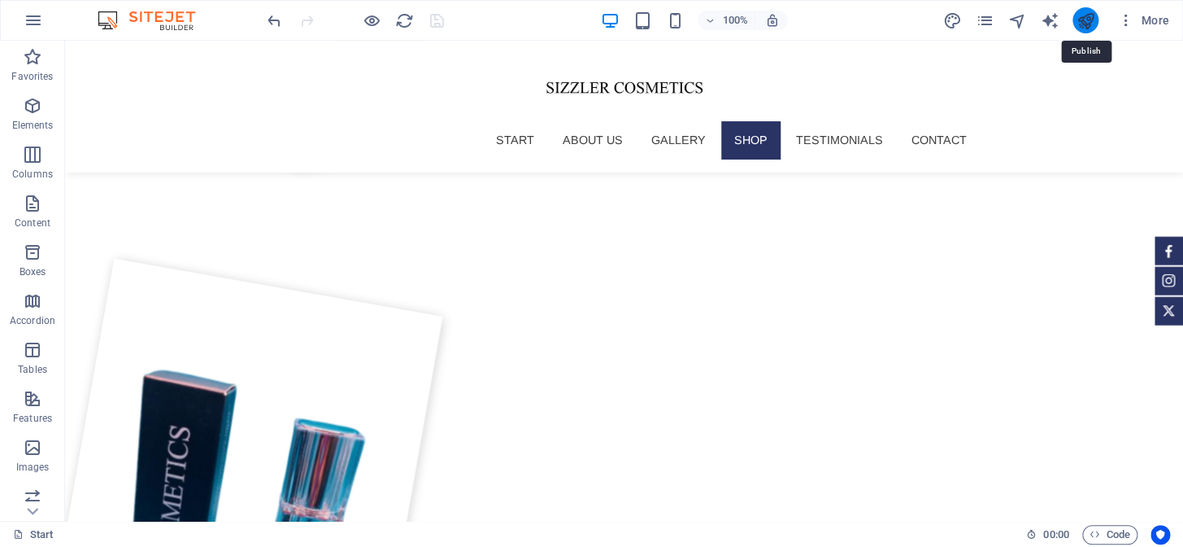
click at [1089, 17] on icon "publish" at bounding box center [1085, 20] width 19 height 19
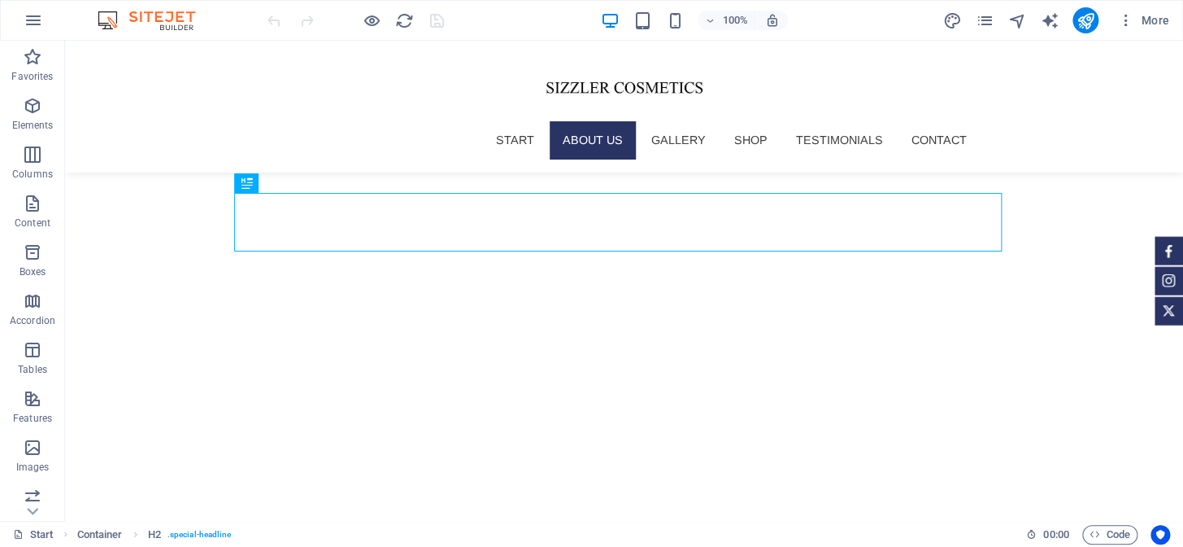
scroll to position [412, 0]
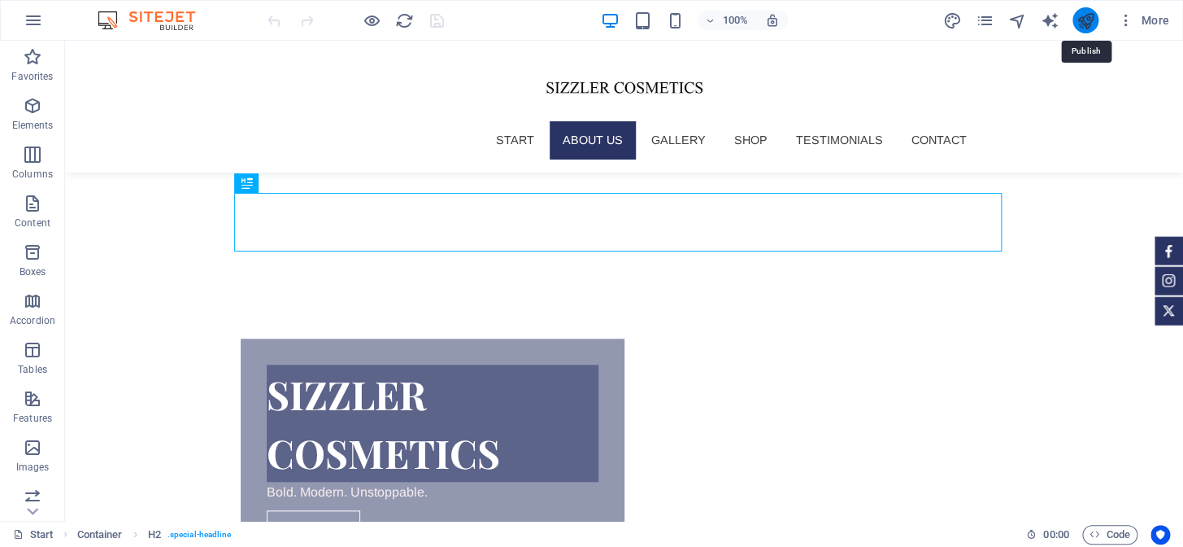
click at [1085, 24] on icon "publish" at bounding box center [1085, 20] width 19 height 19
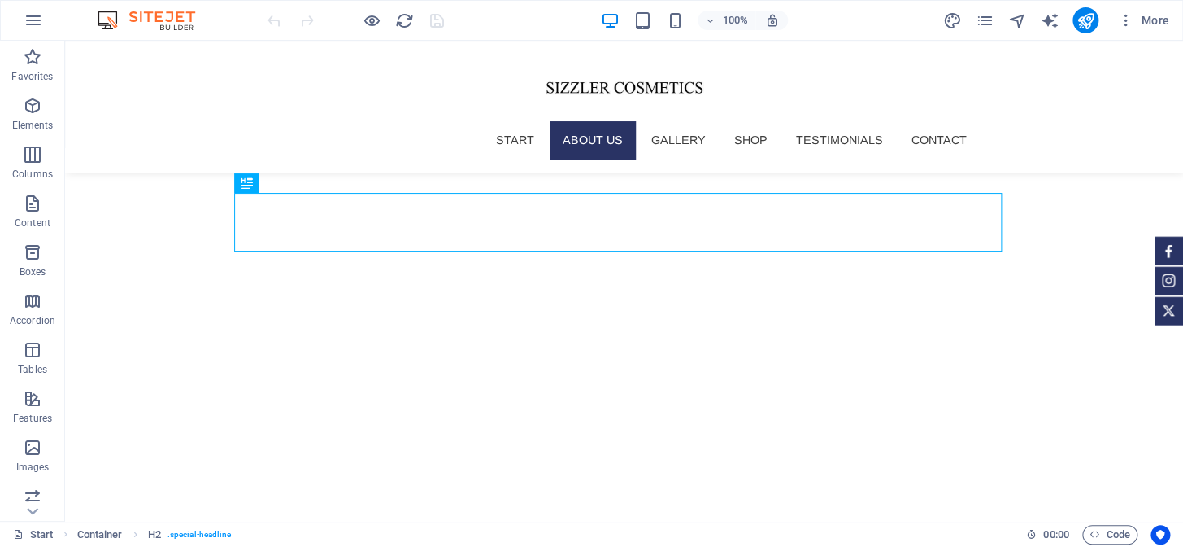
scroll to position [412, 0]
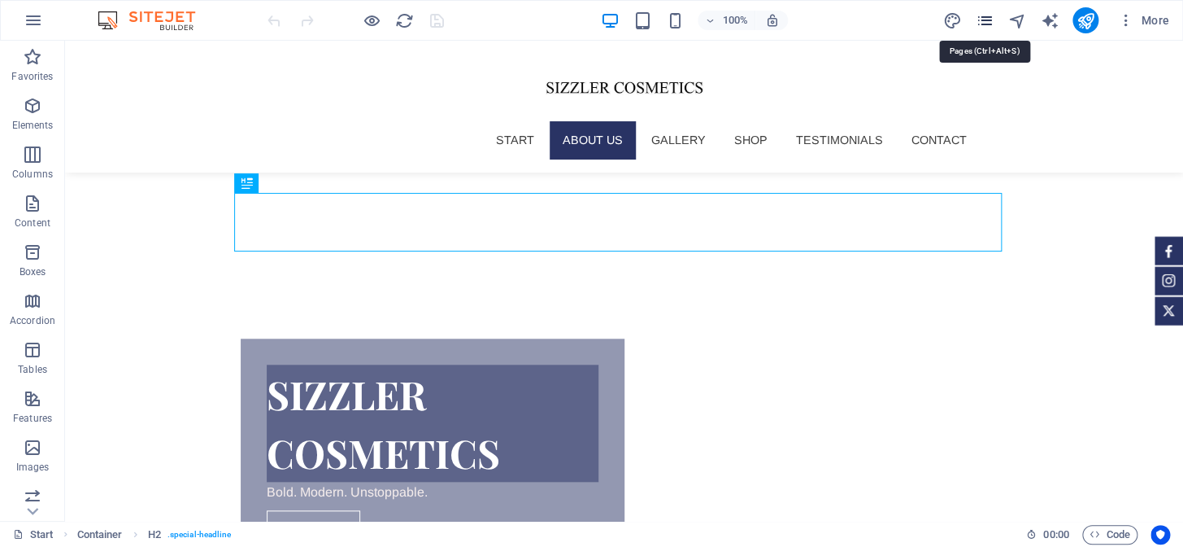
click at [982, 17] on icon "pages" at bounding box center [984, 20] width 19 height 19
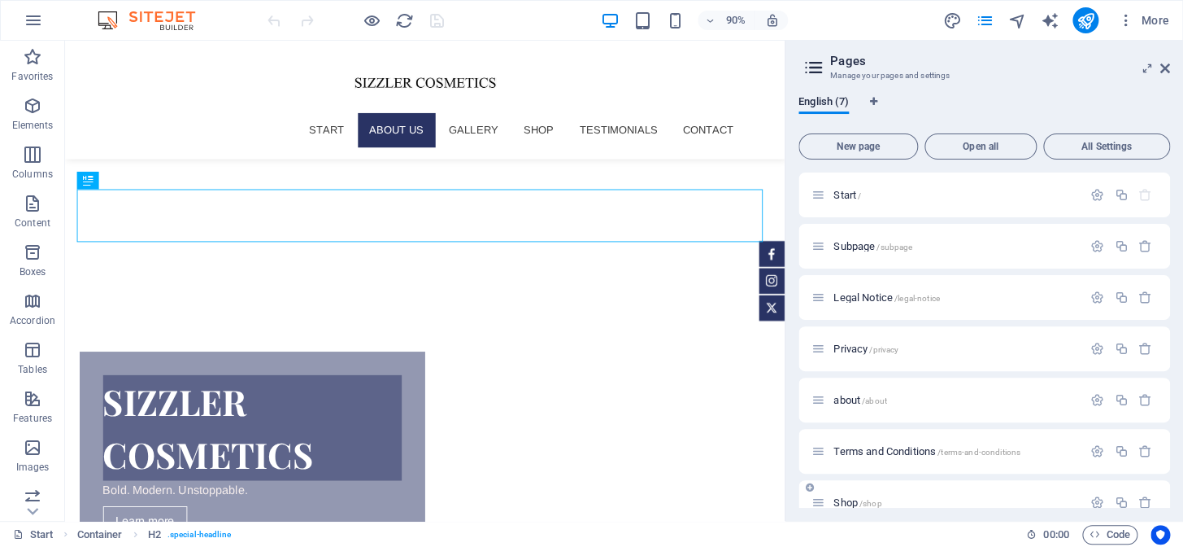
click at [866, 499] on span "/shop" at bounding box center [871, 503] width 23 height 9
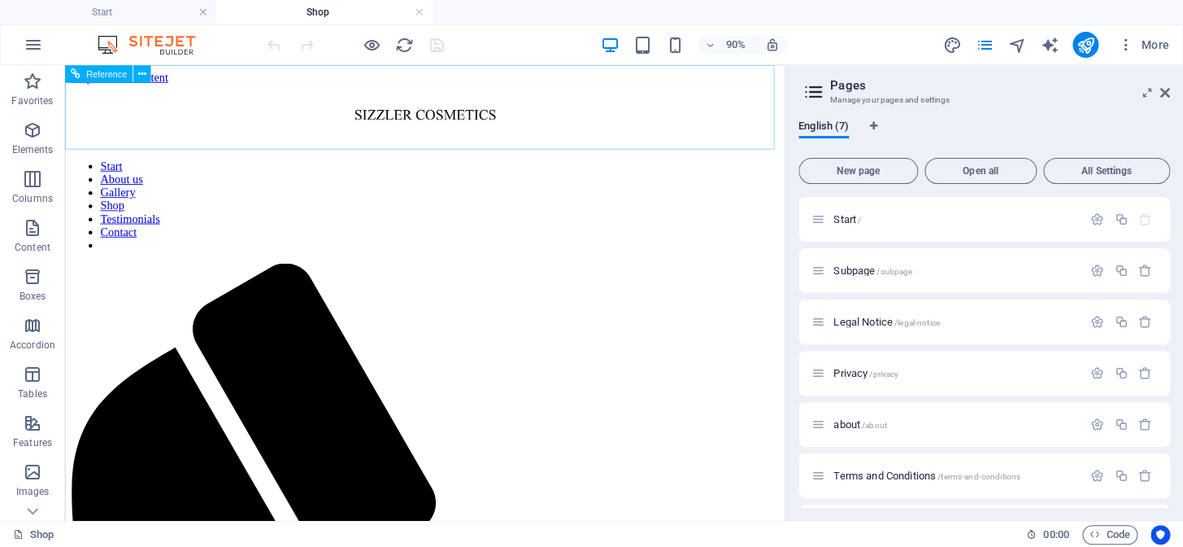
scroll to position [0, 0]
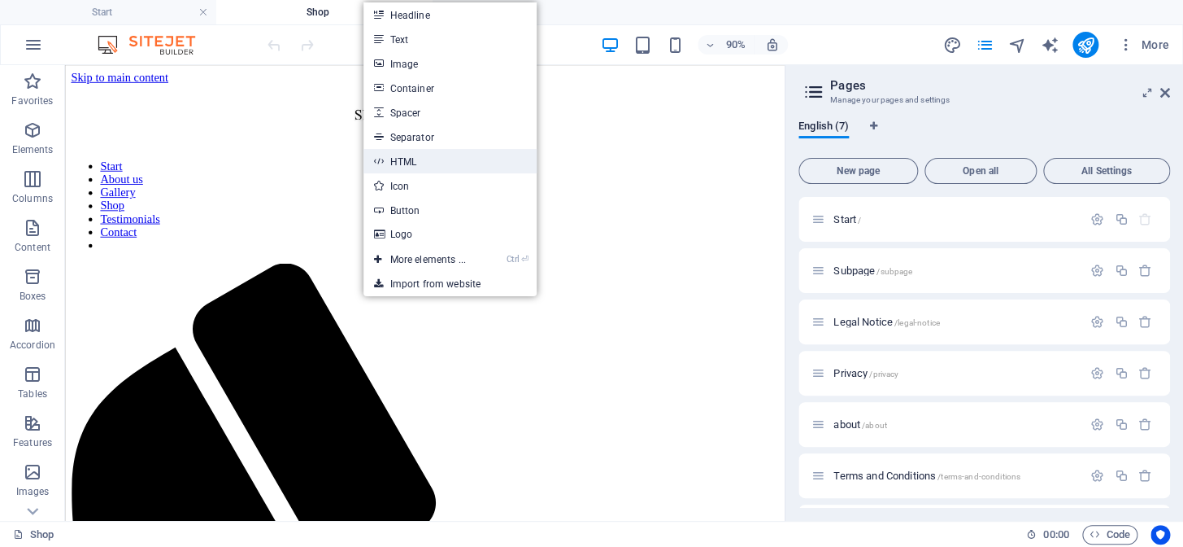
click at [407, 163] on link "HTML" at bounding box center [450, 161] width 172 height 24
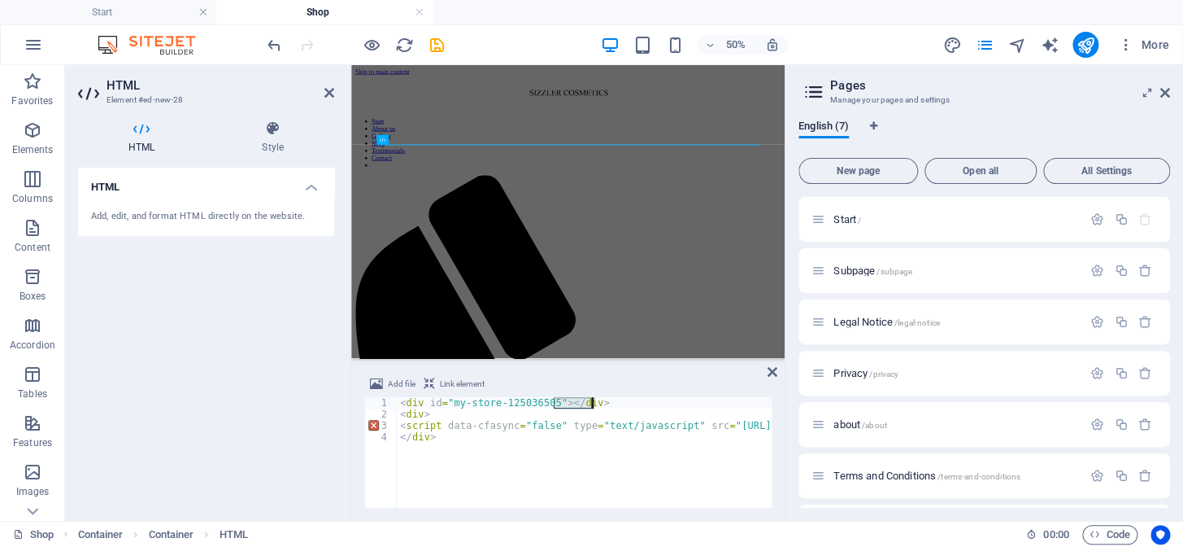
drag, startPoint x: 556, startPoint y: 399, endPoint x: 604, endPoint y: 399, distance: 48.8
click at [604, 399] on div "< div id = "my-store-125036505" > </ div > < div > < script data-cfasync = "fal…" at bounding box center [584, 452] width 375 height 111
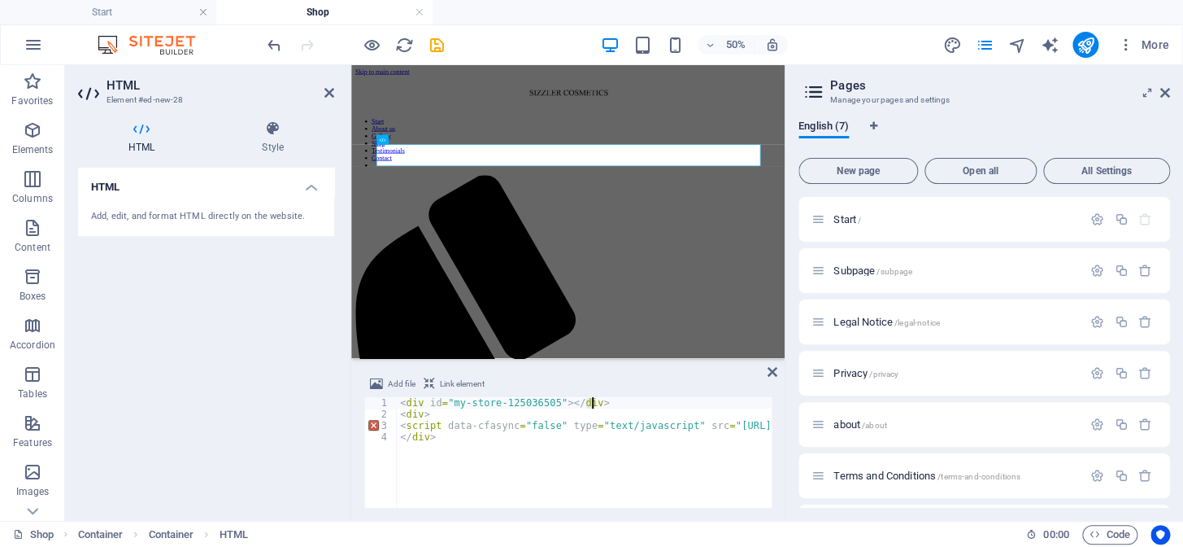
drag, startPoint x: 560, startPoint y: 402, endPoint x: 591, endPoint y: 397, distance: 31.3
type textarea "</div>"
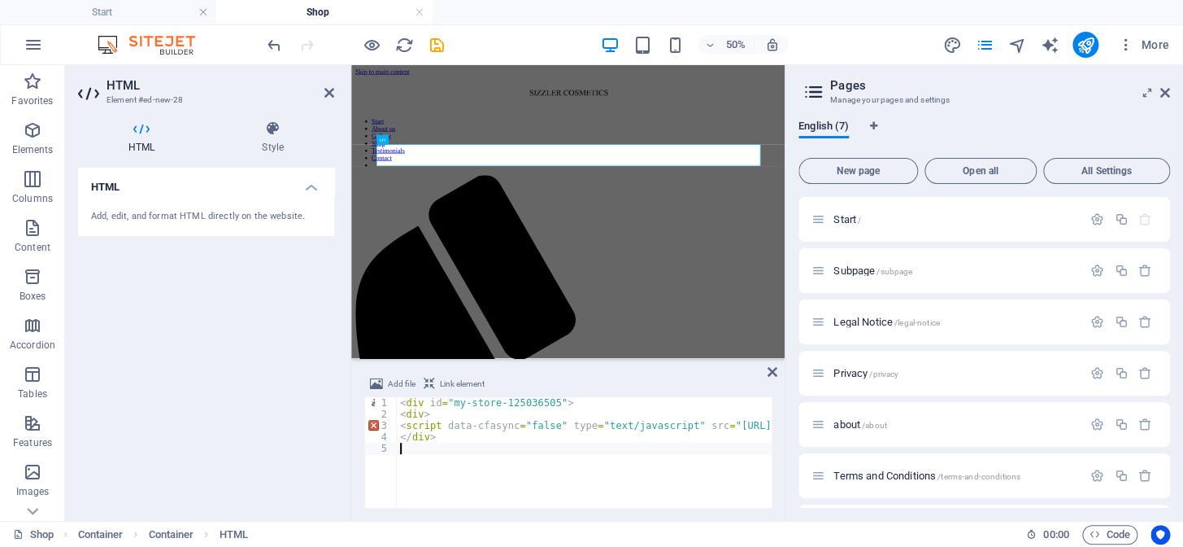
paste textarea "</div>"
type textarea "<div id="my-store-125036505">"
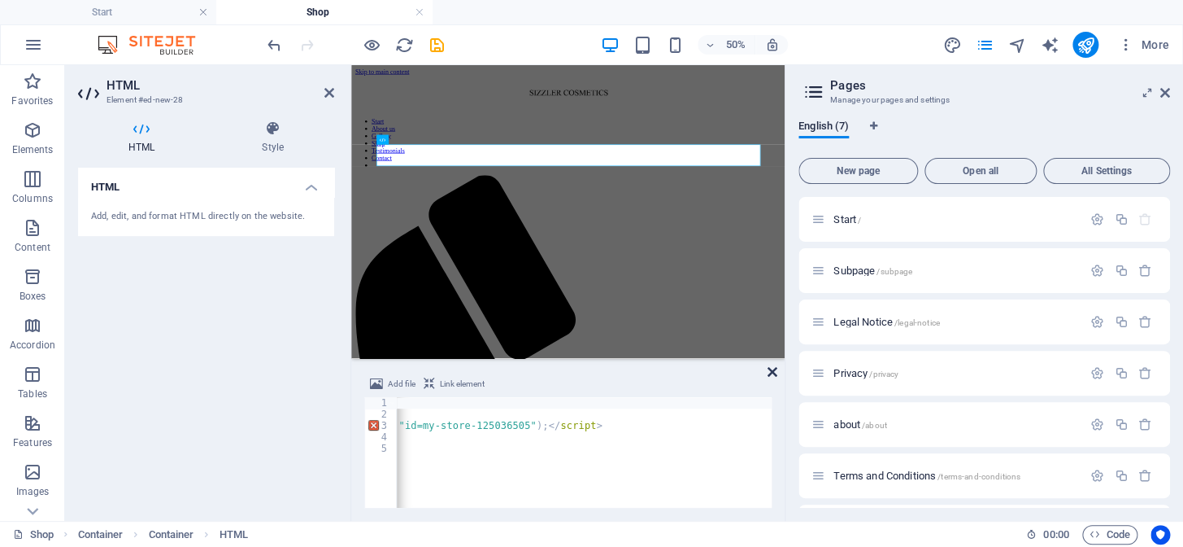
click at [768, 373] on icon at bounding box center [773, 371] width 10 height 13
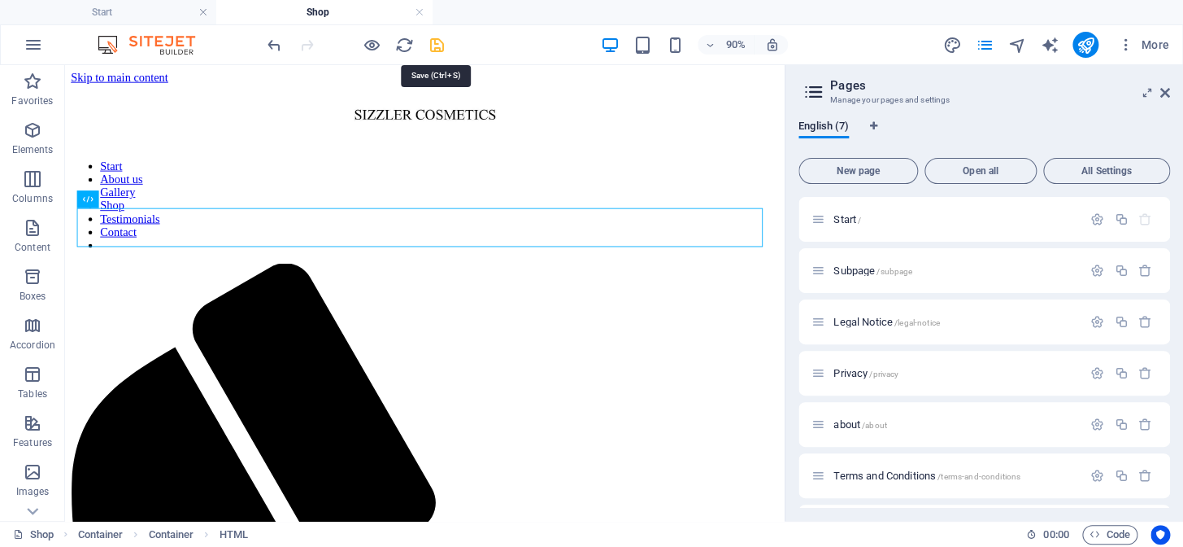
click at [429, 36] on icon "save" at bounding box center [437, 45] width 19 height 19
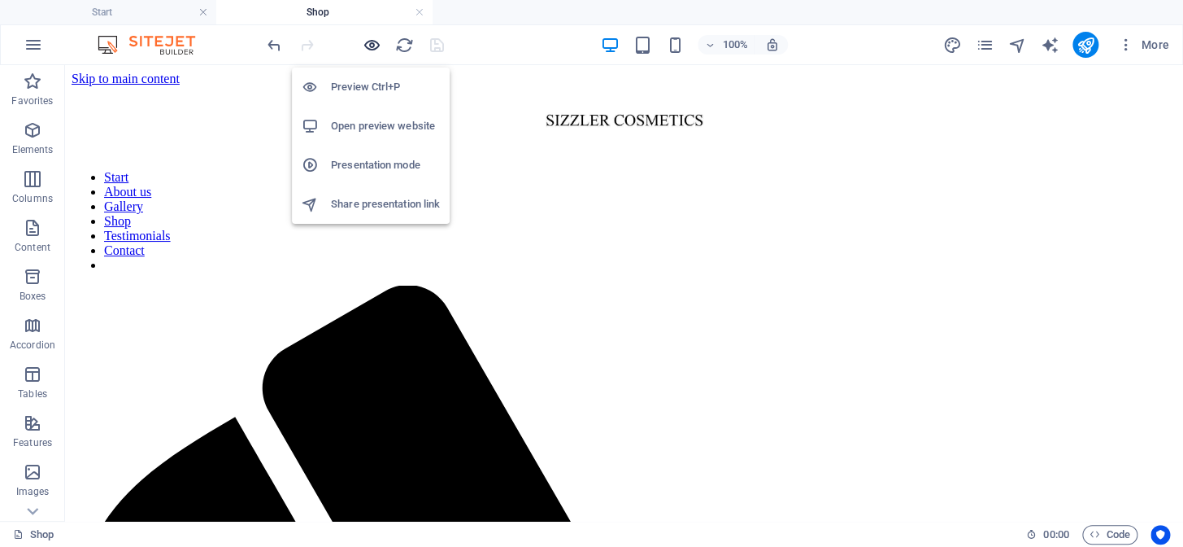
click at [374, 41] on icon "button" at bounding box center [372, 45] width 19 height 19
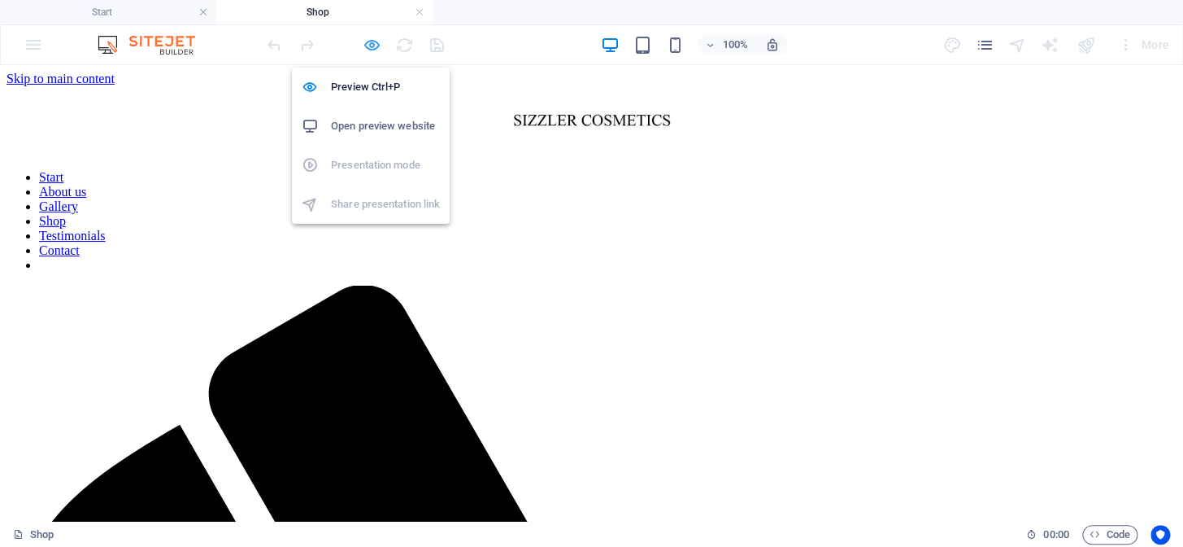
click at [368, 47] on icon "button" at bounding box center [372, 45] width 19 height 19
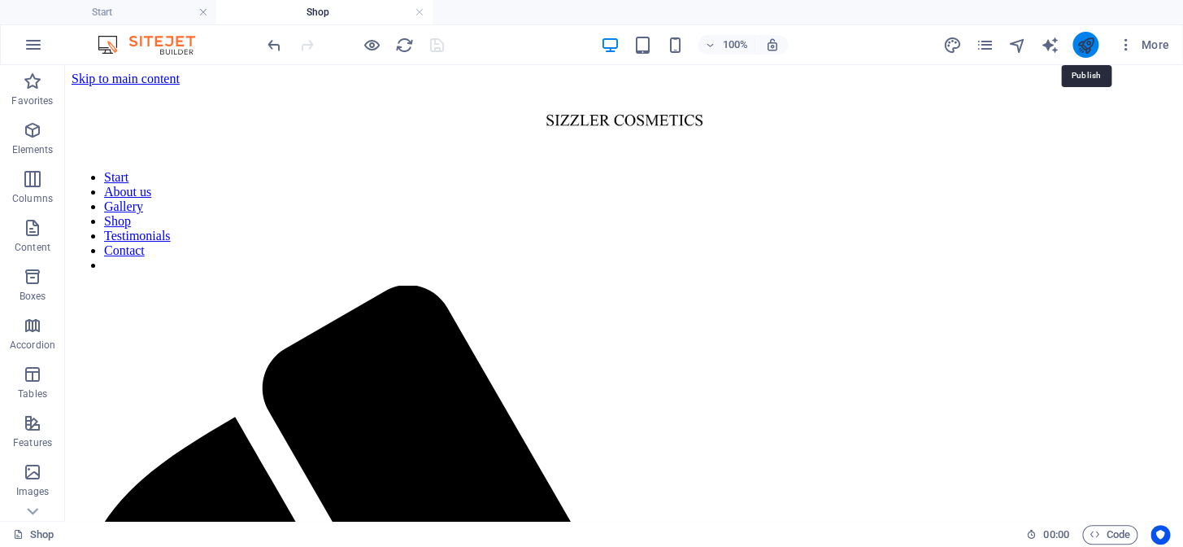
click at [1087, 42] on icon "publish" at bounding box center [1085, 45] width 19 height 19
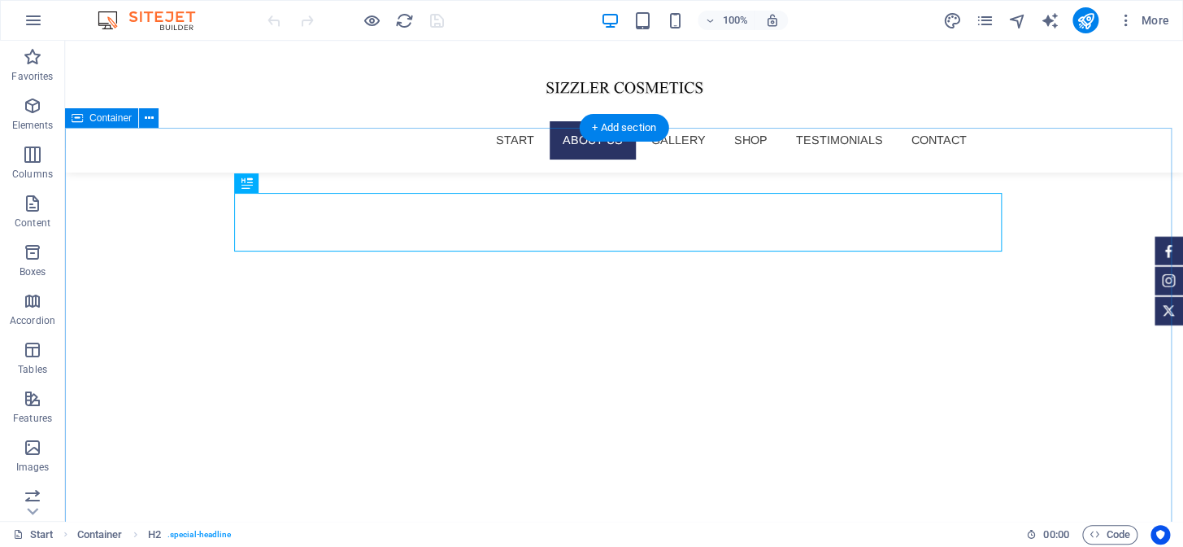
scroll to position [412, 0]
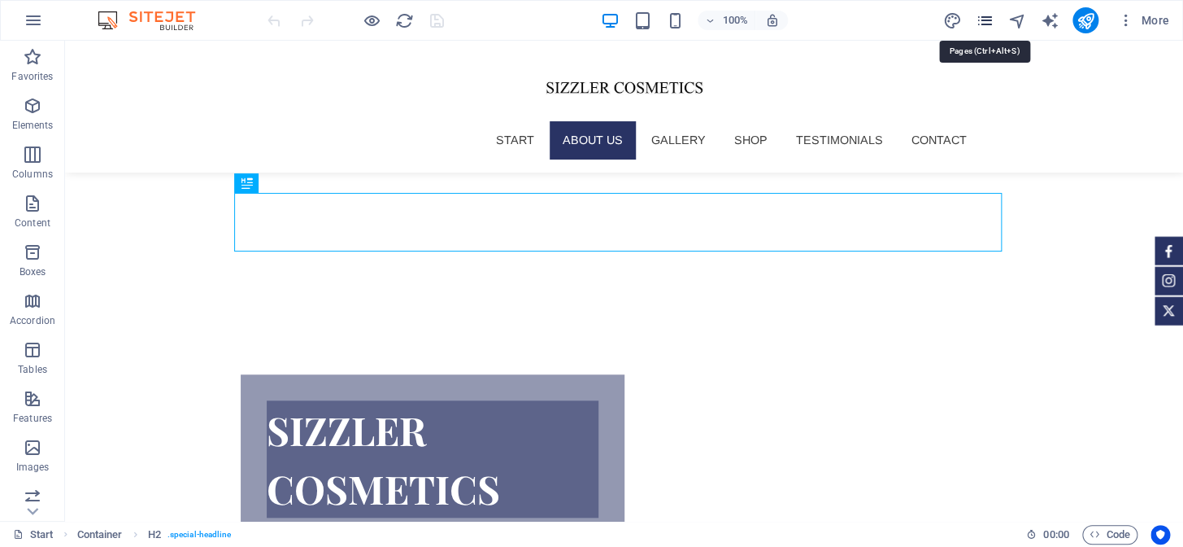
click at [985, 19] on icon "pages" at bounding box center [984, 20] width 19 height 19
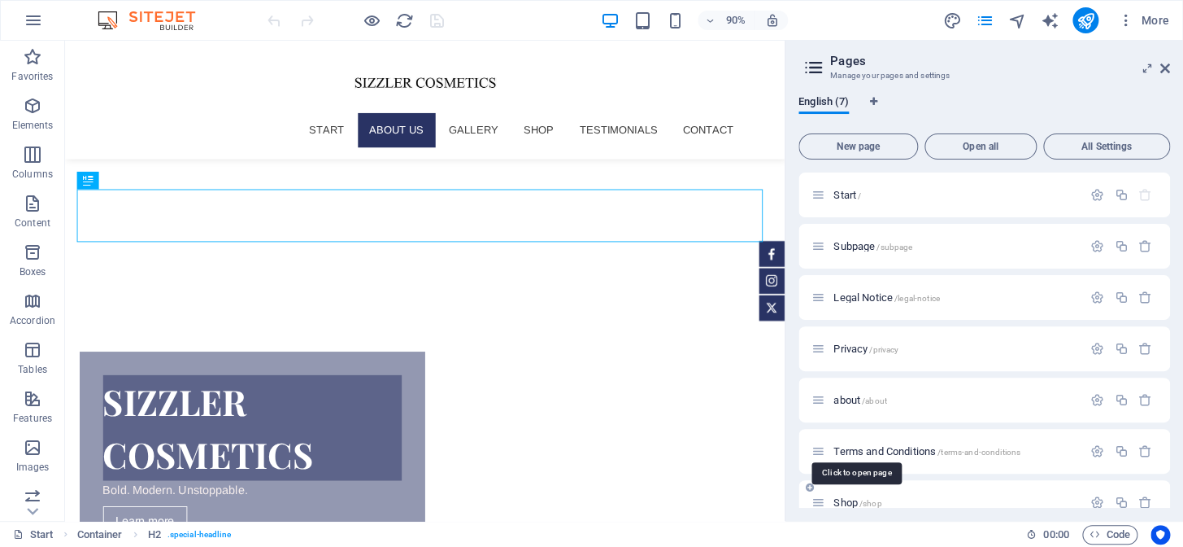
click at [870, 503] on span "/shop" at bounding box center [871, 503] width 23 height 9
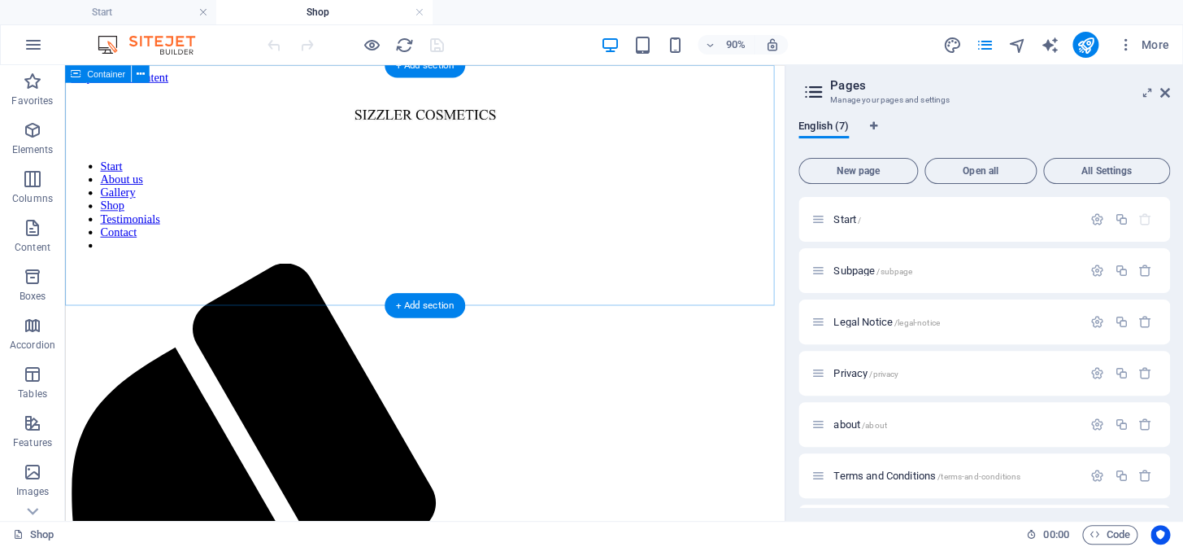
scroll to position [0, 0]
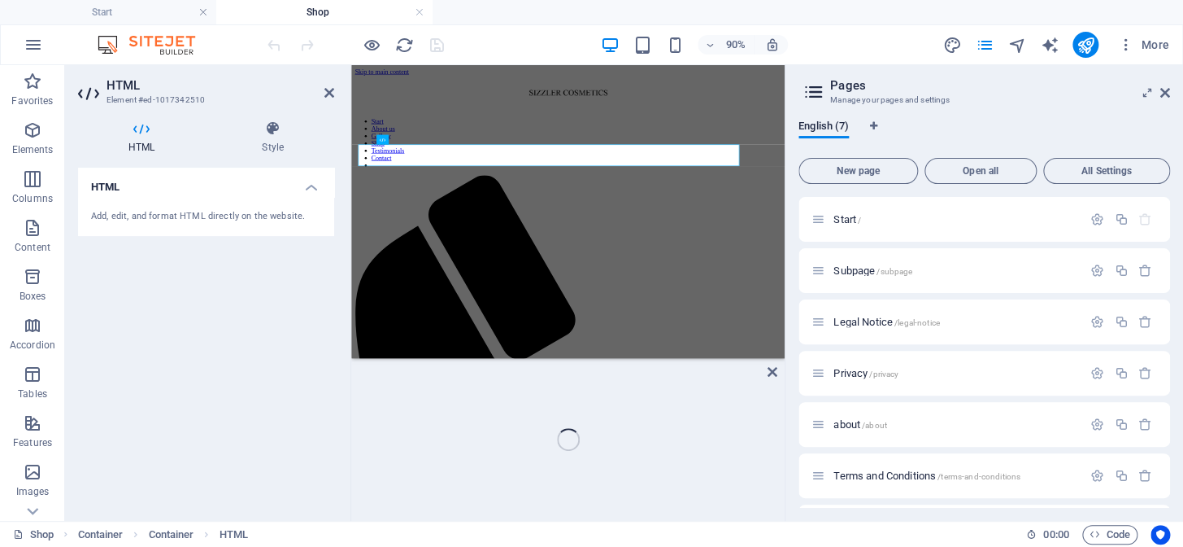
click at [294, 222] on div "Add, edit, and format HTML directly on the website." at bounding box center [206, 217] width 230 height 14
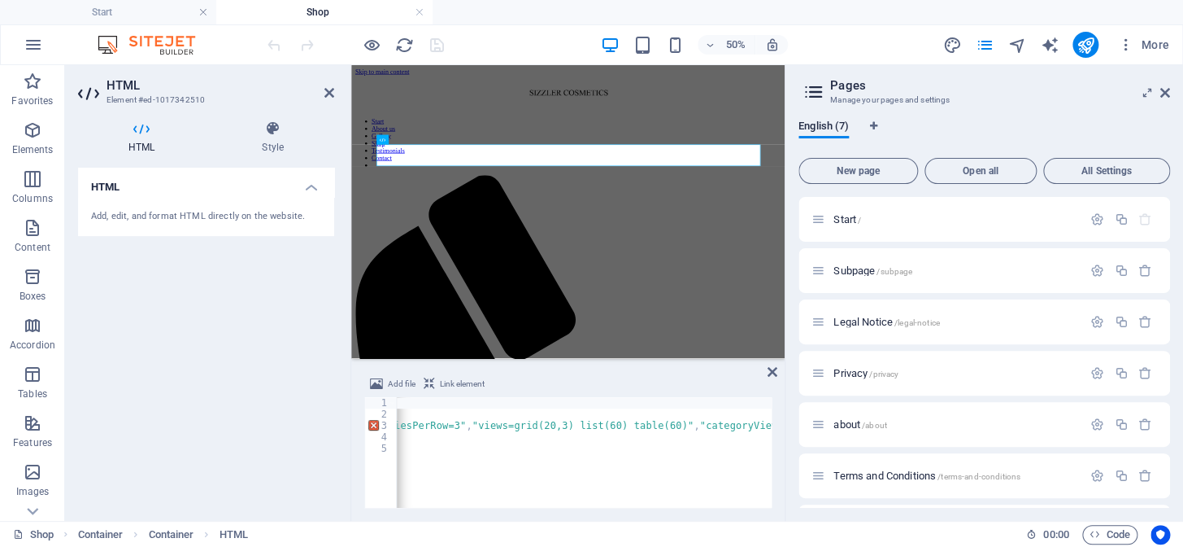
scroll to position [0, 1013]
click at [649, 508] on div "Add file Link element <div id="my-store-125036505"> 1 2 3 4 5 < div id = "my-st…" at bounding box center [568, 440] width 434 height 159
drag, startPoint x: 669, startPoint y: 421, endPoint x: 553, endPoint y: 428, distance: 116.5
click at [553, 428] on div "< div id = "my-store-125036505" > < div > < script data-cfasync = "false" type …" at bounding box center [329, 462] width 1892 height 130
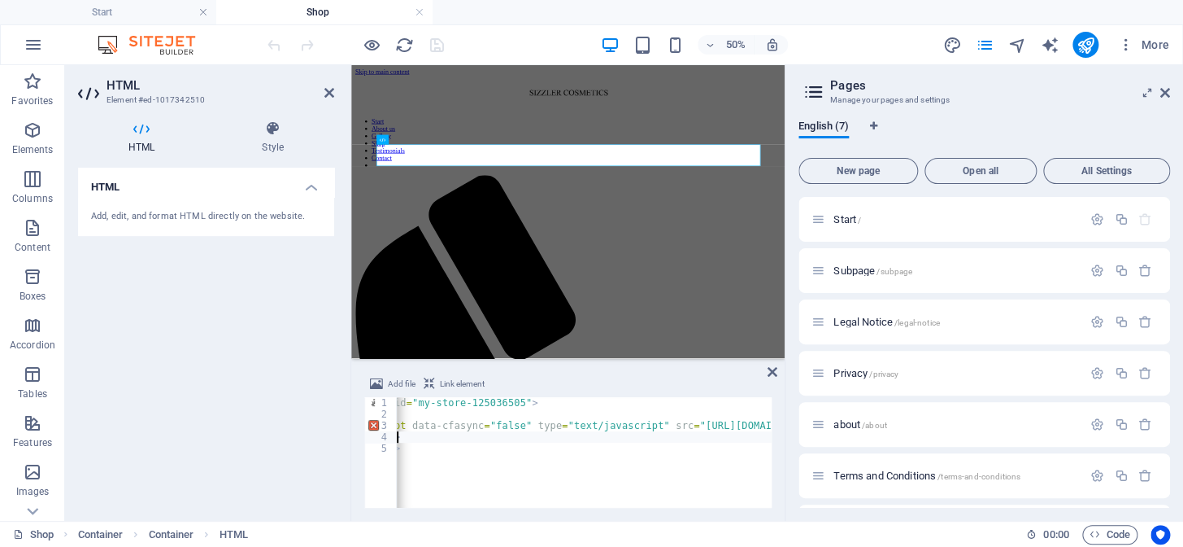
click at [584, 423] on div "< div id = "my-store-125036505" > < div > < script data-cfasync = "false" type …" at bounding box center [216, 462] width 1776 height 130
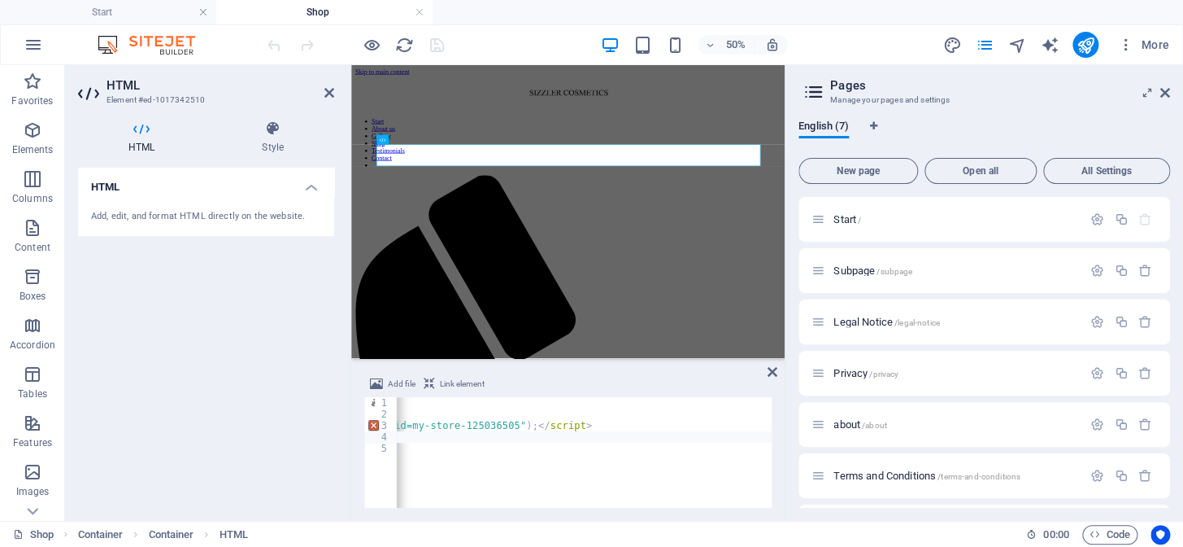
scroll to position [0, 1401]
type textarea "</div>"
click at [441, 41] on icon "save" at bounding box center [437, 45] width 19 height 19
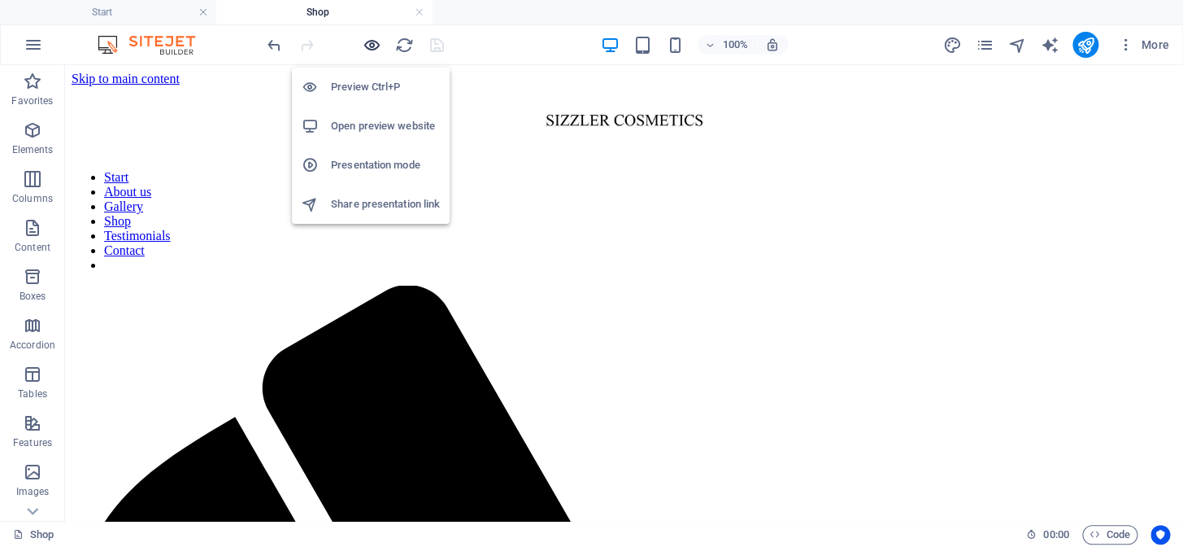
click at [363, 47] on icon "button" at bounding box center [372, 45] width 19 height 19
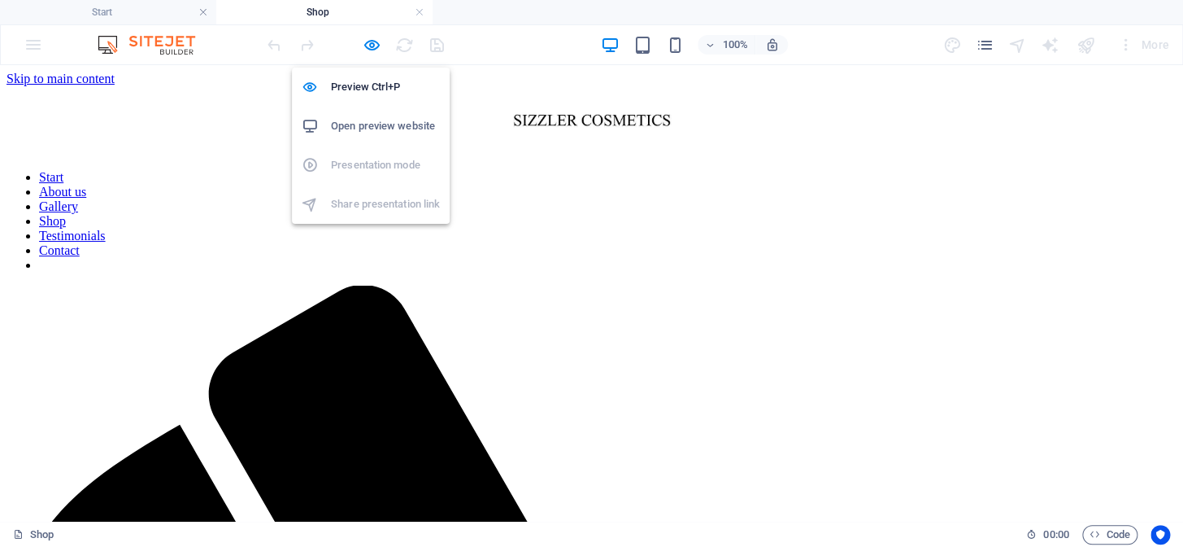
click at [361, 120] on h6 "Open preview website" at bounding box center [385, 126] width 109 height 20
